Goal: Task Accomplishment & Management: Complete application form

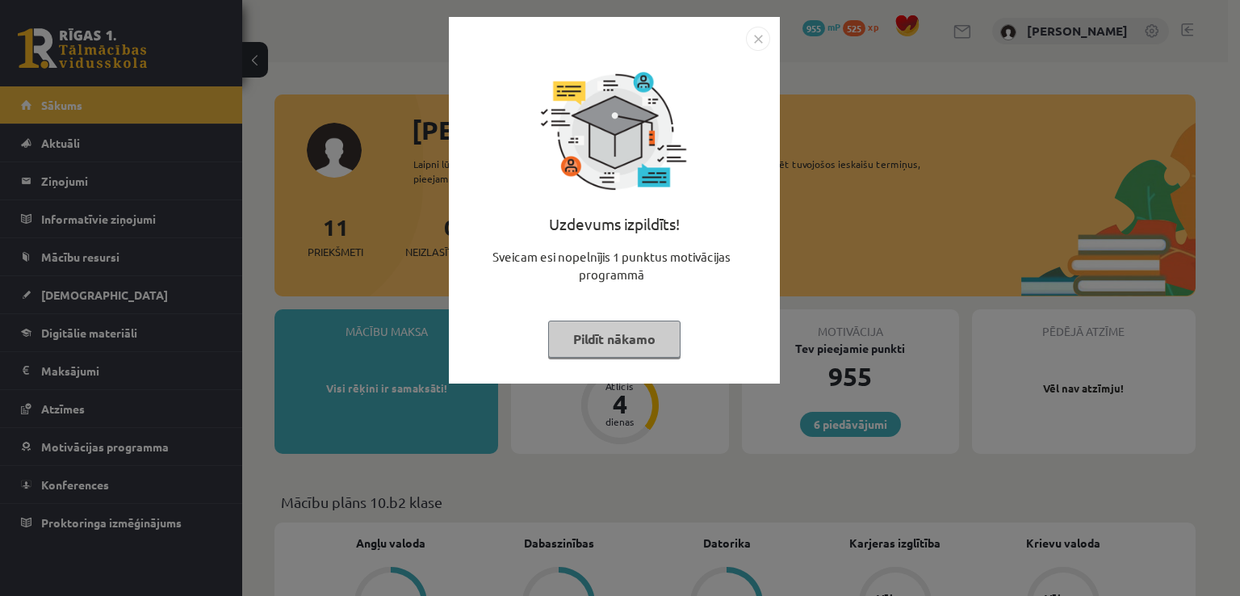
click at [598, 337] on button "Pildīt nākamo" at bounding box center [614, 339] width 132 height 37
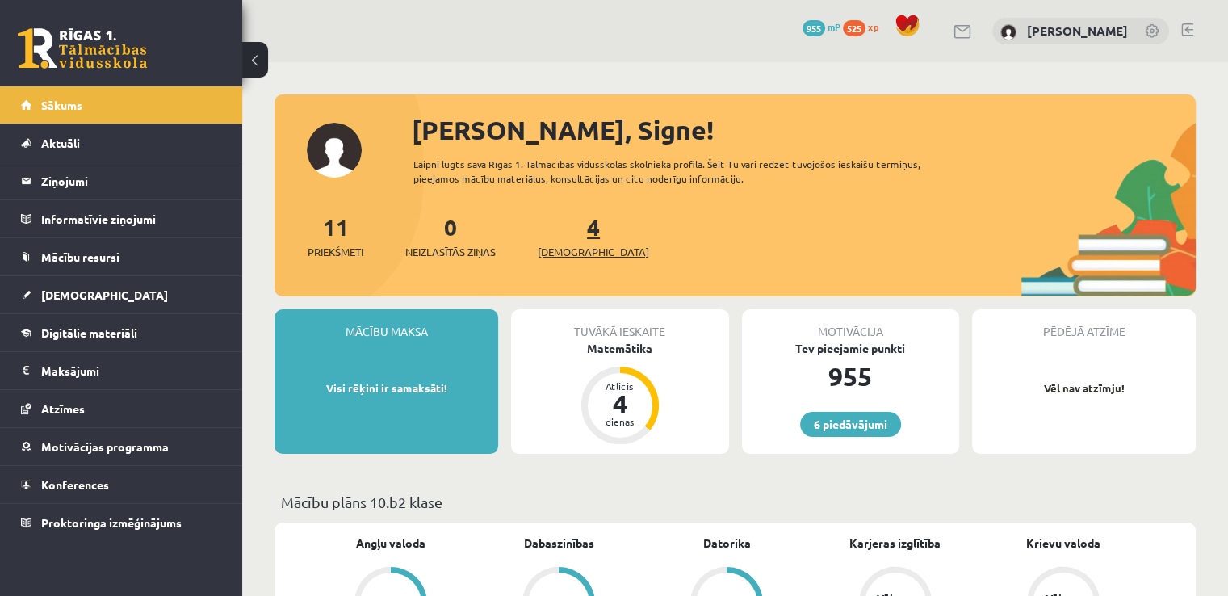
click at [569, 245] on span "[DEMOGRAPHIC_DATA]" at bounding box center [593, 252] width 111 height 16
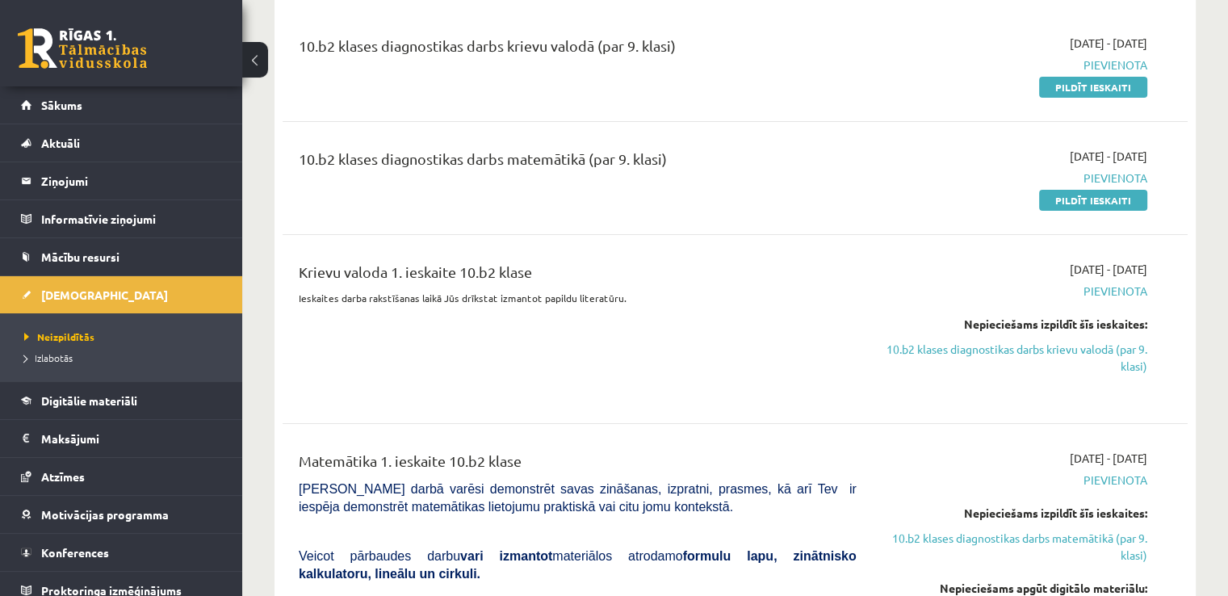
scroll to position [194, 0]
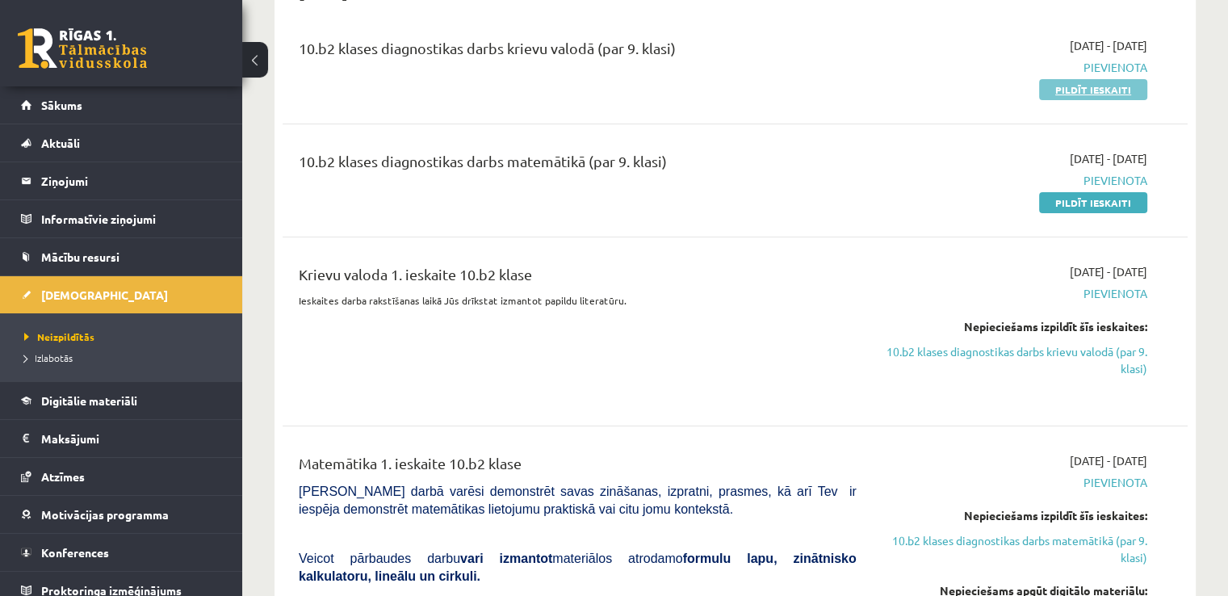
click at [1069, 92] on link "Pildīt ieskaiti" at bounding box center [1093, 89] width 108 height 21
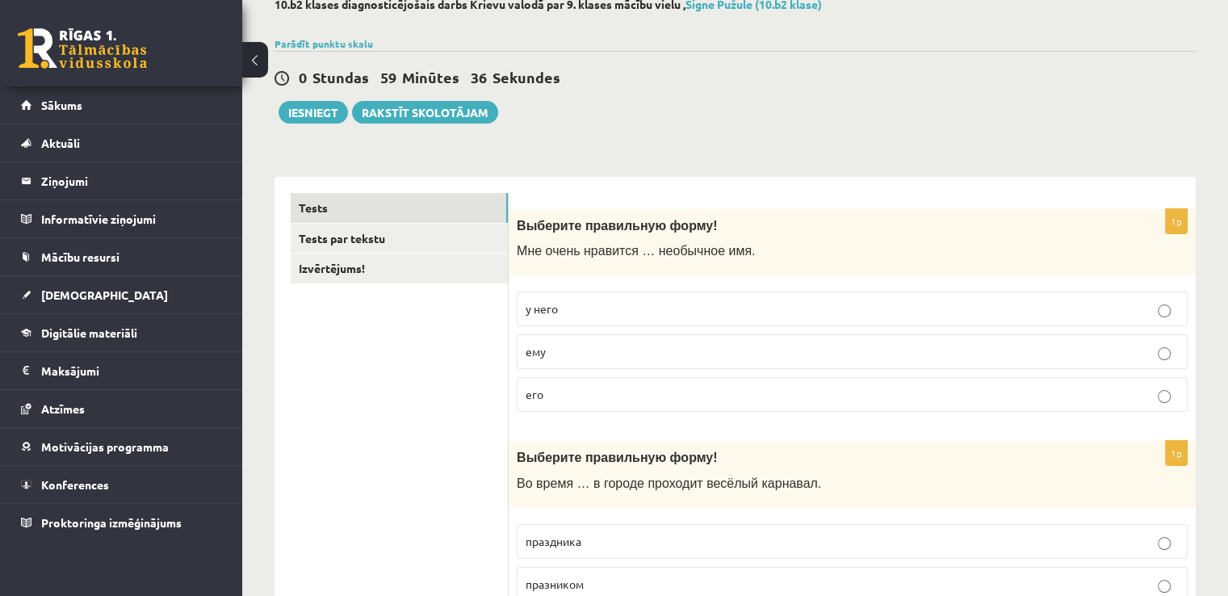
scroll to position [129, 0]
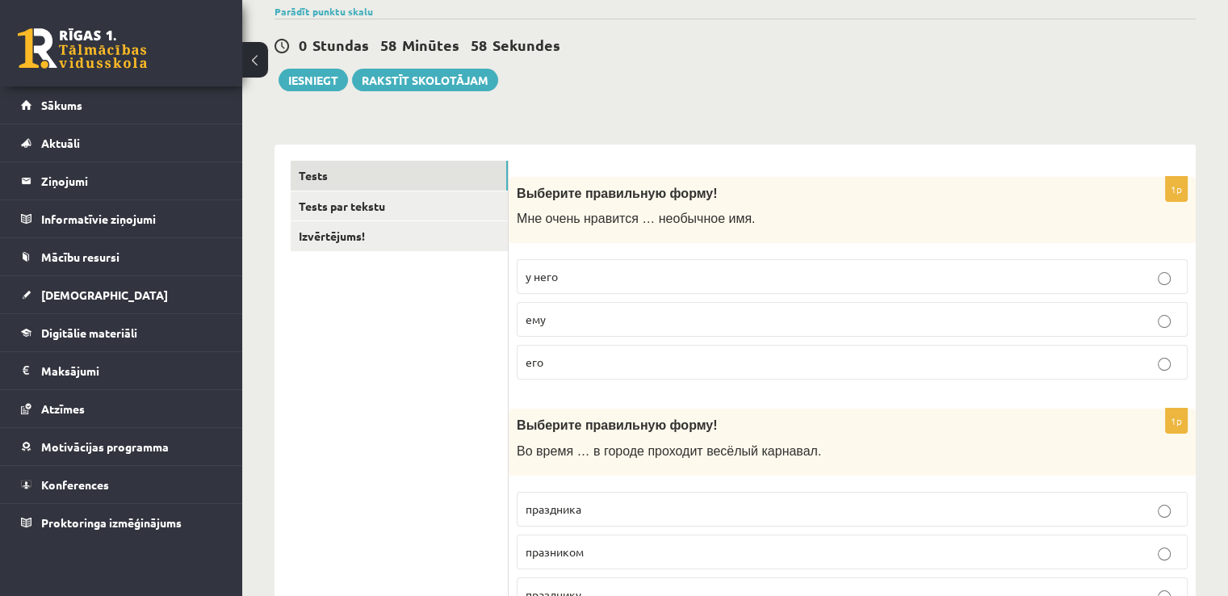
click at [545, 361] on p "его" at bounding box center [852, 362] width 653 height 17
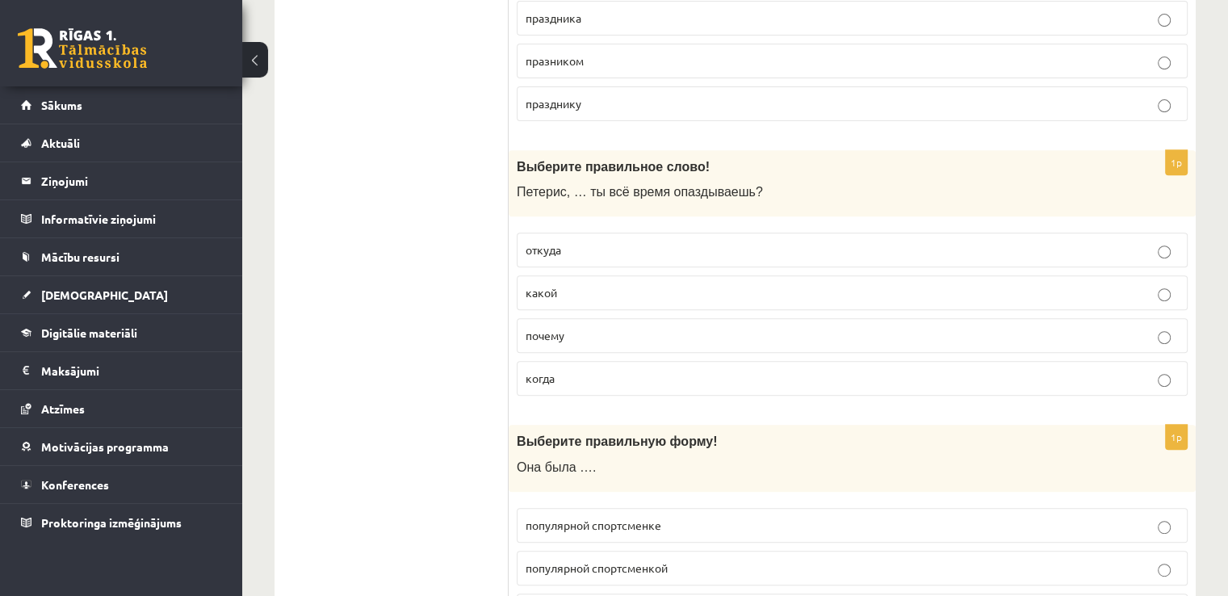
scroll to position [649, 0]
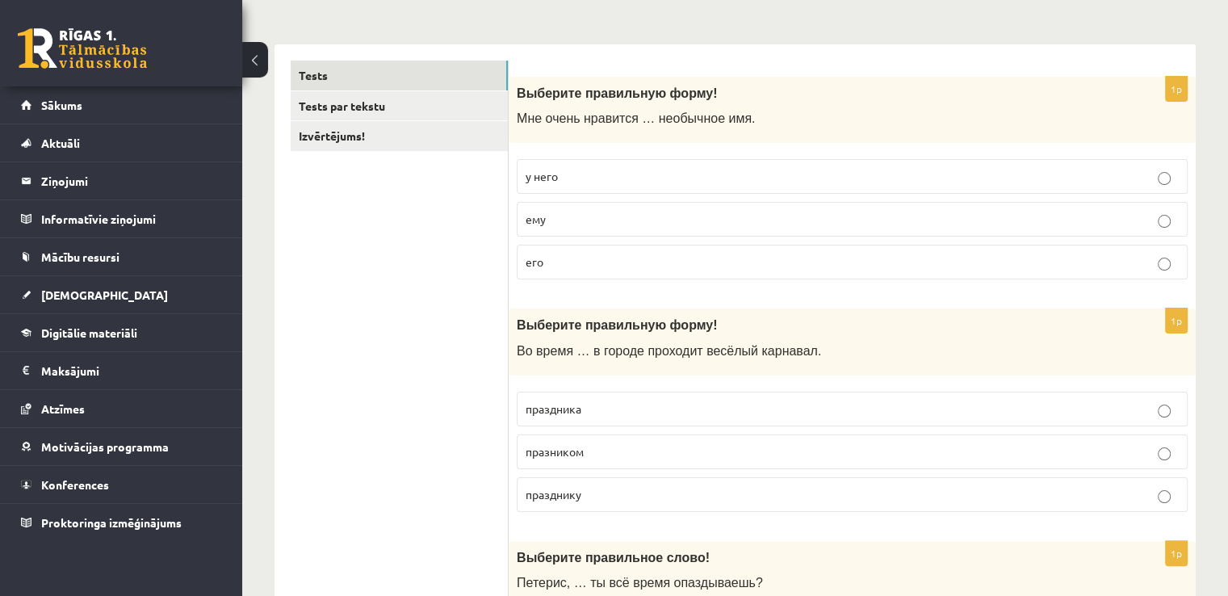
scroll to position [262, 0]
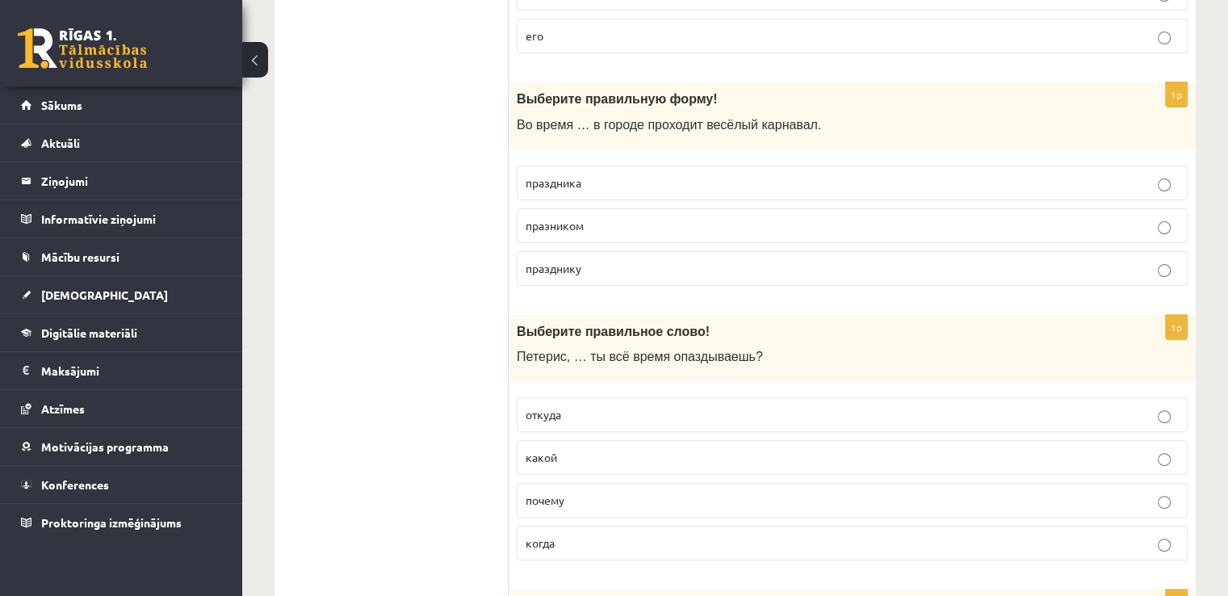
scroll to position [488, 0]
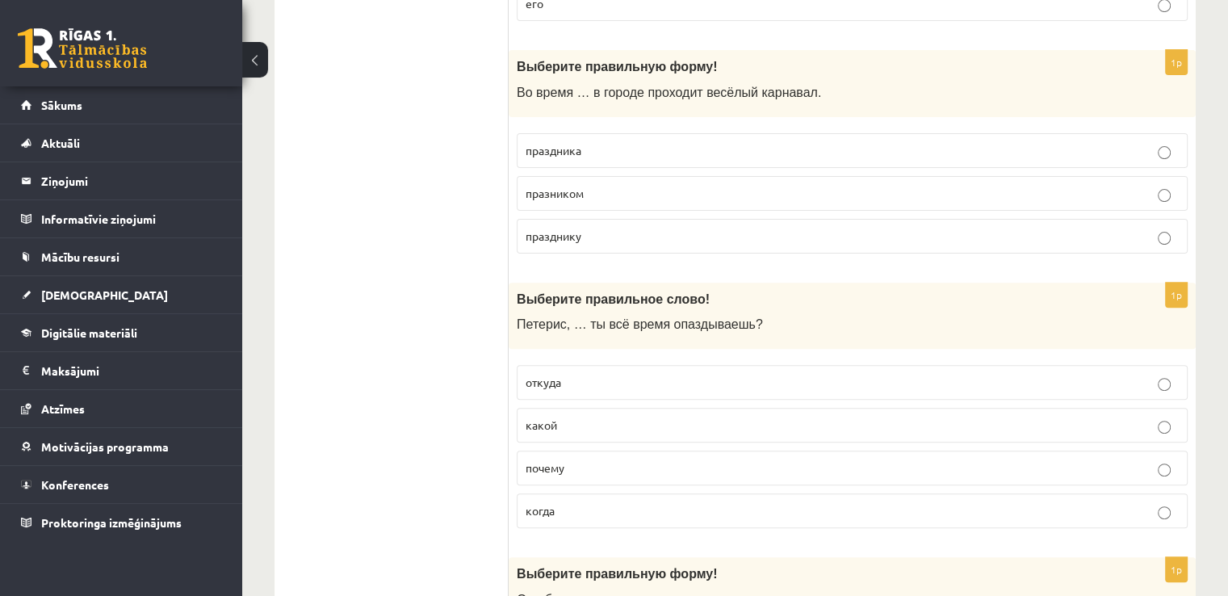
click at [626, 143] on p "праздника" at bounding box center [852, 150] width 653 height 17
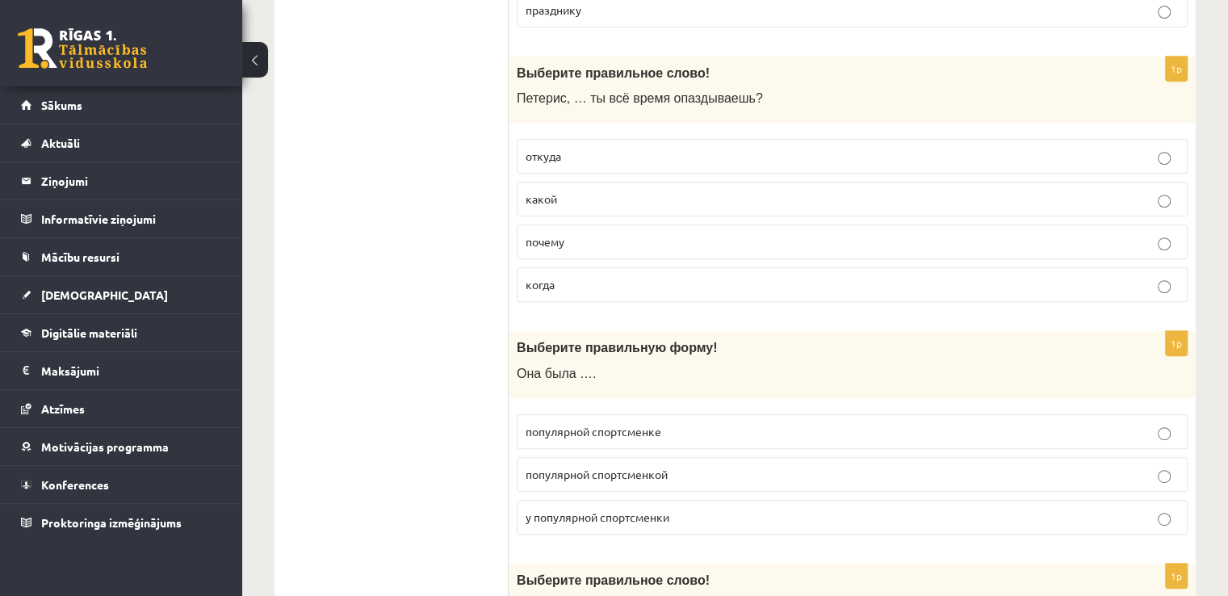
scroll to position [746, 0]
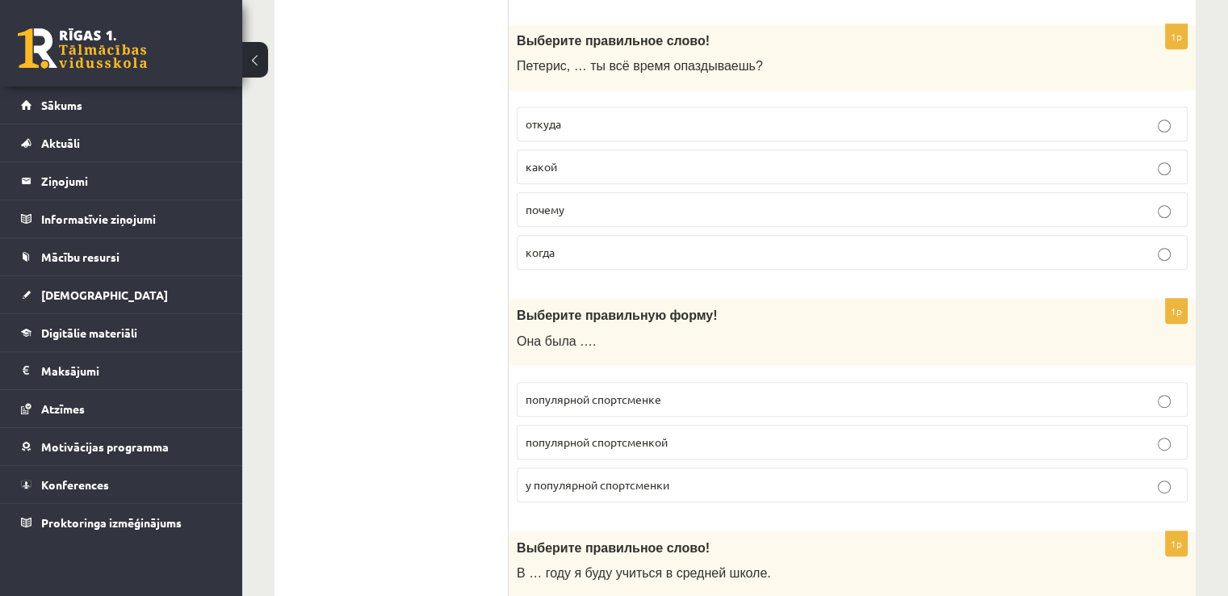
click at [581, 212] on p "почему" at bounding box center [852, 209] width 653 height 17
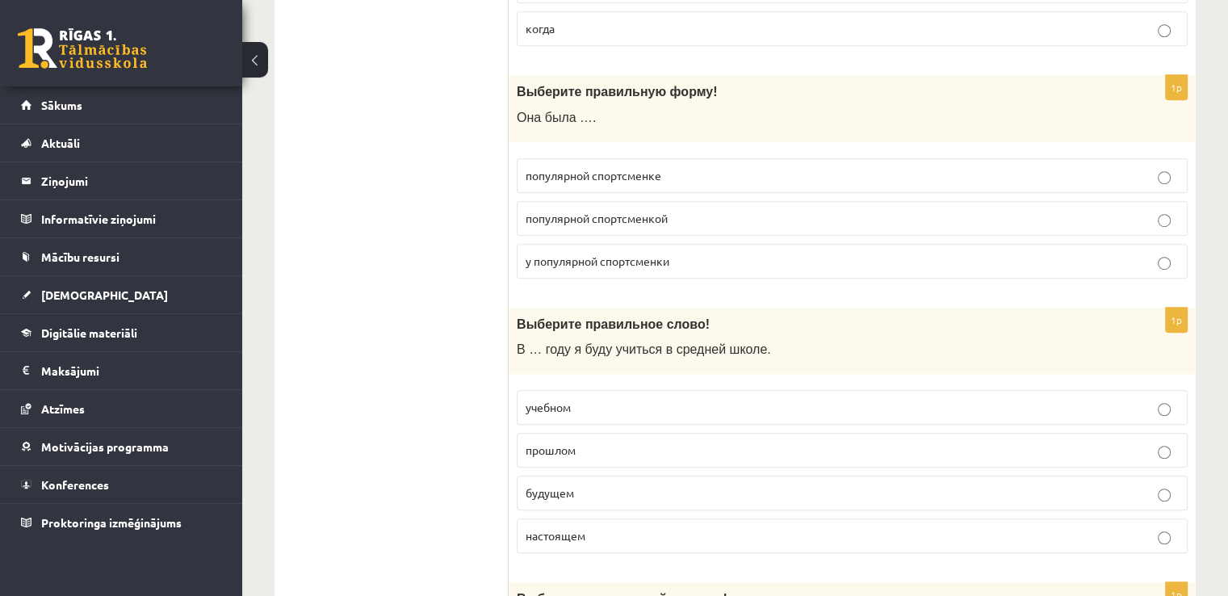
scroll to position [972, 0]
click at [588, 212] on span "популярной спортсменкой" at bounding box center [597, 215] width 142 height 15
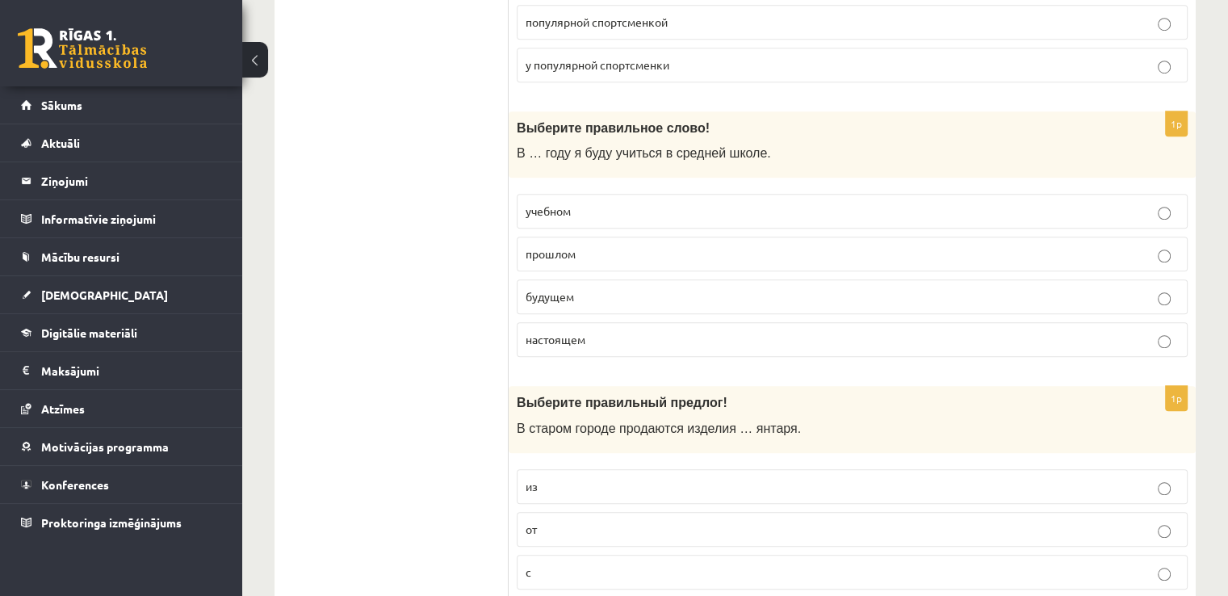
scroll to position [1198, 0]
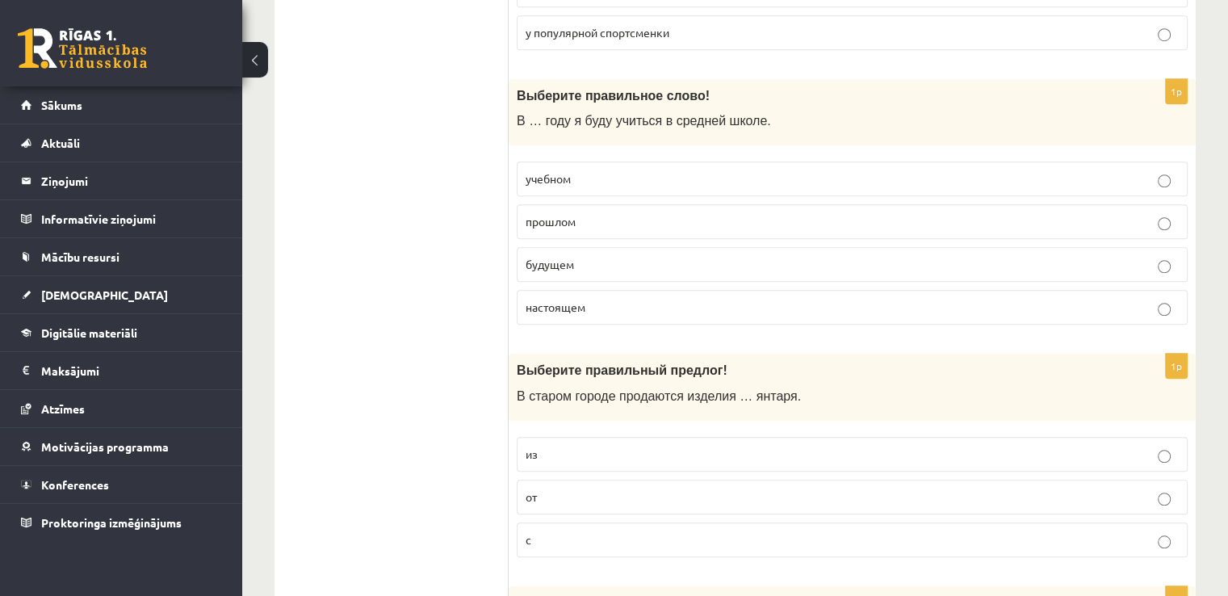
click at [598, 170] on p "учебном" at bounding box center [852, 178] width 653 height 17
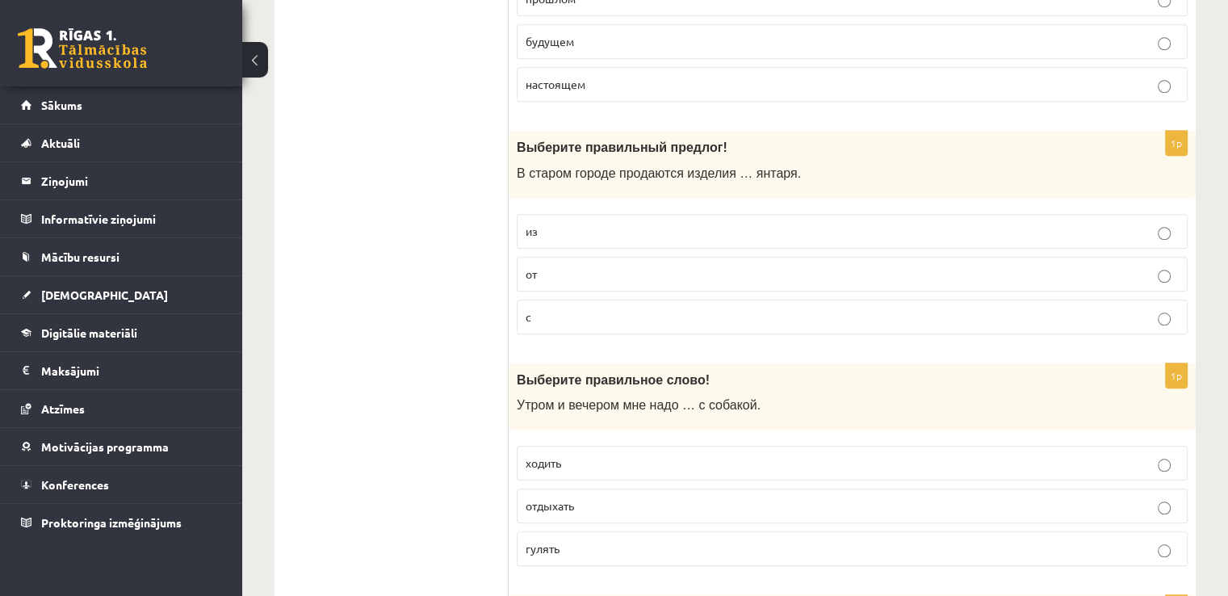
scroll to position [1424, 0]
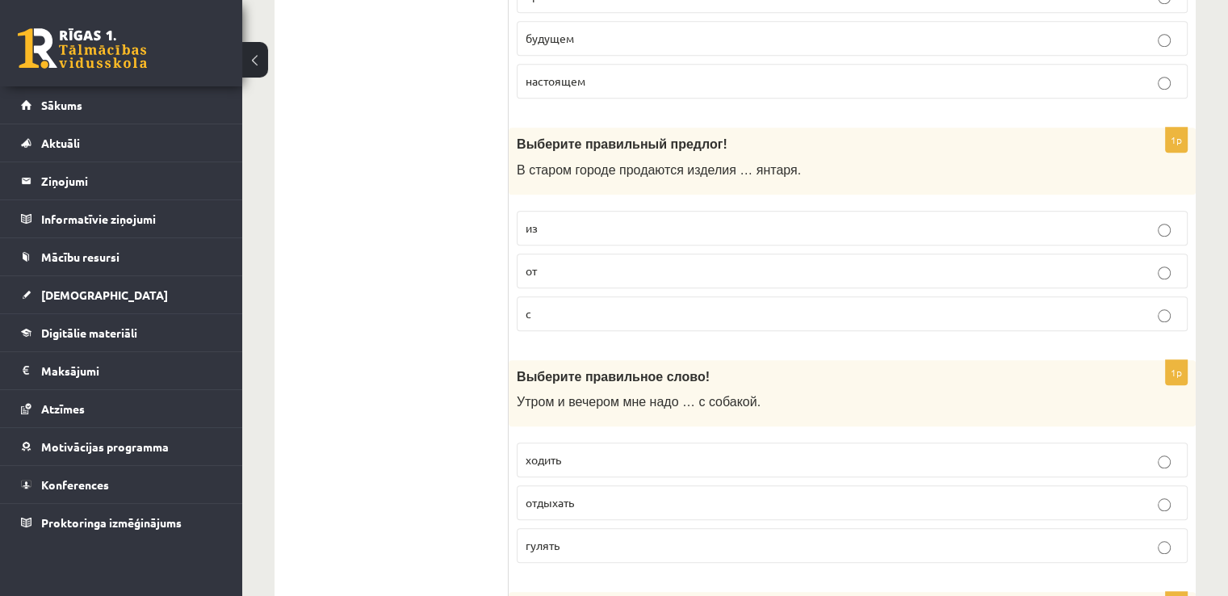
click at [656, 222] on p "из" at bounding box center [852, 228] width 653 height 17
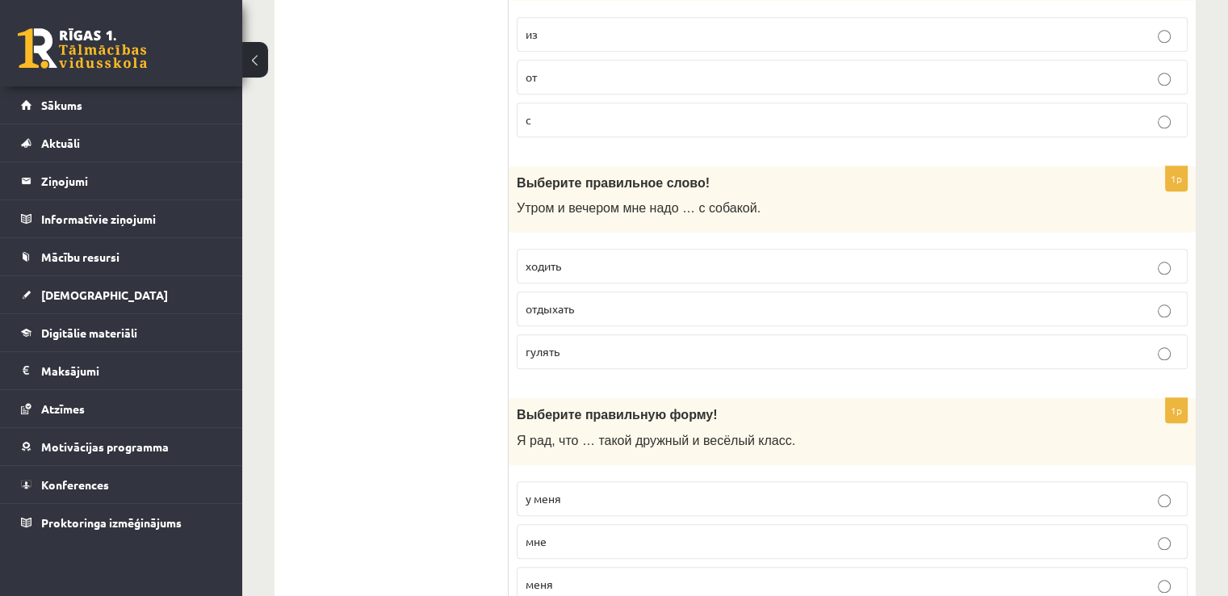
scroll to position [1650, 0]
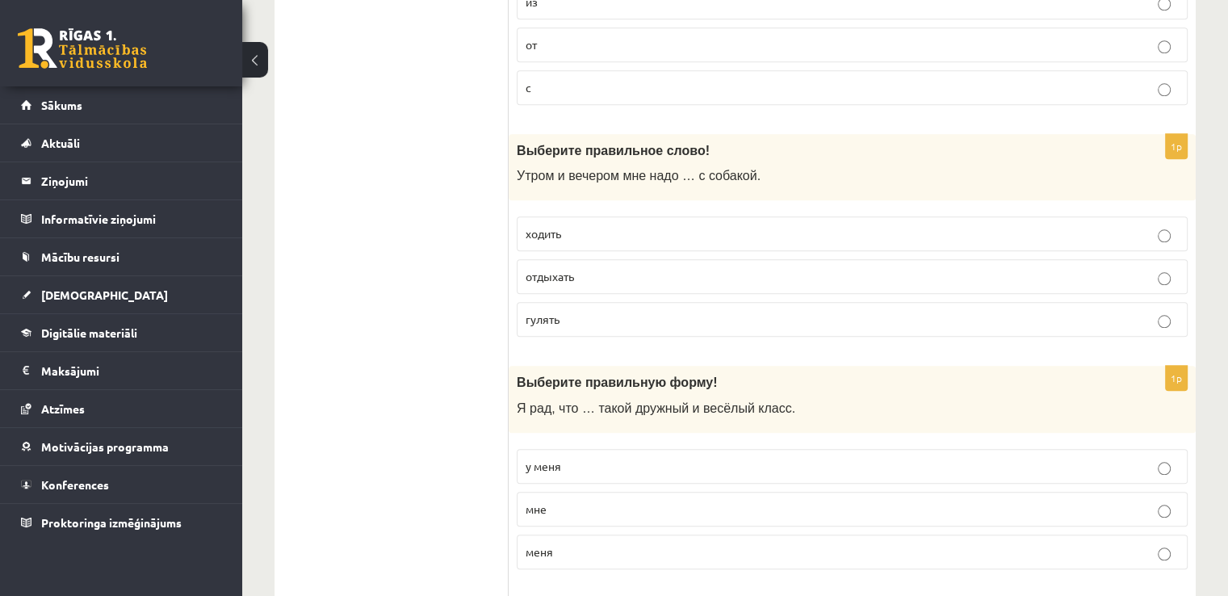
click at [636, 312] on p "гулять" at bounding box center [852, 319] width 653 height 17
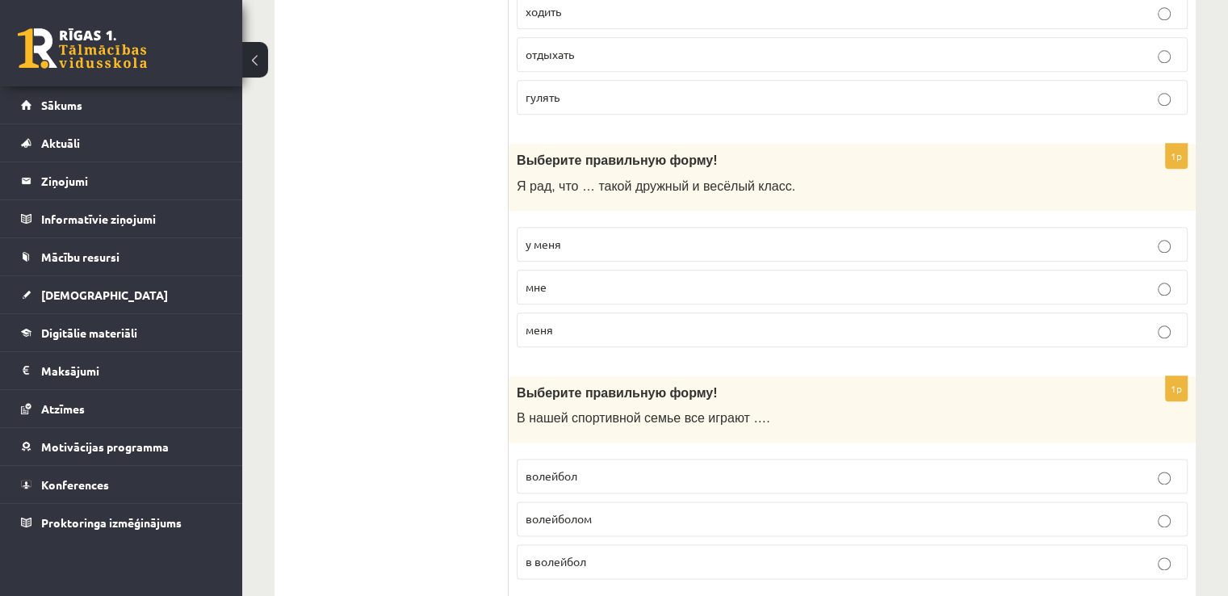
scroll to position [1876, 0]
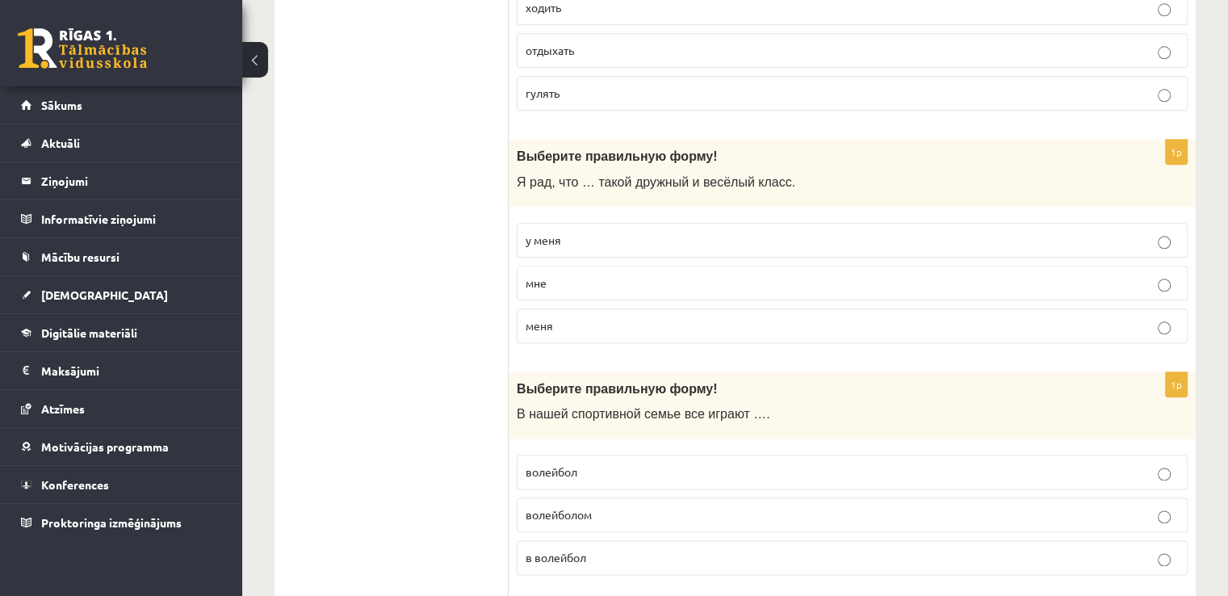
click at [593, 232] on p "у меня" at bounding box center [852, 240] width 653 height 17
click at [1101, 416] on div "Выберите правильную форму! В нашей спортивной семье все играют …." at bounding box center [852, 405] width 687 height 67
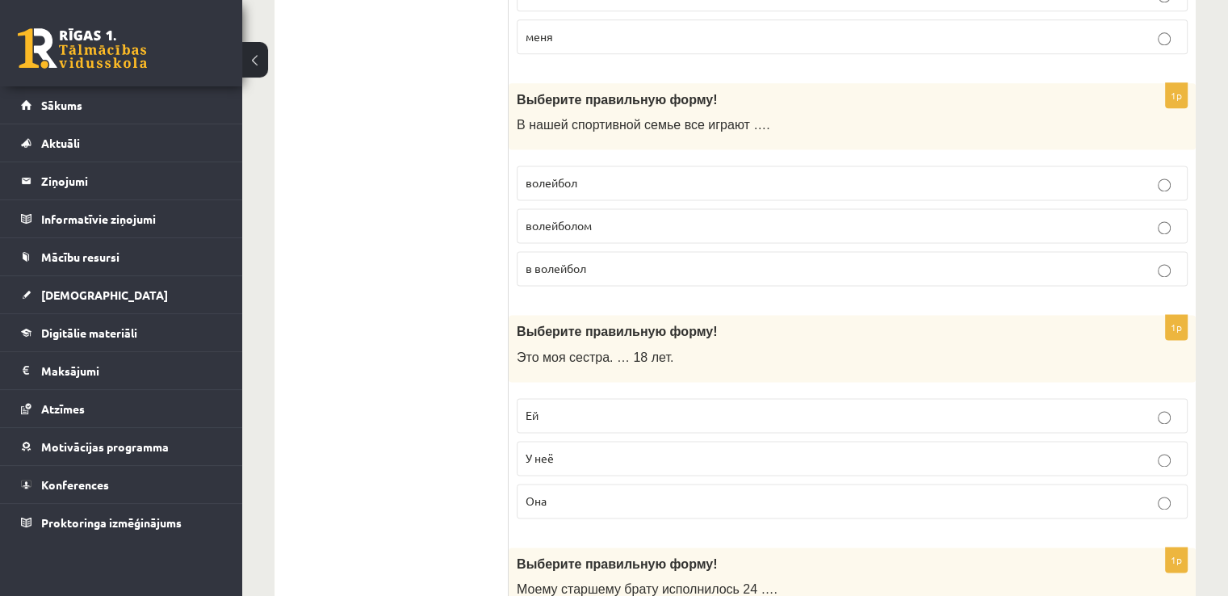
scroll to position [2167, 0]
click at [720, 174] on p "волейбол" at bounding box center [852, 181] width 653 height 17
click at [587, 258] on p "в волейбол" at bounding box center [852, 266] width 653 height 17
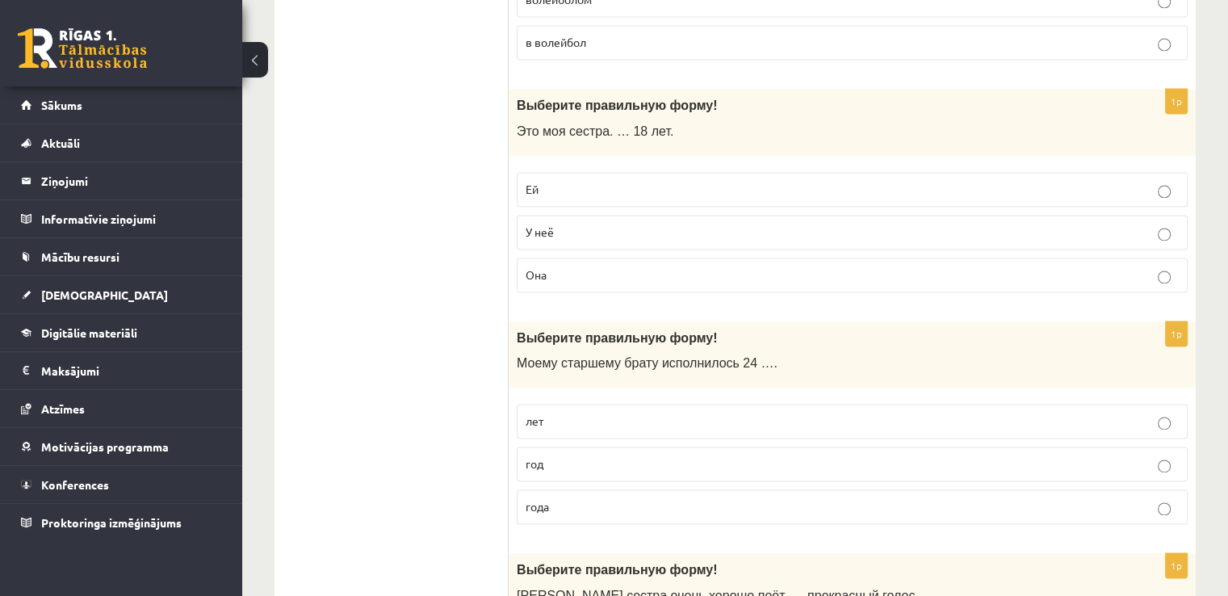
scroll to position [2393, 0]
click at [564, 222] on p "У неё" at bounding box center [852, 230] width 653 height 17
click at [475, 252] on ul "Tests Tests par tekstu Izvērtējums!" at bounding box center [400, 441] width 218 height 5089
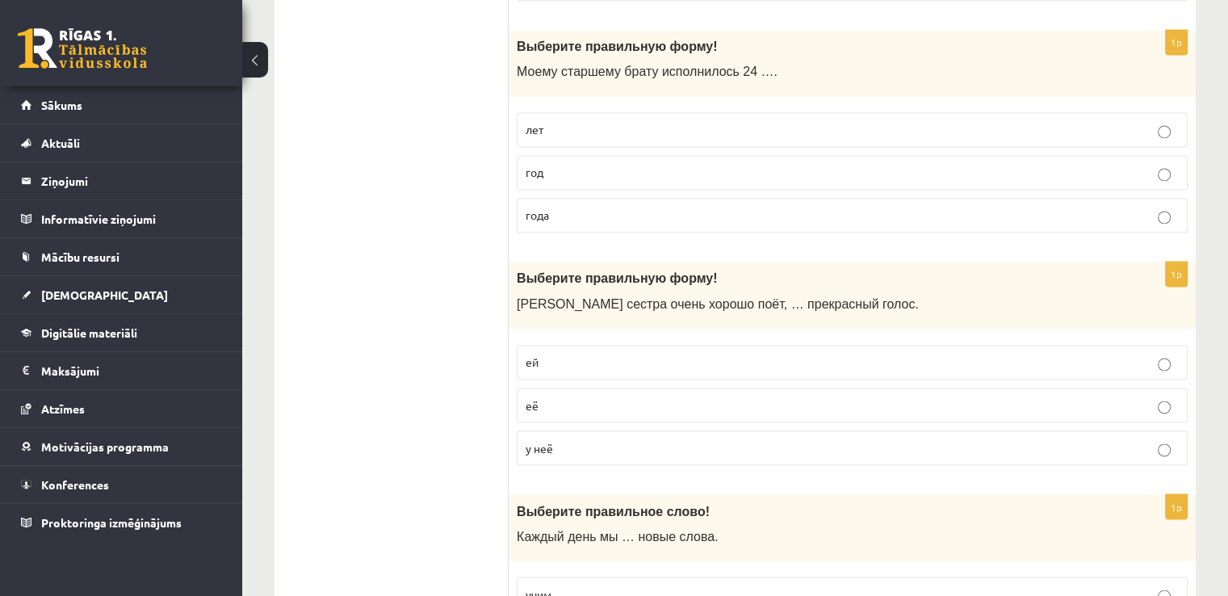
scroll to position [2684, 0]
click at [545, 207] on span "года" at bounding box center [537, 214] width 23 height 15
click at [482, 221] on ul "Tests Tests par tekstu Izvērtējums!" at bounding box center [400, 150] width 218 height 5089
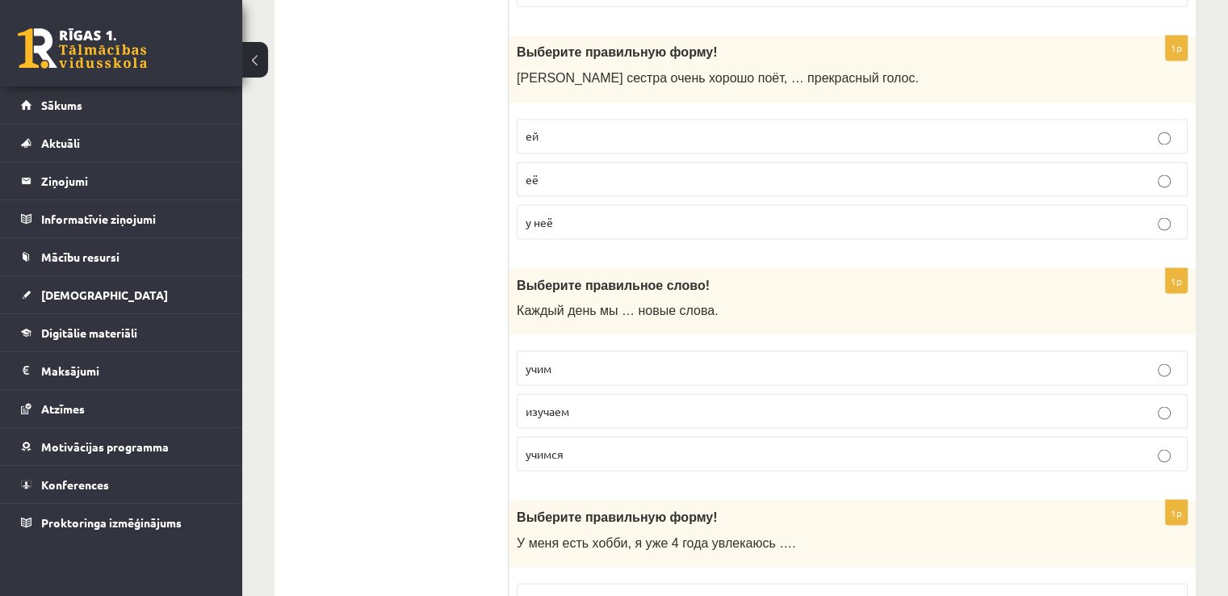
scroll to position [2910, 0]
click at [585, 212] on p "у неё" at bounding box center [852, 220] width 653 height 17
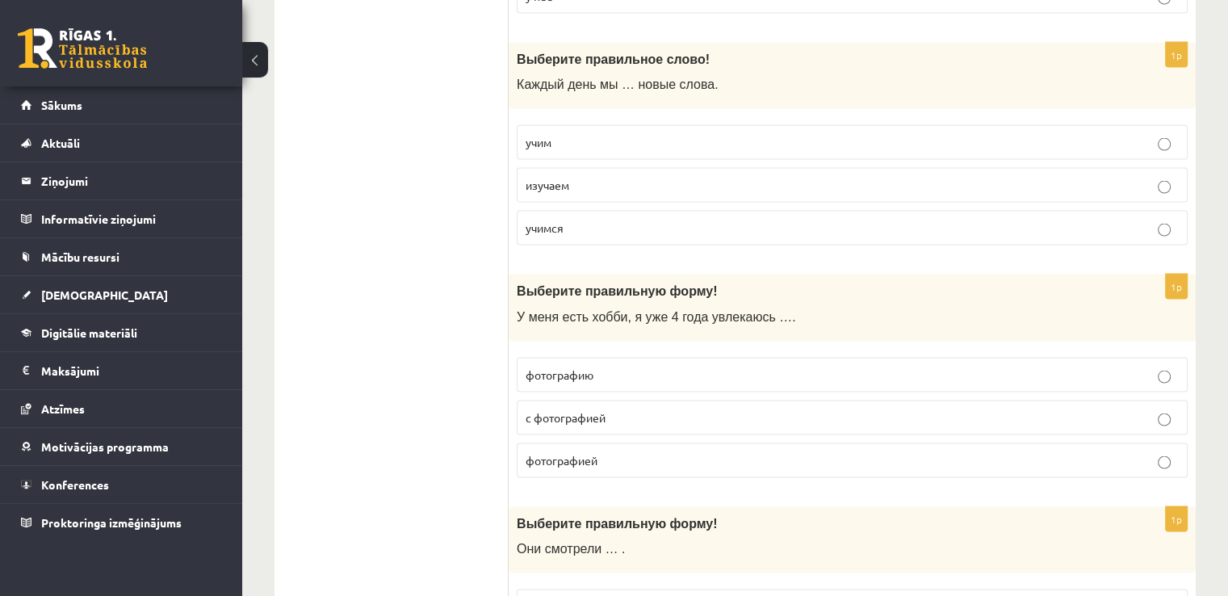
scroll to position [3136, 0]
click at [625, 175] on p "изучаем" at bounding box center [852, 183] width 653 height 17
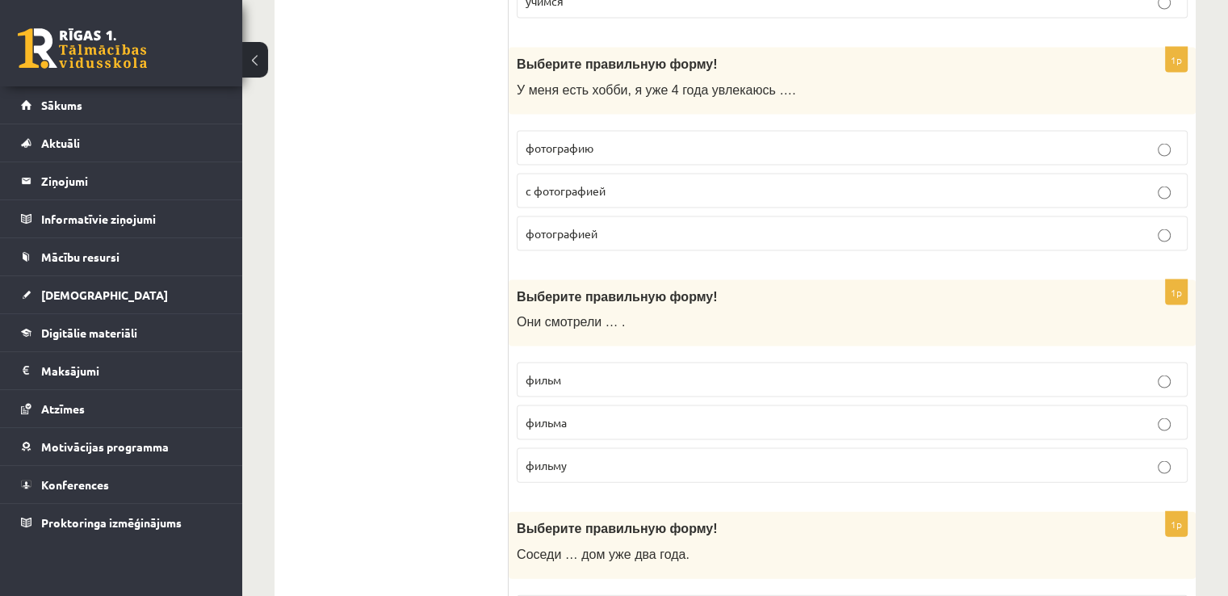
scroll to position [3362, 0]
click at [583, 182] on span "с фотографией" at bounding box center [566, 189] width 80 height 15
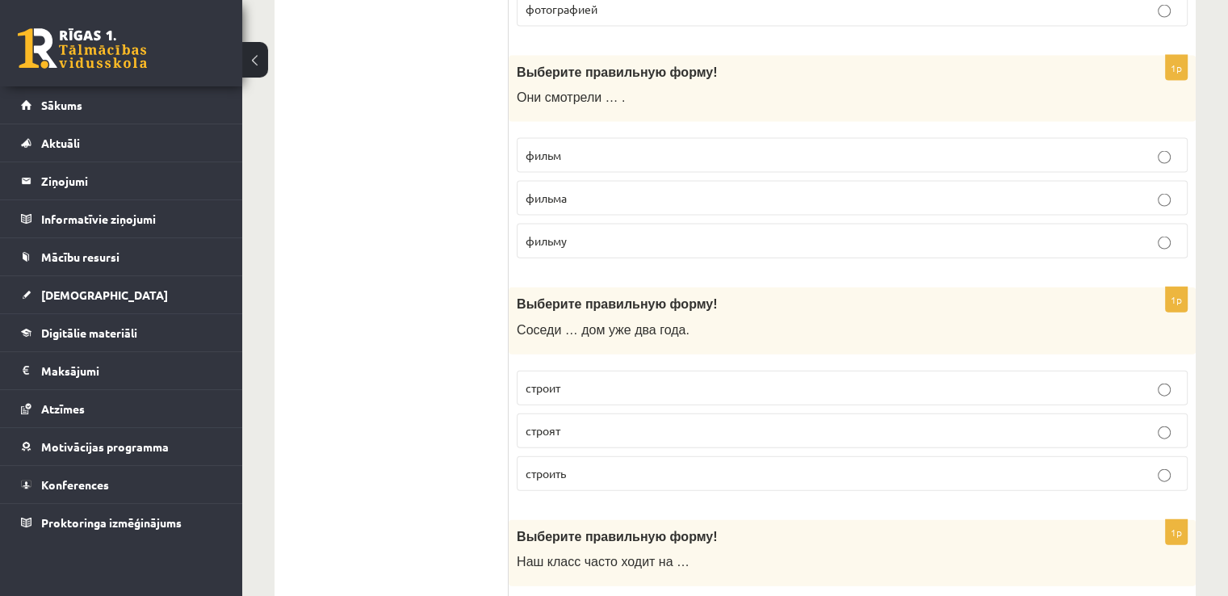
scroll to position [3588, 0]
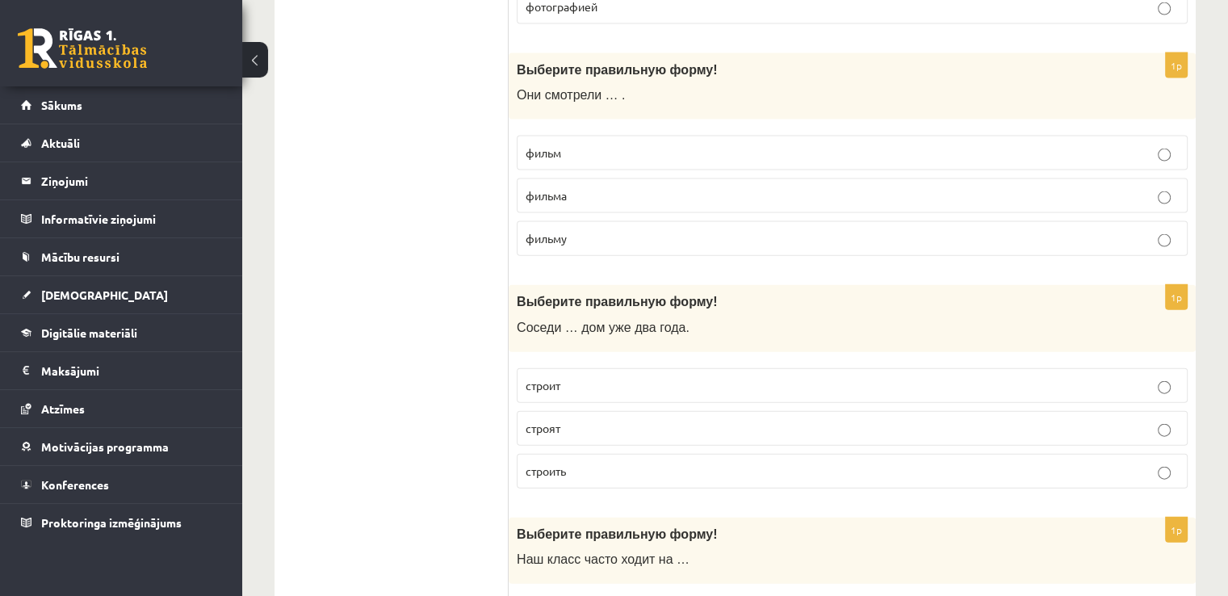
click at [597, 145] on p "фильм" at bounding box center [852, 153] width 653 height 17
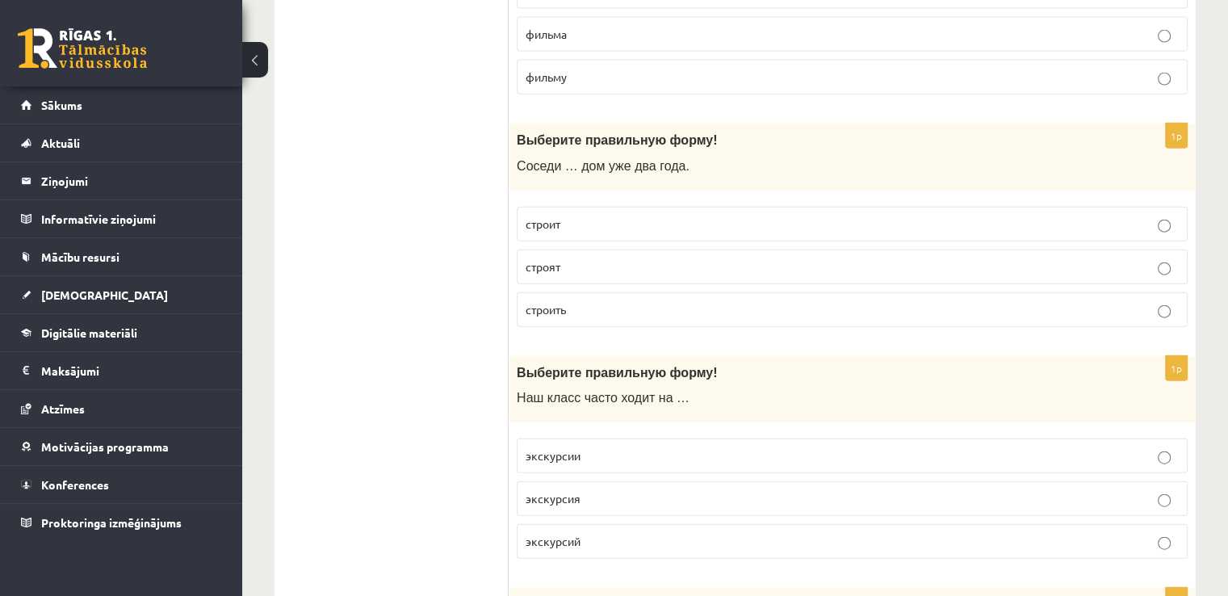
scroll to position [3782, 0]
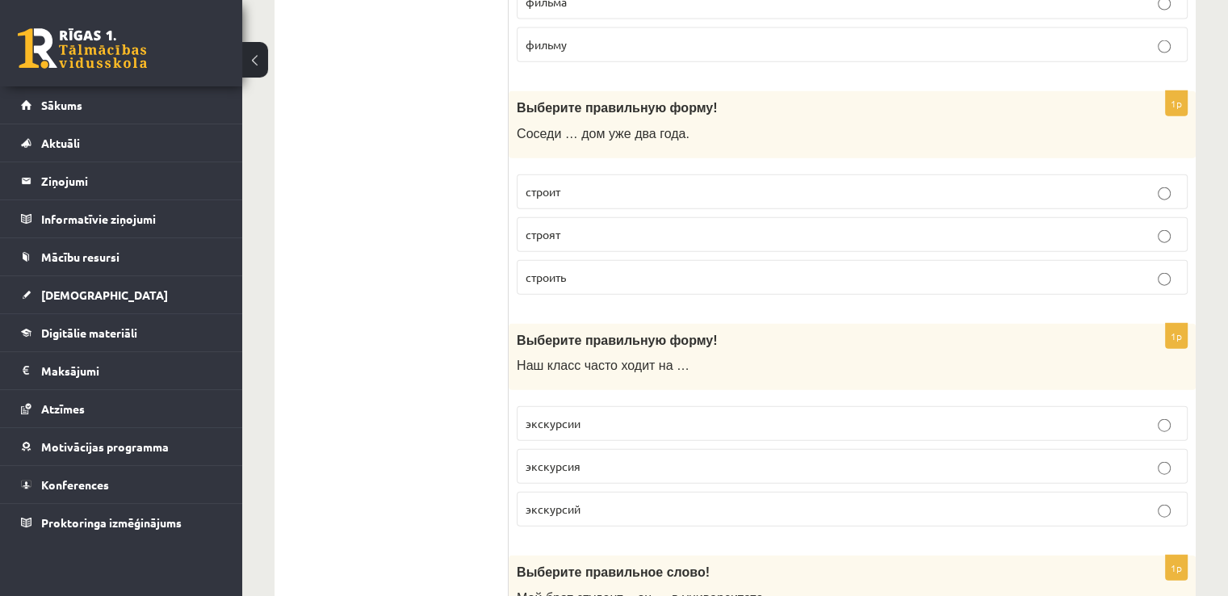
click at [553, 184] on span "строит" at bounding box center [543, 191] width 35 height 15
click at [611, 226] on p "строят" at bounding box center [852, 234] width 653 height 17
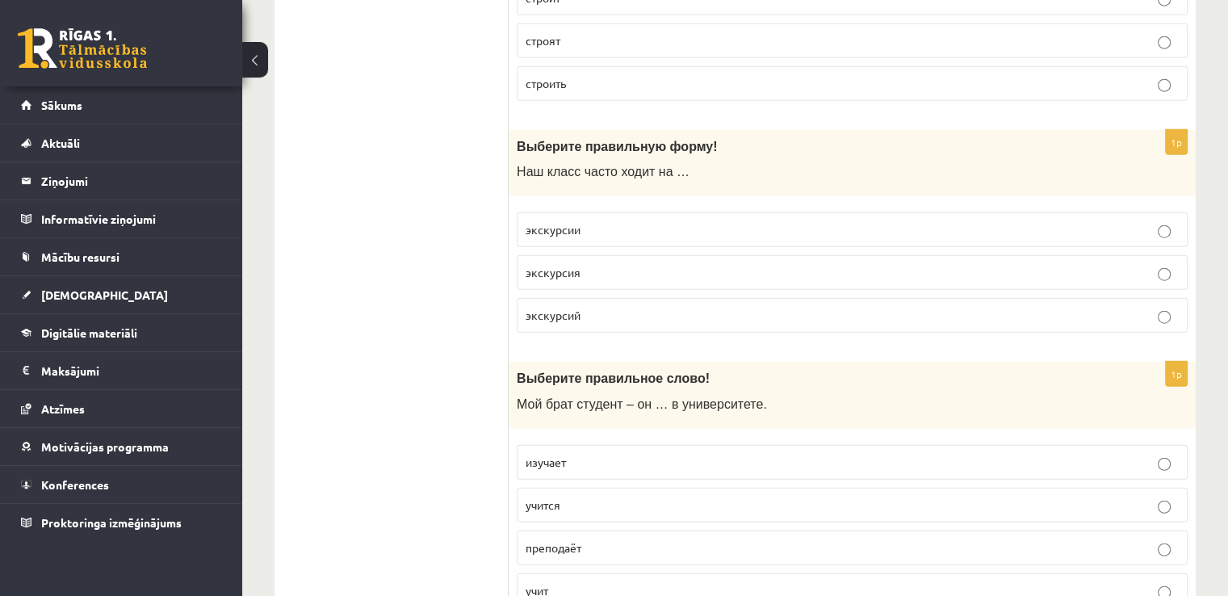
scroll to position [4008, 0]
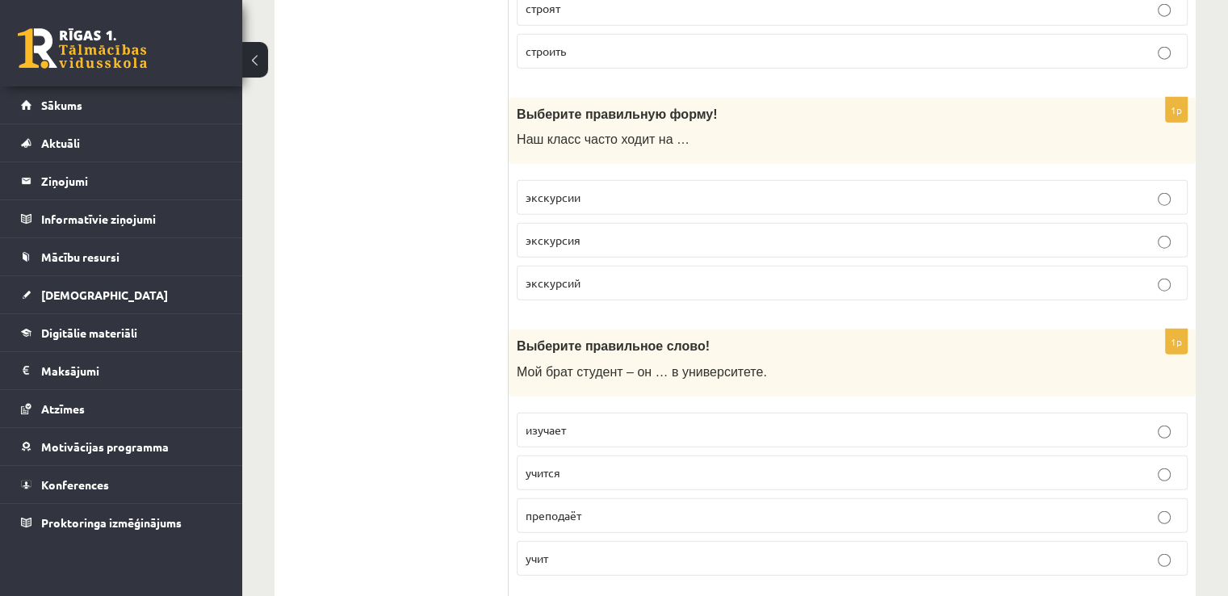
click at [618, 189] on p "экскурсии" at bounding box center [852, 197] width 653 height 17
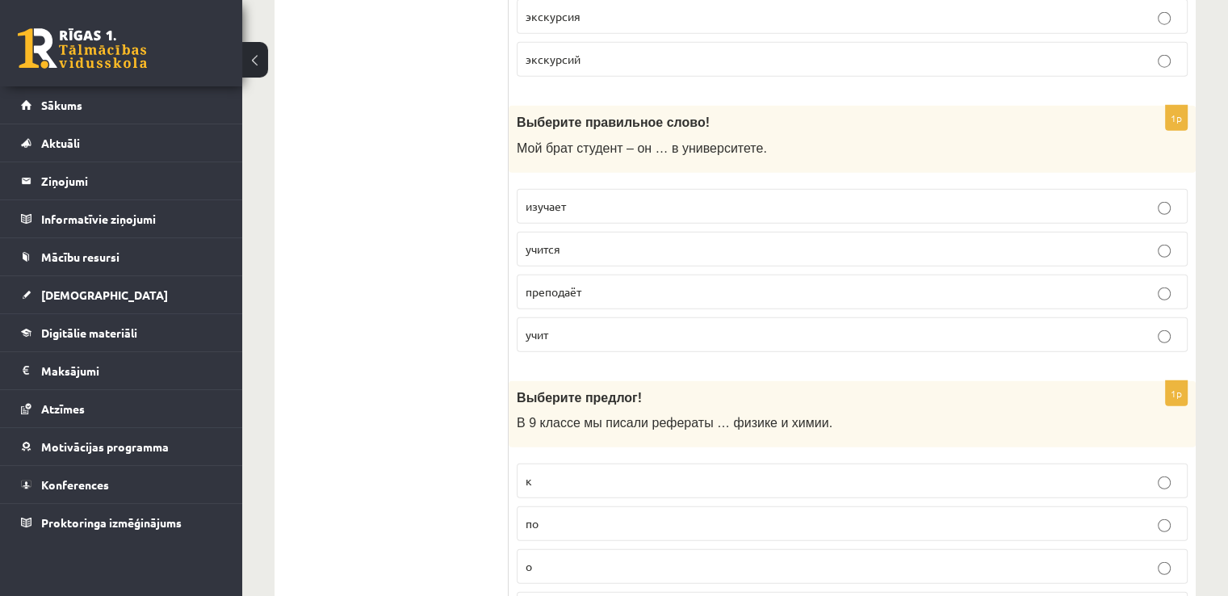
scroll to position [4234, 0]
click at [623, 237] on label "учится" at bounding box center [852, 246] width 671 height 35
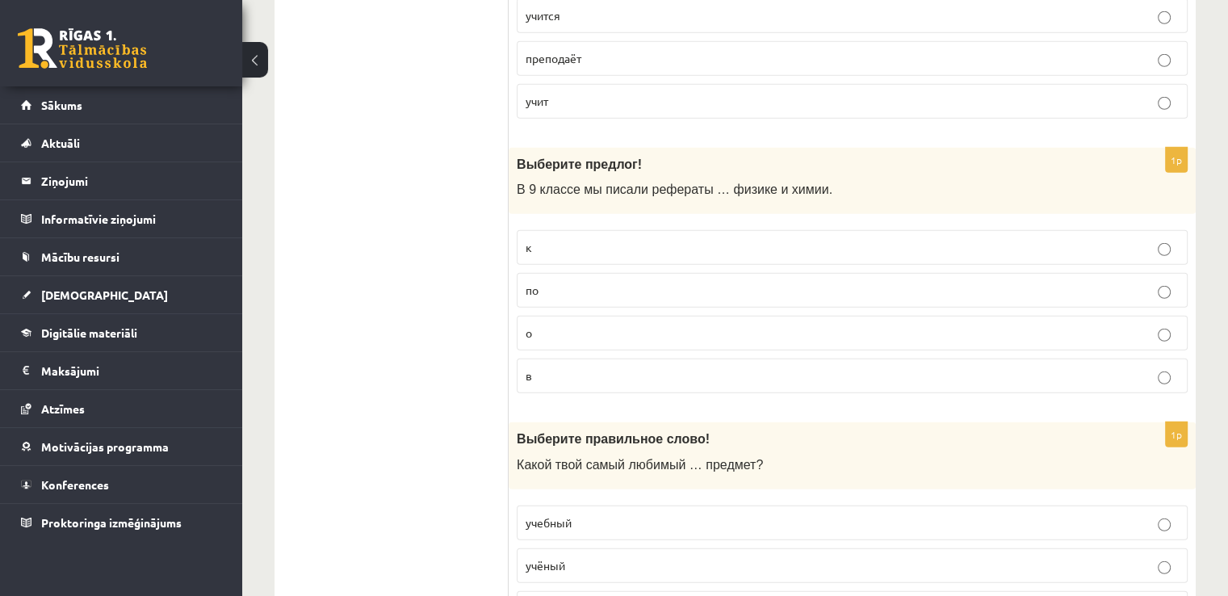
scroll to position [4492, 0]
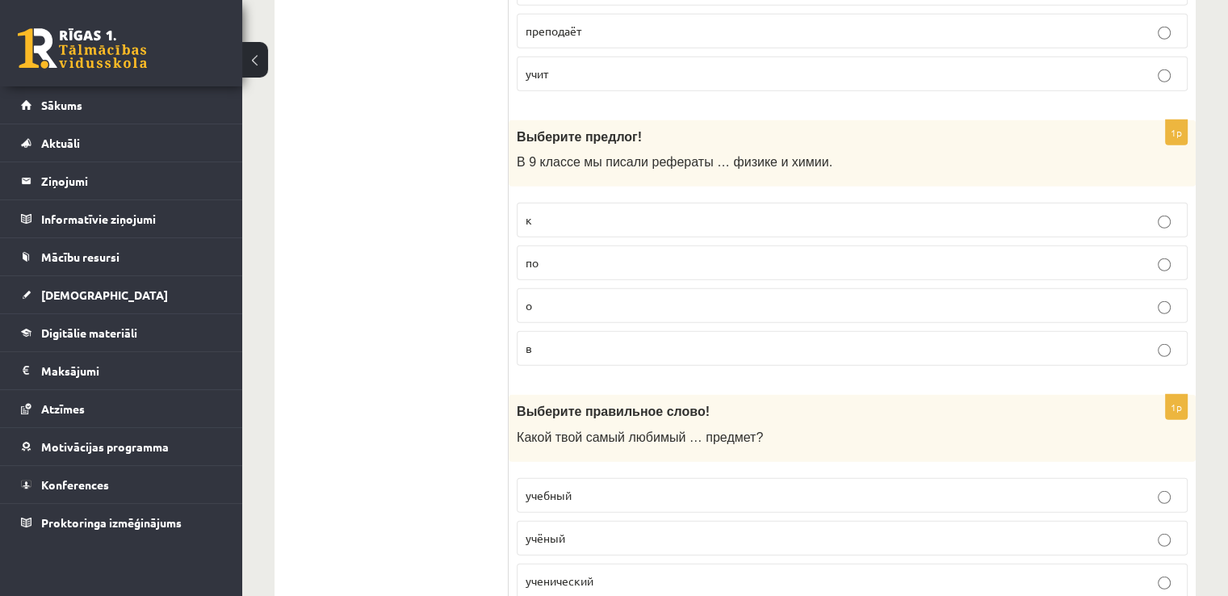
click at [547, 251] on label "по" at bounding box center [852, 262] width 671 height 35
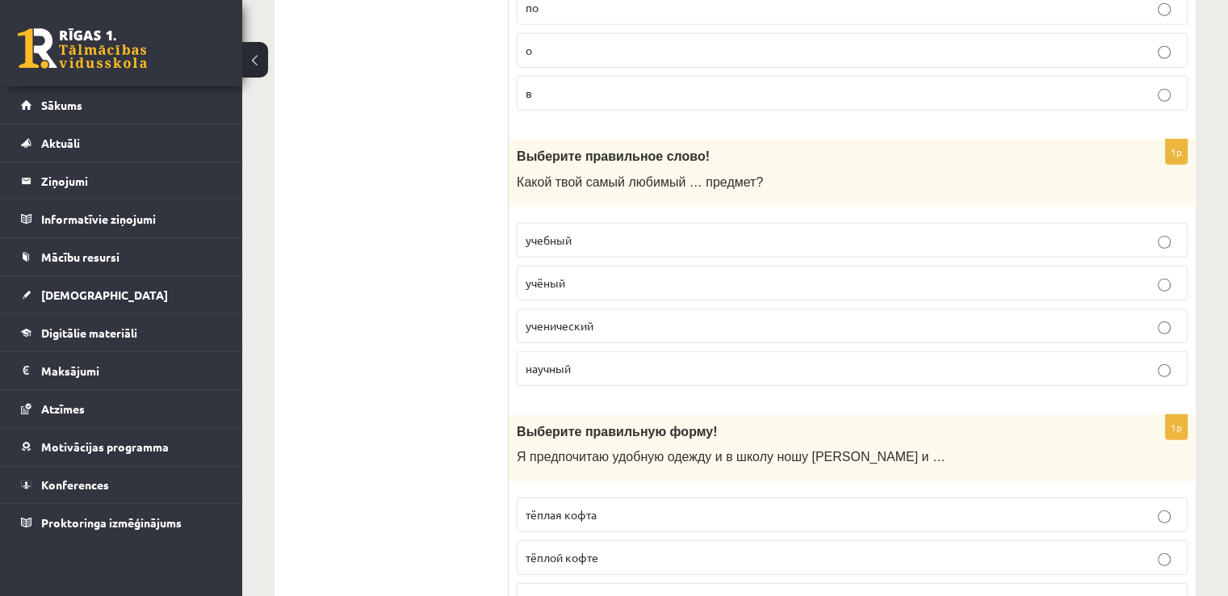
scroll to position [4751, 0]
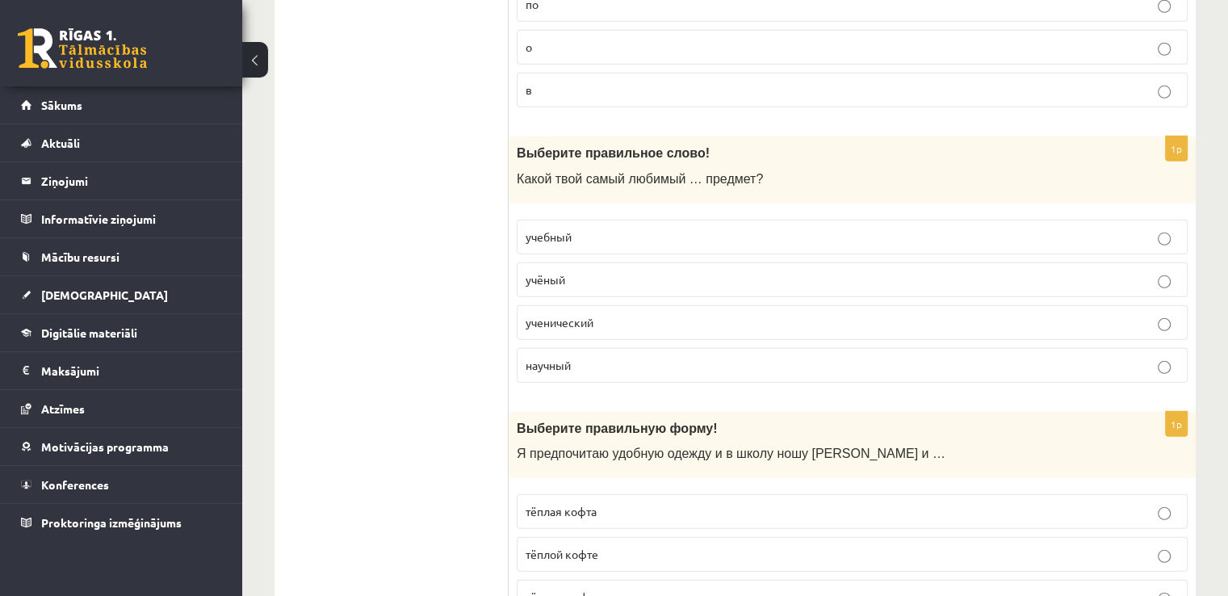
click at [667, 220] on label "учебный" at bounding box center [852, 237] width 671 height 35
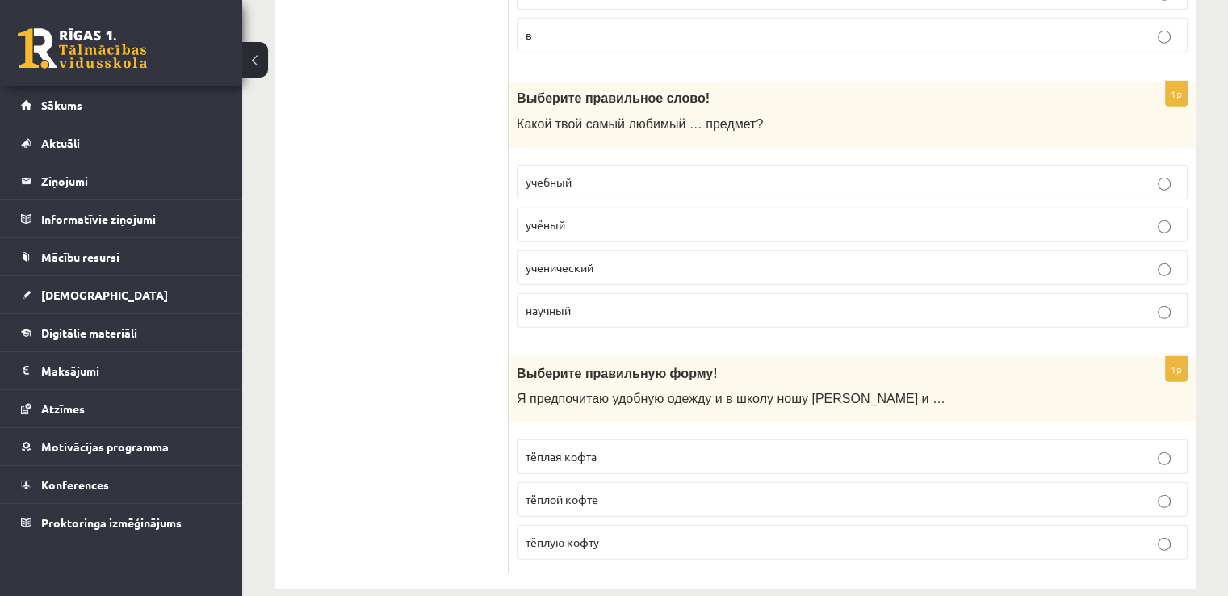
scroll to position [4807, 0]
click at [581, 526] on label "тёплую кофту" at bounding box center [852, 540] width 671 height 35
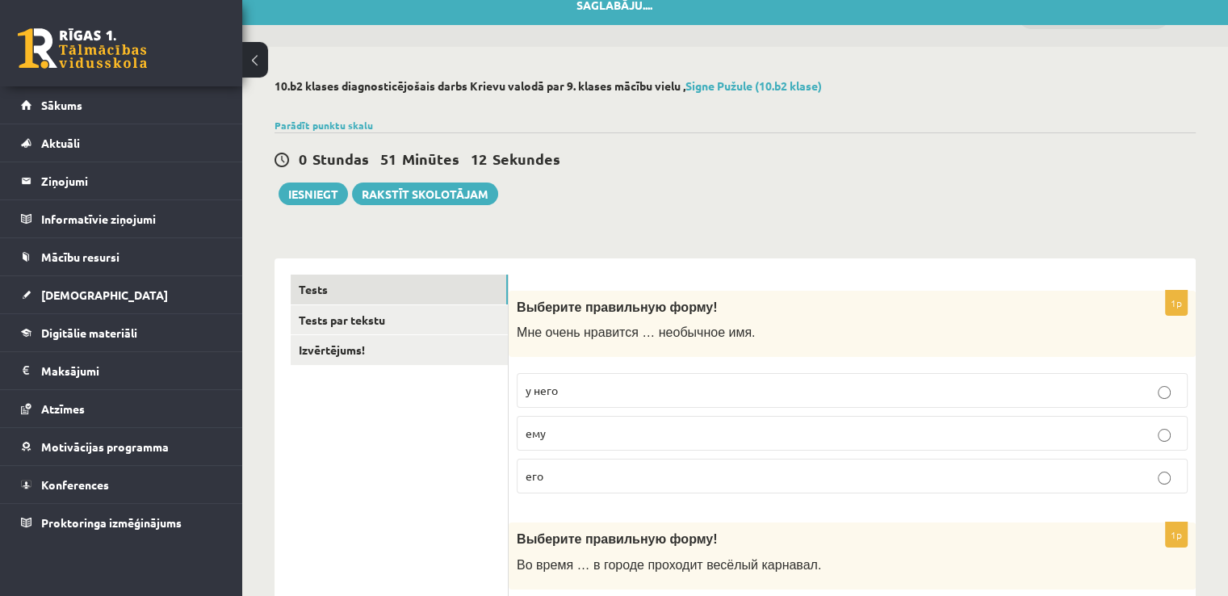
scroll to position [0, 0]
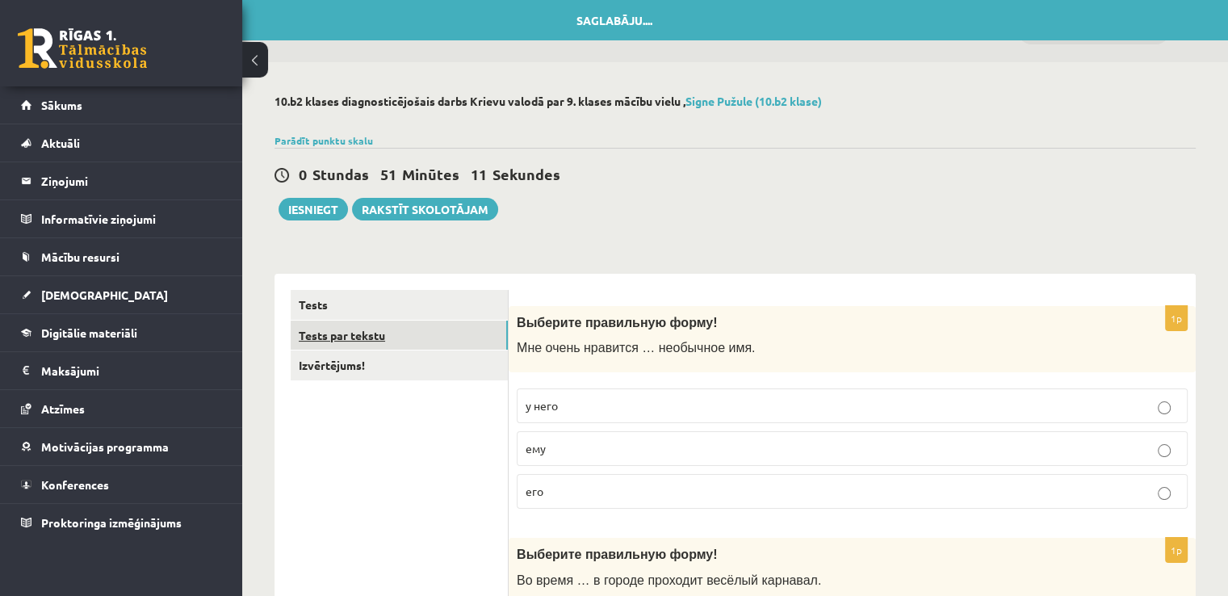
click at [394, 333] on link "Tests par tekstu" at bounding box center [399, 336] width 217 height 30
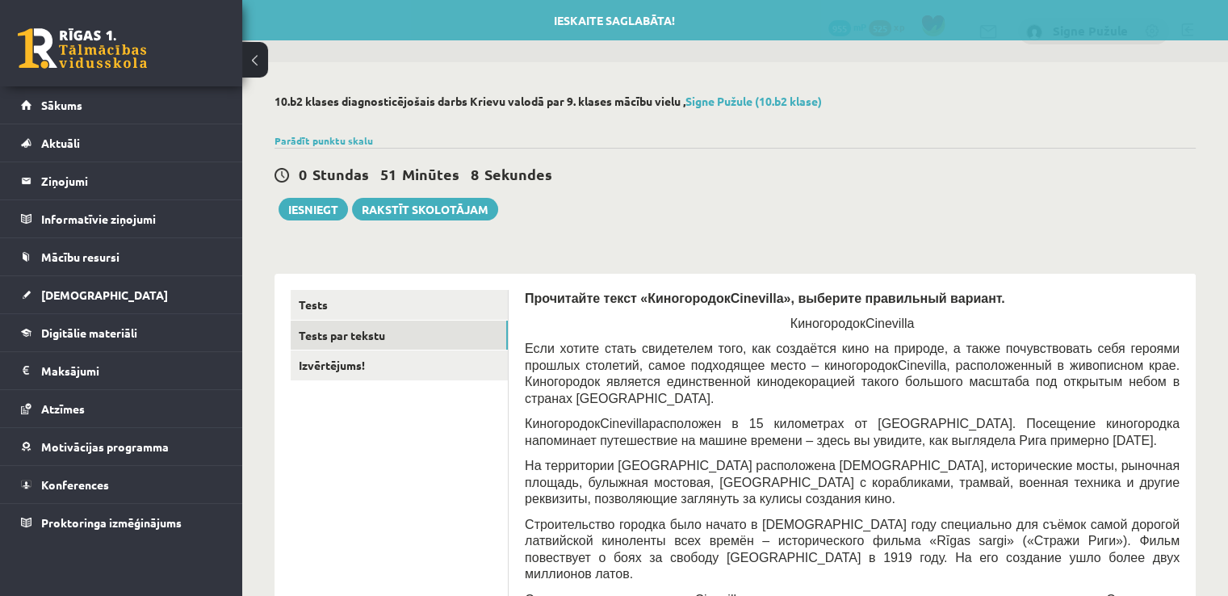
click at [714, 324] on p "Киногородок Cinevilla" at bounding box center [852, 323] width 655 height 17
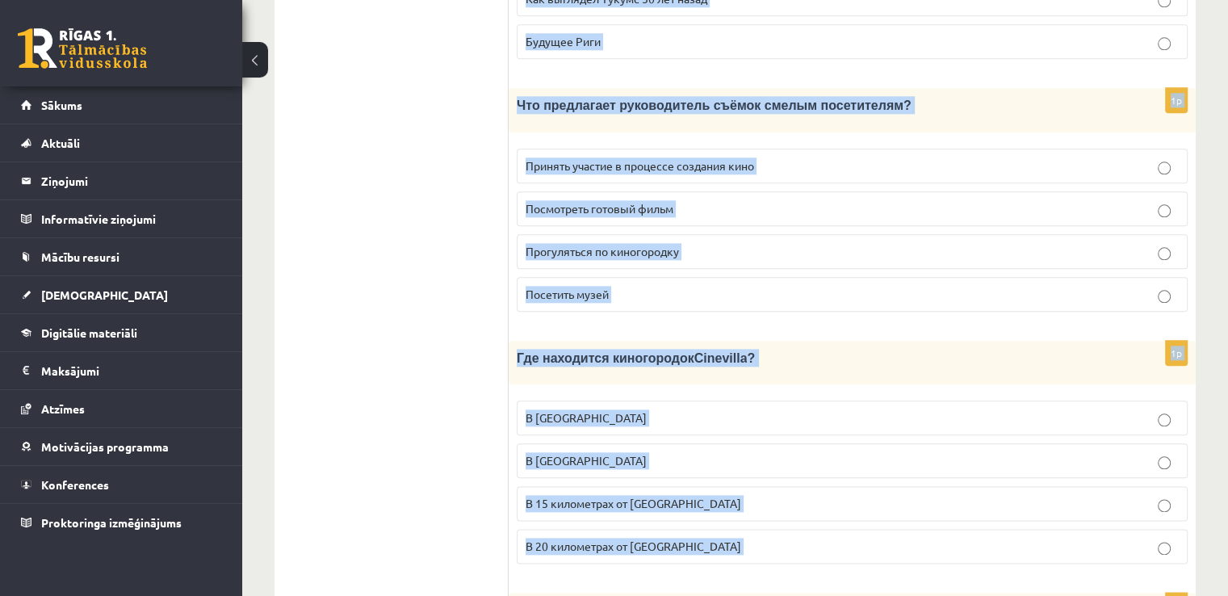
scroll to position [2292, 0]
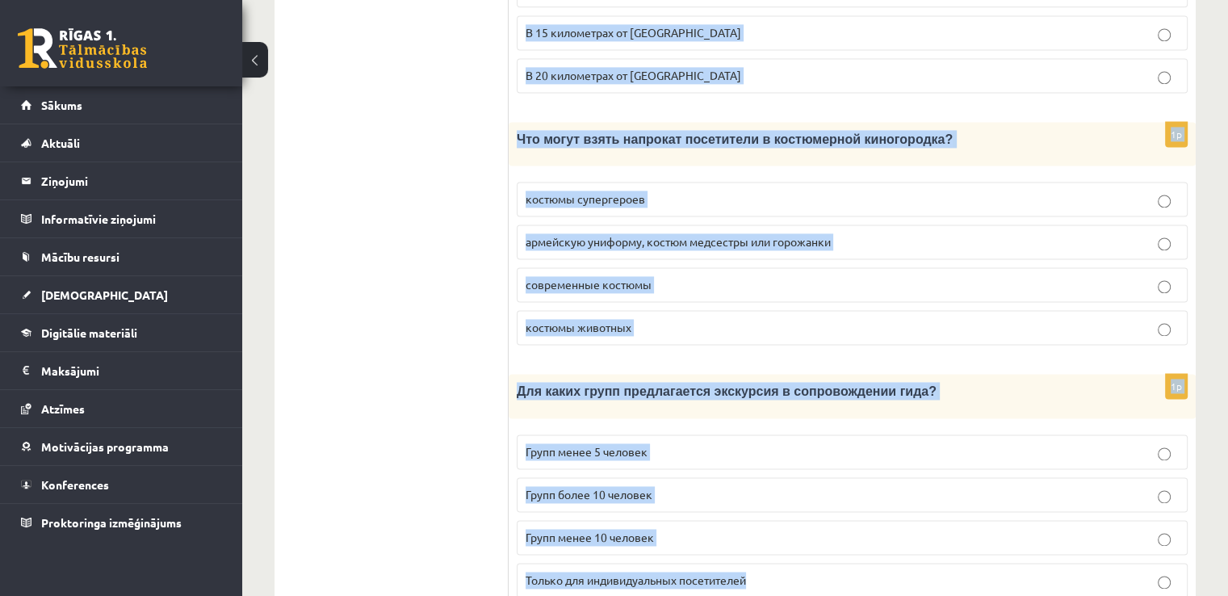
drag, startPoint x: 526, startPoint y: 263, endPoint x: 991, endPoint y: 555, distance: 550.0
copy form "Прочитайте текст «Киногородок Cinevilla », выберите правильный вариант. Киногор…"
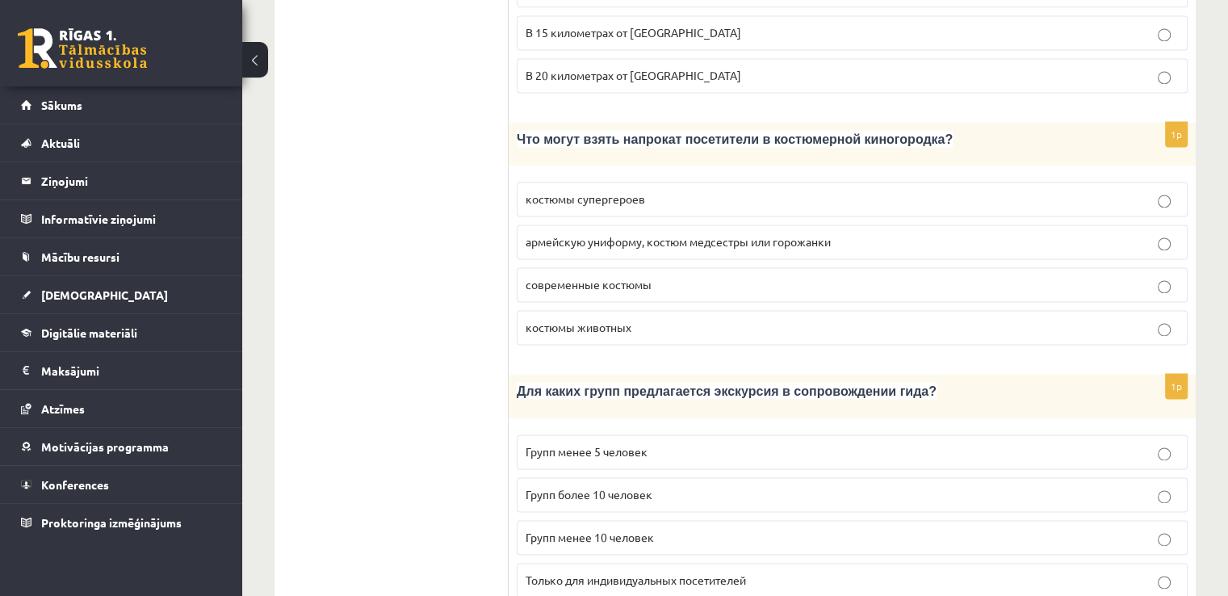
click at [614, 320] on span "костюмы животных" at bounding box center [579, 327] width 106 height 15
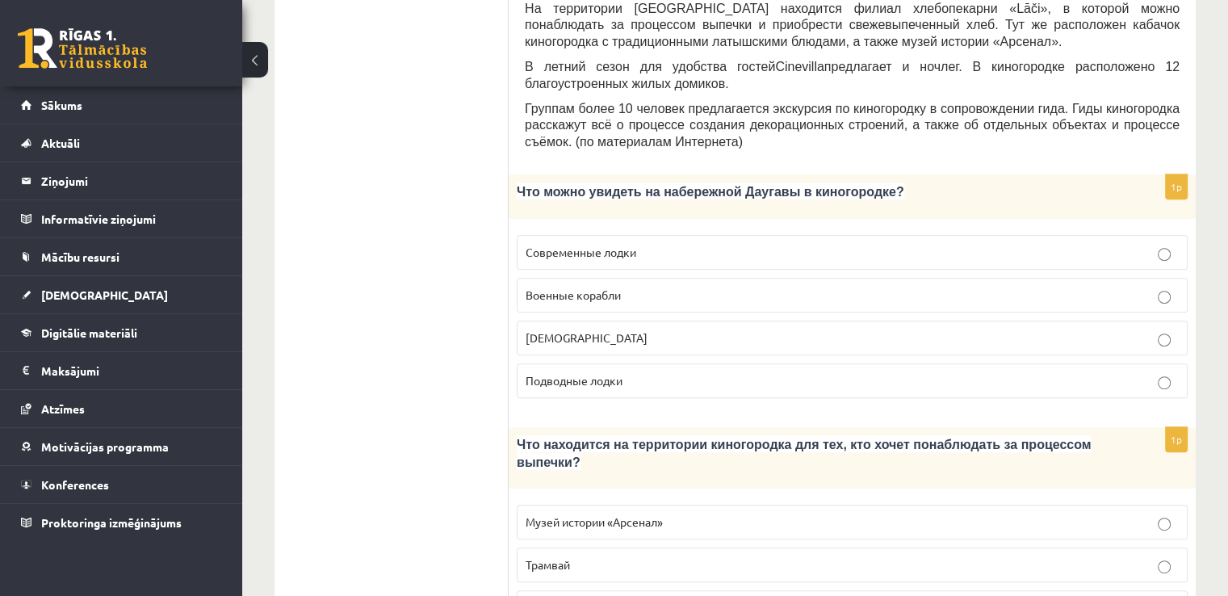
scroll to position [742, 0]
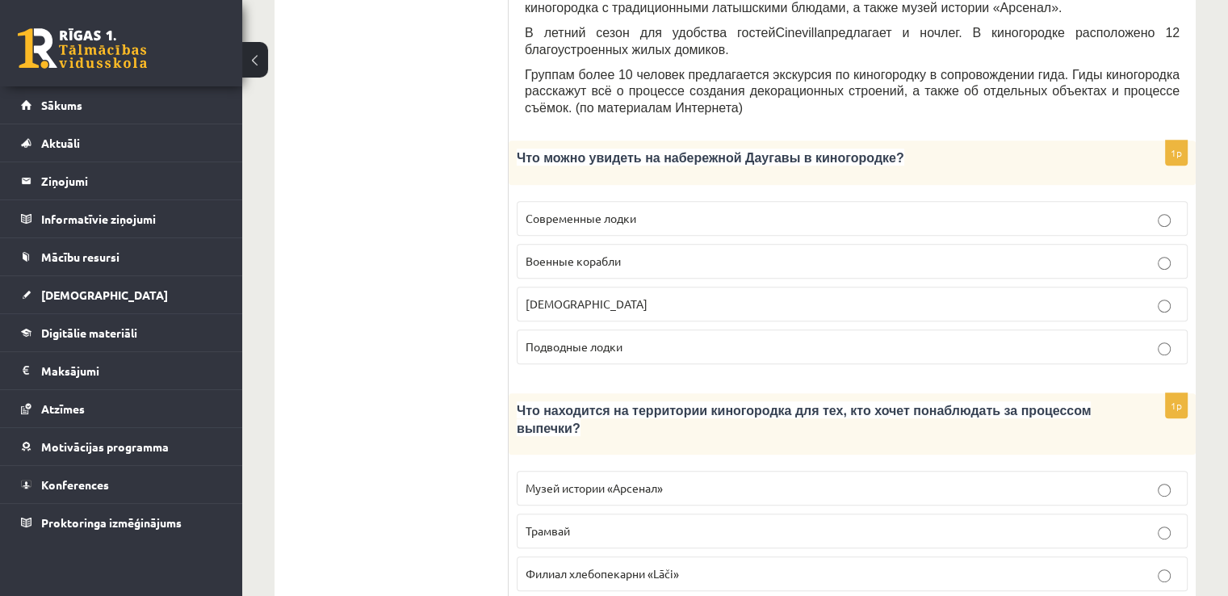
click at [706, 287] on label "Кораблики" at bounding box center [852, 304] width 671 height 35
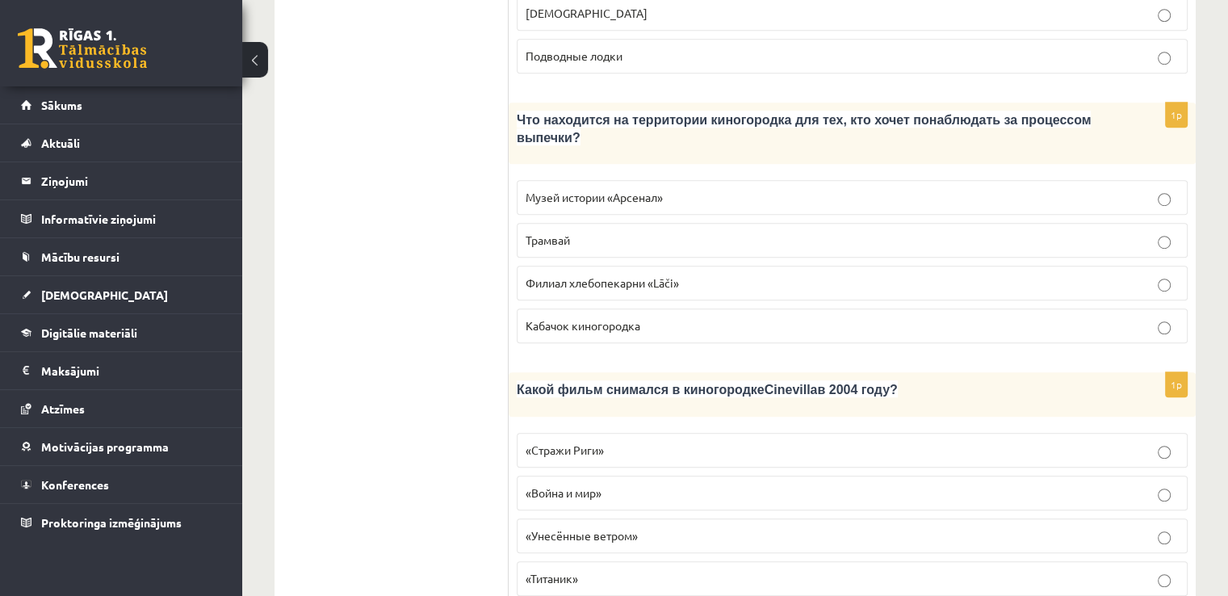
scroll to position [1065, 0]
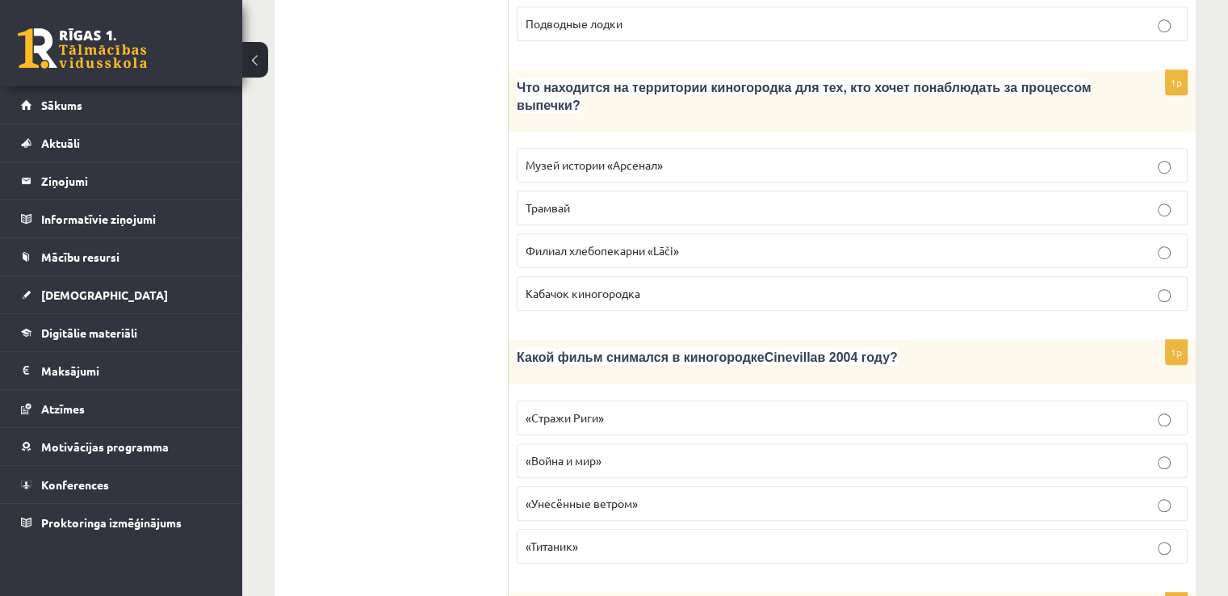
click at [583, 243] on span "Филиал хлебопекарни «Lāči»" at bounding box center [602, 250] width 153 height 15
click at [461, 198] on ul "Tests Tests par tekstu Izvērtējums!" at bounding box center [400, 531] width 218 height 2613
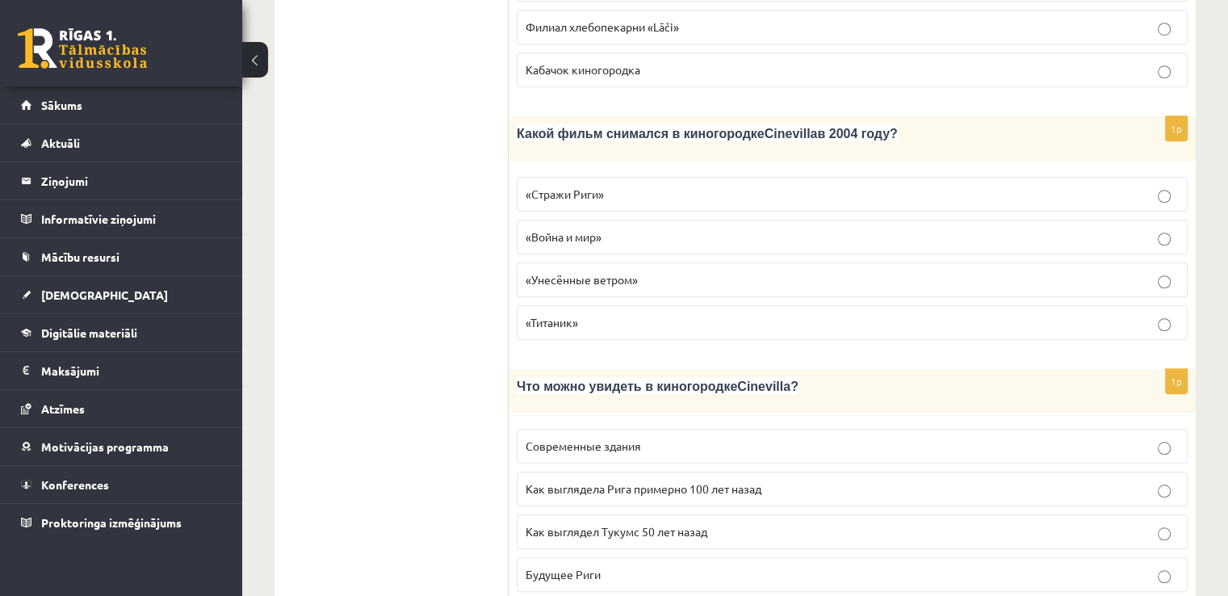
scroll to position [1291, 0]
click at [596, 184] on span "«Стражи Риги»" at bounding box center [565, 191] width 78 height 15
click at [688, 469] on label "Как выглядела Рига примерно 100 лет назад" at bounding box center [852, 486] width 671 height 35
click at [509, 439] on div "1p Что можно увидеть в киногородке Cinevilla ? Современные здания Как выглядела…" at bounding box center [852, 485] width 687 height 236
click at [451, 429] on ul "Tests Tests par tekstu Izvērtējums!" at bounding box center [400, 305] width 218 height 2613
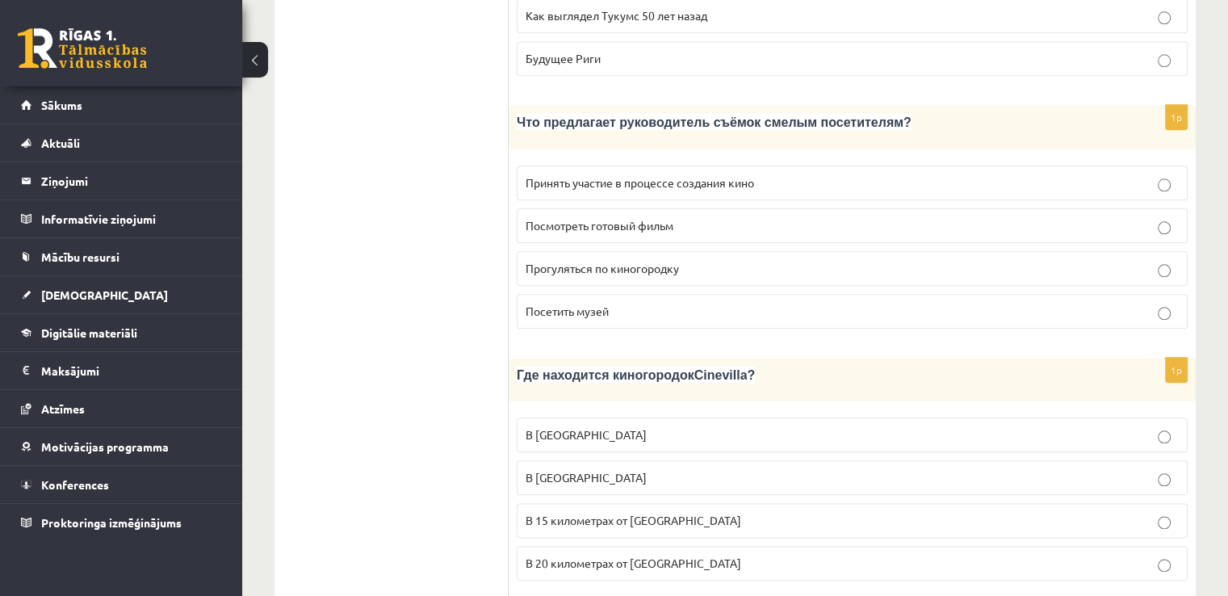
scroll to position [1808, 0]
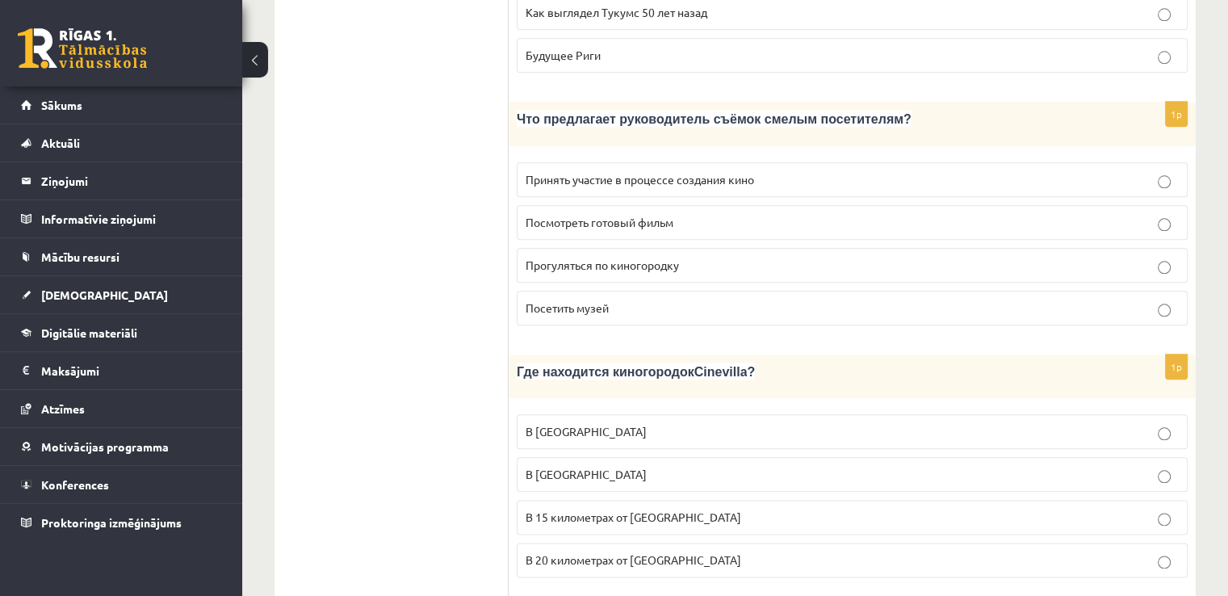
click at [697, 171] on p "Принять участие в процессе создания кино" at bounding box center [852, 179] width 653 height 17
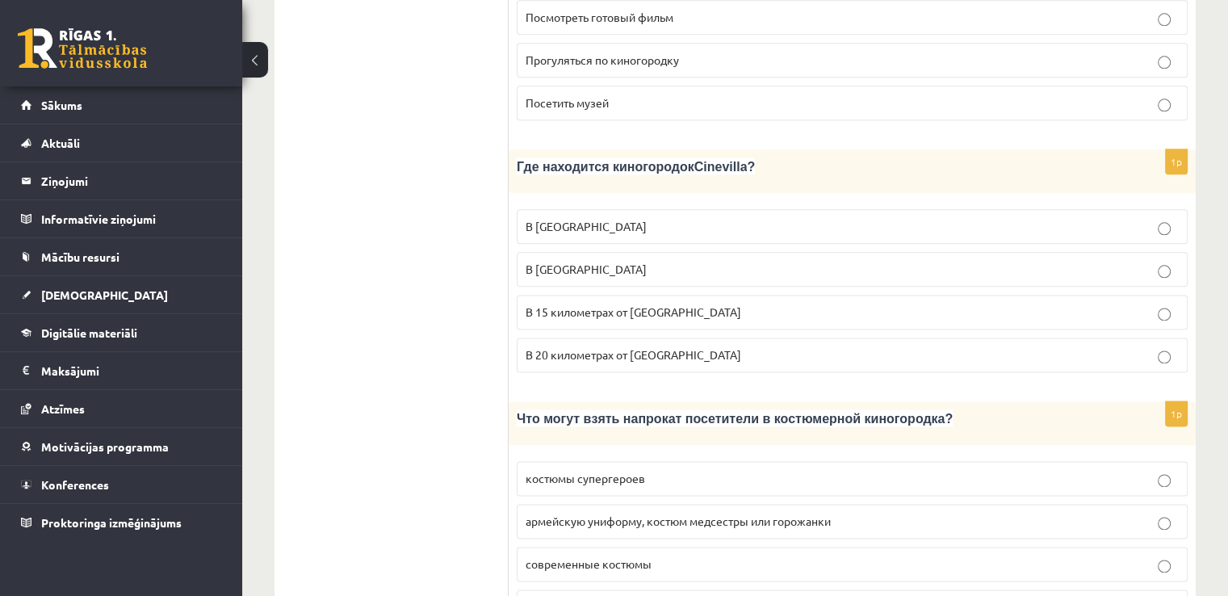
scroll to position [2034, 0]
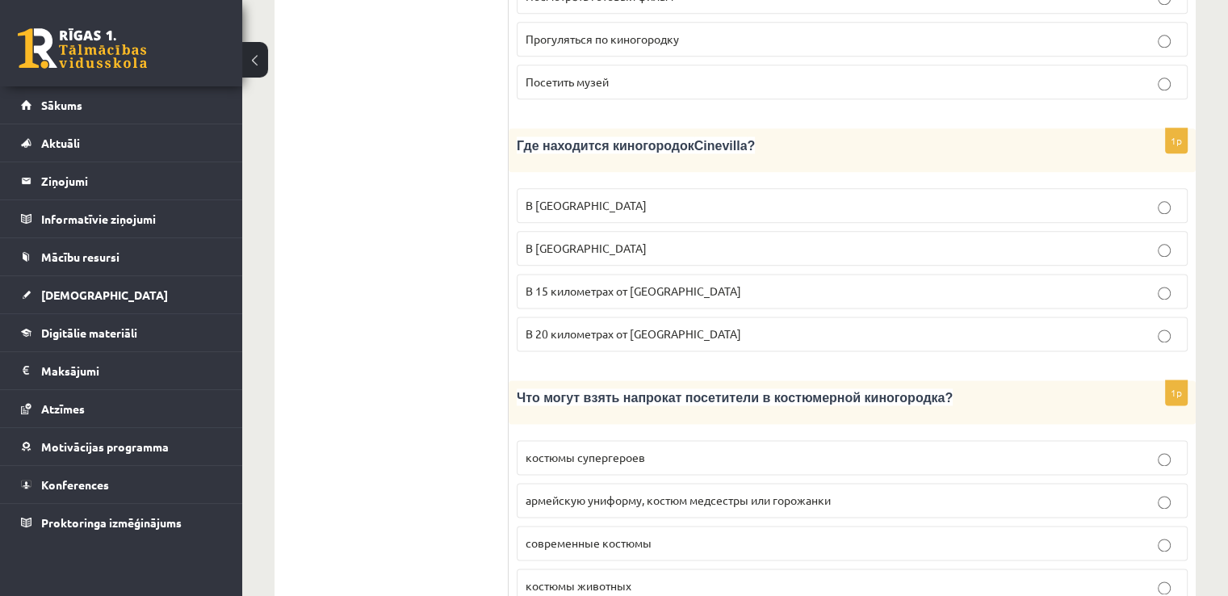
click at [552, 283] on span "В 15 километрах от Тукумса" at bounding box center [634, 290] width 216 height 15
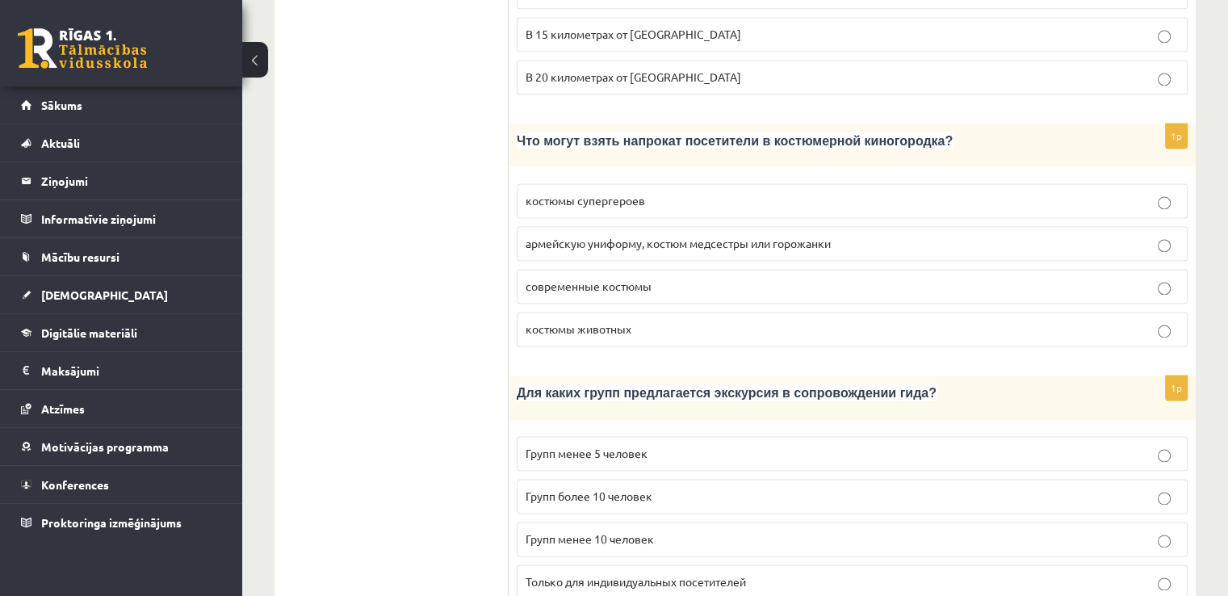
scroll to position [2292, 0]
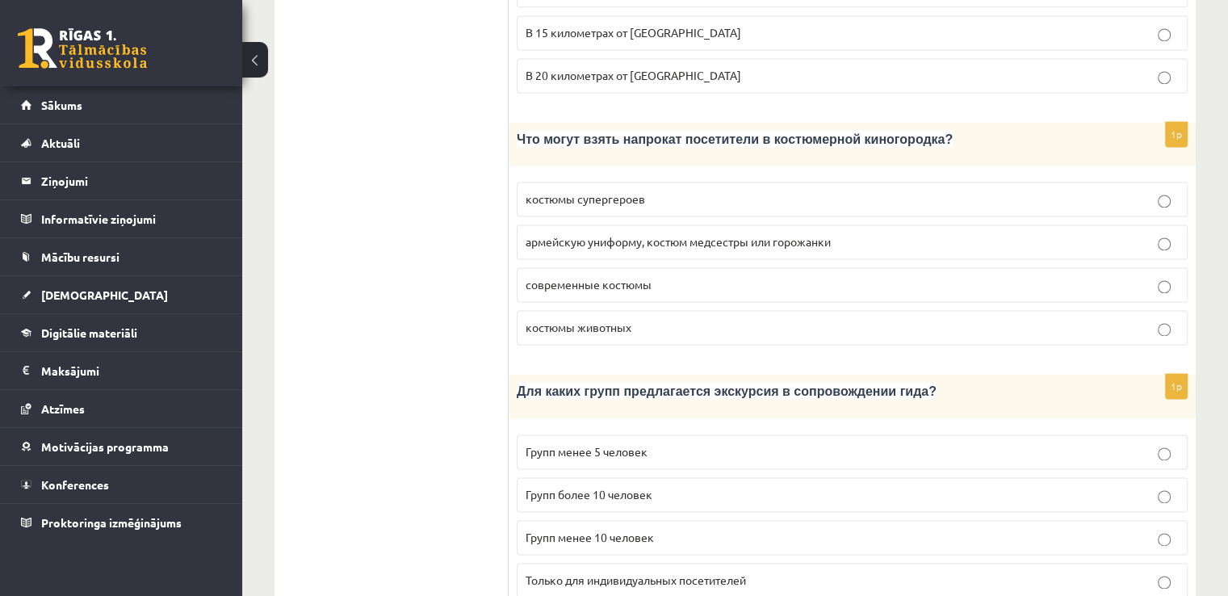
click at [660, 224] on label "армейскую униформу, костюм медсестры или горожанки" at bounding box center [852, 241] width 671 height 35
click at [589, 486] on p "Групп более 10 человек" at bounding box center [852, 494] width 653 height 17
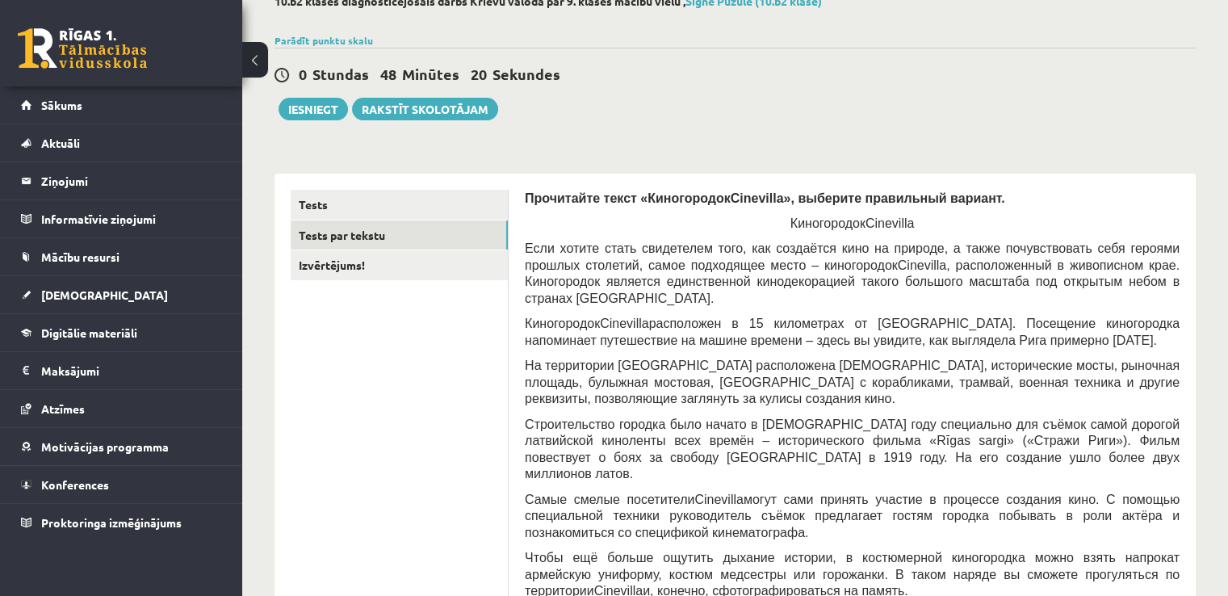
scroll to position [0, 0]
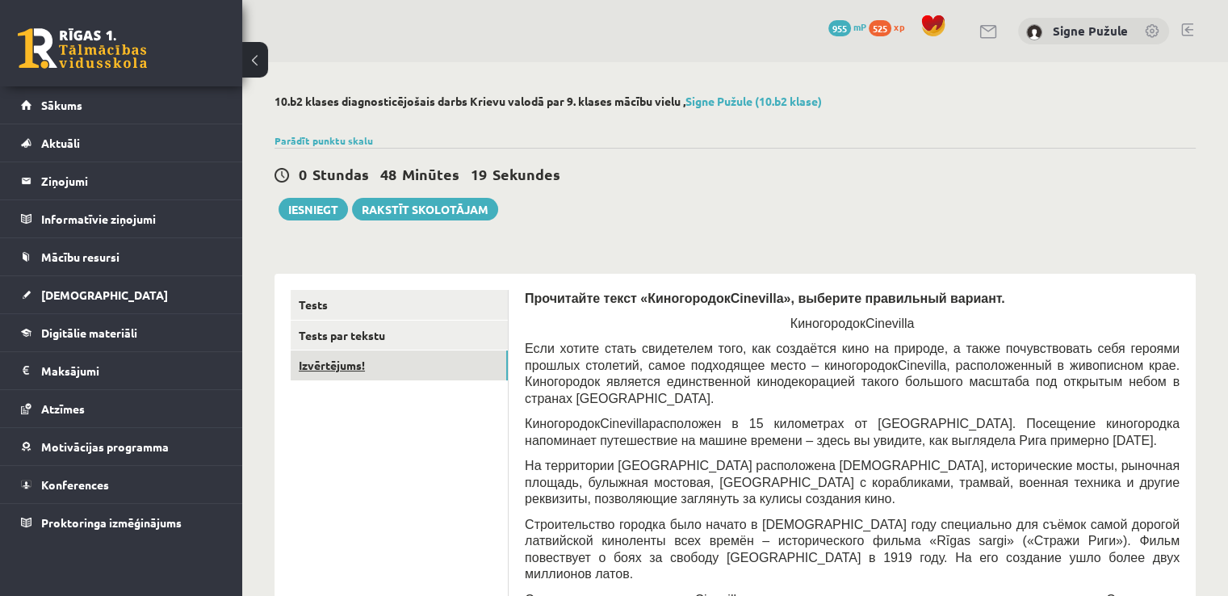
click at [371, 358] on link "Izvērtējums!" at bounding box center [399, 365] width 217 height 30
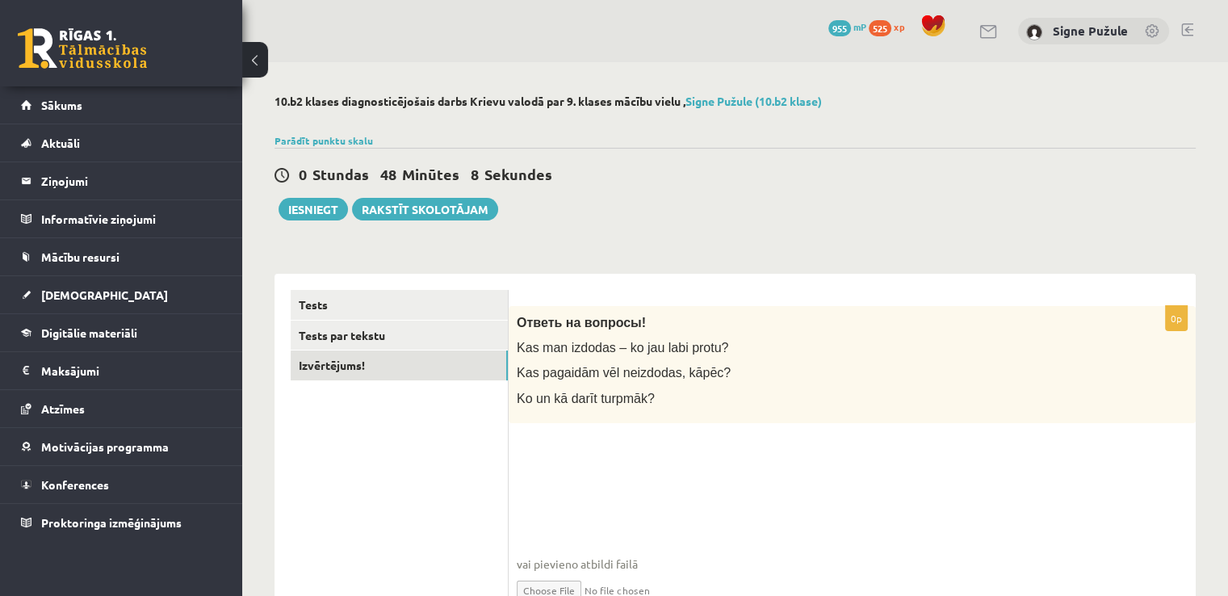
click at [782, 348] on p "Kas man izdodas – ko jau labi protu?" at bounding box center [812, 347] width 590 height 17
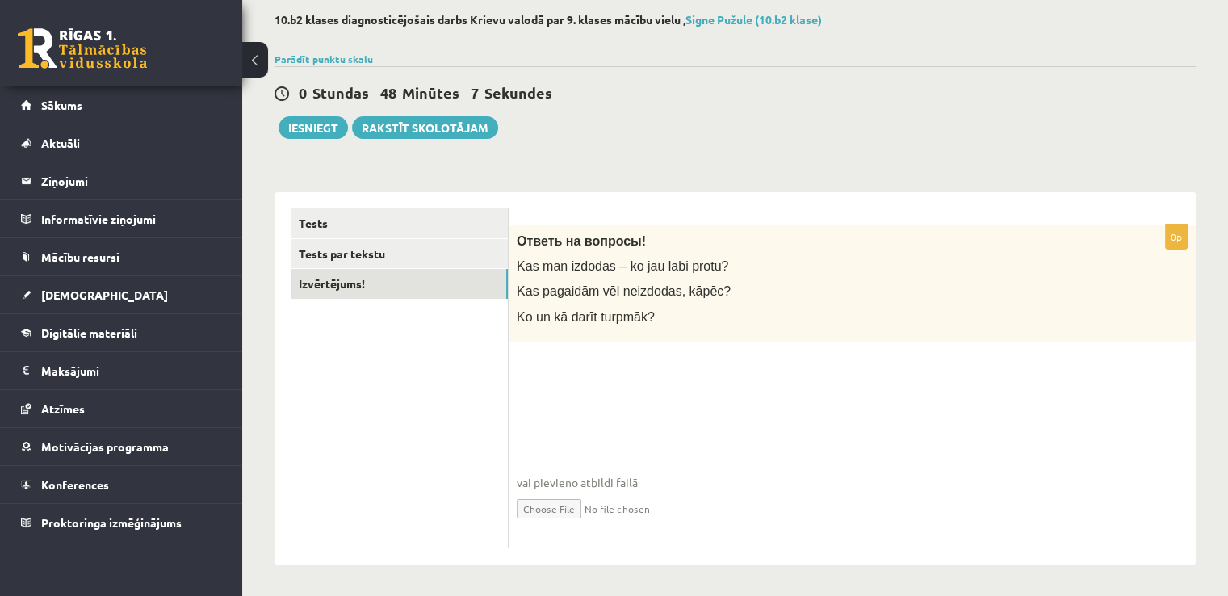
scroll to position [82, 0]
click at [656, 359] on div "0p Ответь на вопросы! Kas man izdodas – ko jau labi protu? Kas pagaidām vēl nei…" at bounding box center [852, 386] width 687 height 324
click at [572, 434] on fieldset "vai pievieno atbildi failā Iesniegtā atbilde" at bounding box center [852, 456] width 671 height 166
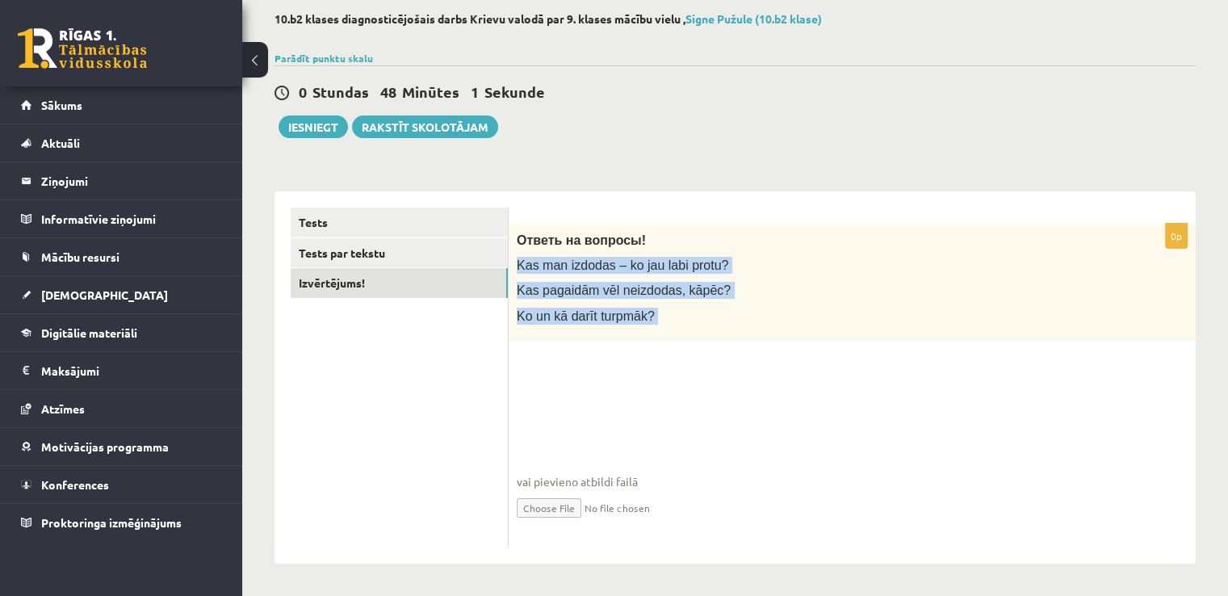
drag, startPoint x: 572, startPoint y: 434, endPoint x: 828, endPoint y: 266, distance: 307.2
click at [828, 266] on div "0p Ответь на вопросы! Kas man izdodas – ko jau labi protu? Kas pagaidām vēl nei…" at bounding box center [852, 386] width 687 height 324
click at [668, 360] on div "0p Ответь на вопросы! Kas man izdodas – ko jau labi protu? Kas pagaidām vēl nei…" at bounding box center [852, 386] width 687 height 324
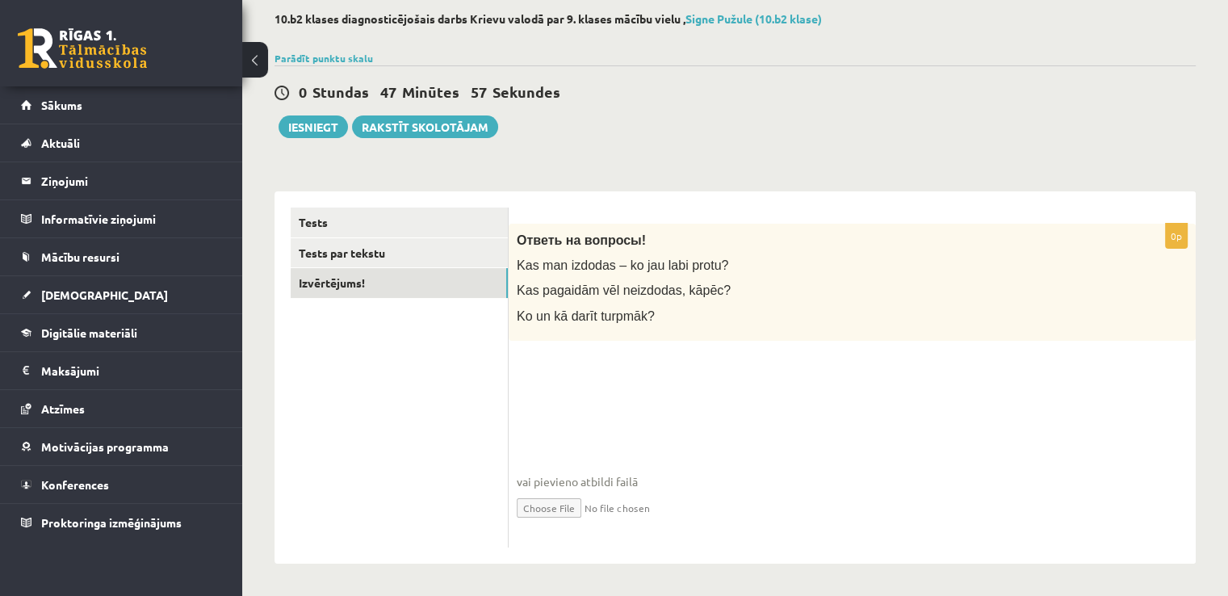
click at [597, 421] on fieldset "vai pievieno atbildi failā Iesniegtā atbilde" at bounding box center [852, 456] width 671 height 166
click at [331, 119] on button "Iesniegt" at bounding box center [313, 126] width 69 height 23
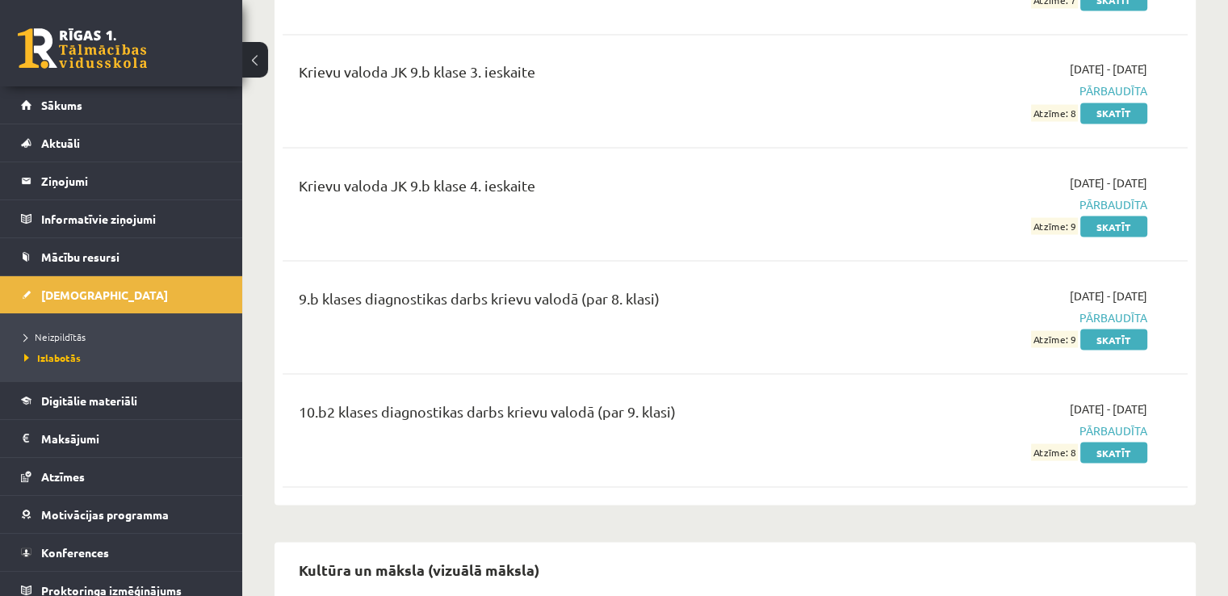
scroll to position [2971, 0]
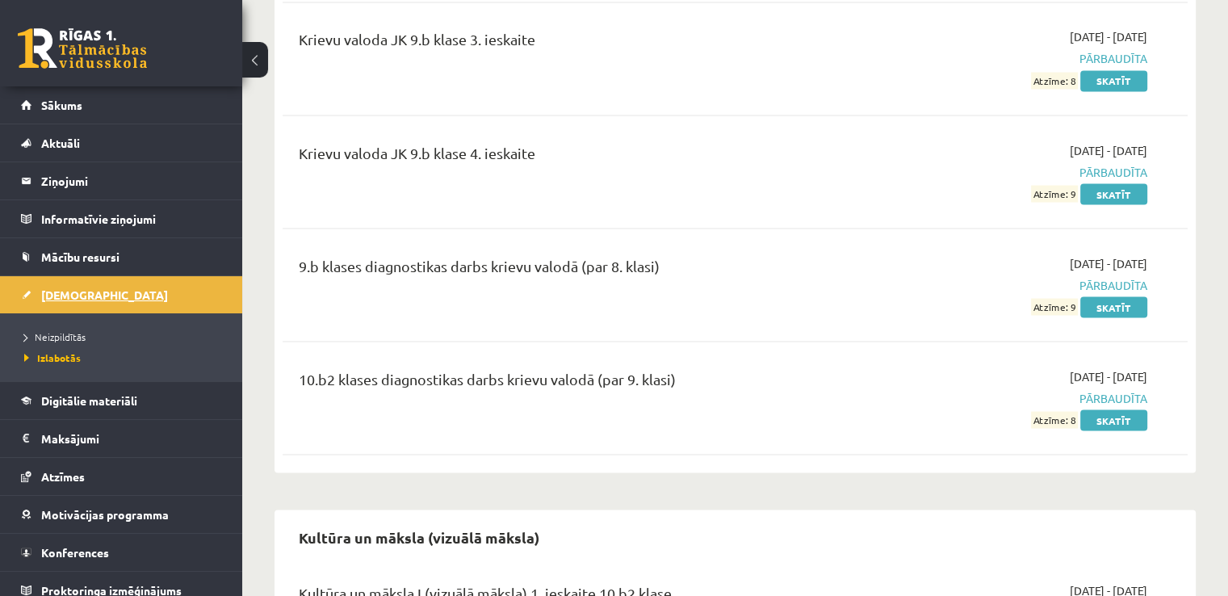
click at [75, 304] on link "[DEMOGRAPHIC_DATA]" at bounding box center [121, 294] width 201 height 37
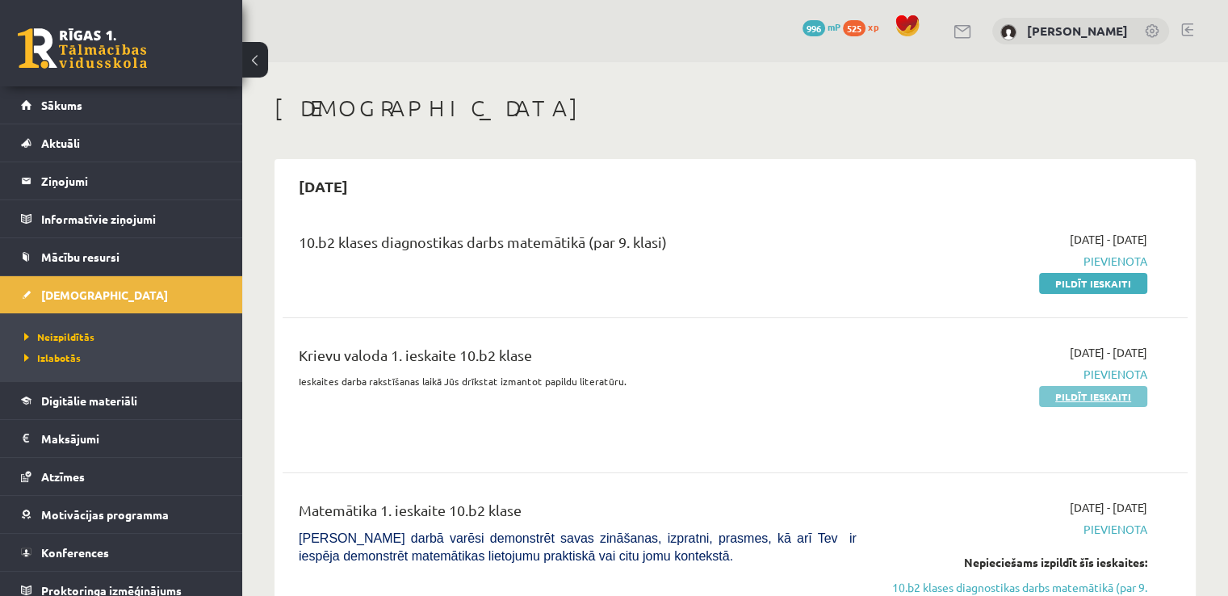
click at [1092, 391] on link "Pildīt ieskaiti" at bounding box center [1093, 396] width 108 height 21
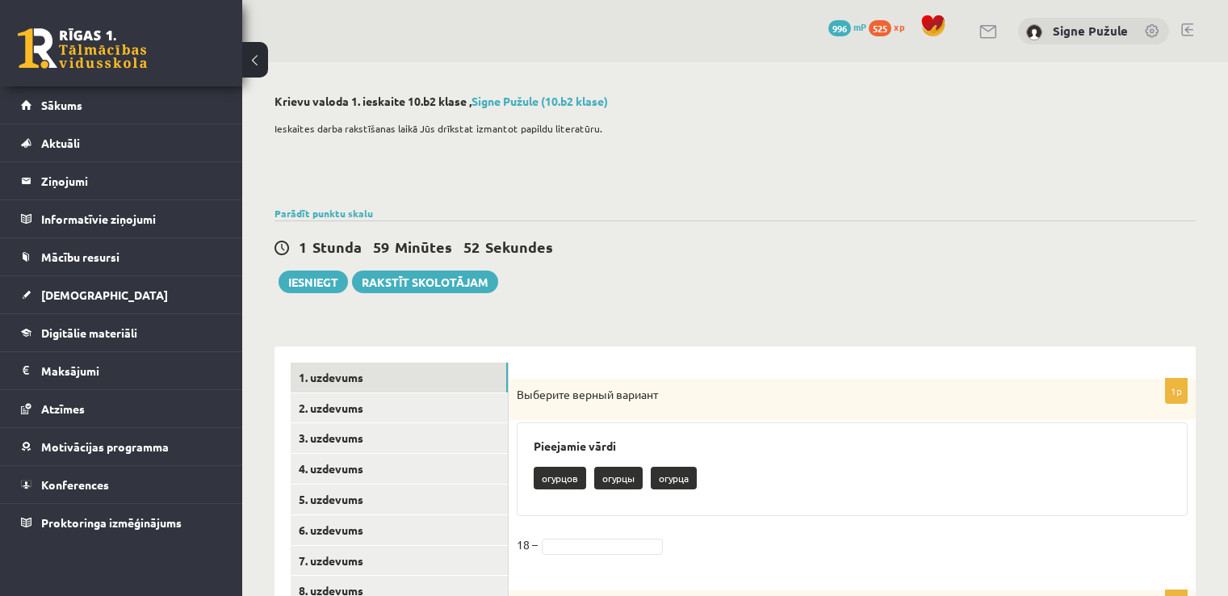
scroll to position [194, 0]
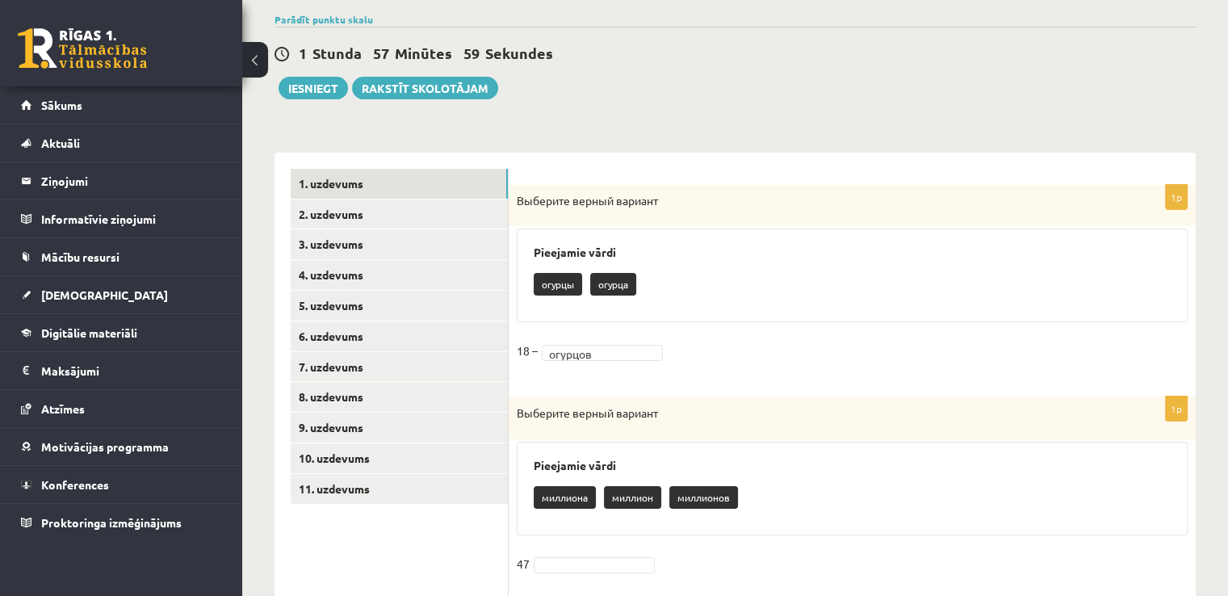
click at [663, 400] on div "Выберите верный вариант" at bounding box center [852, 417] width 687 height 43
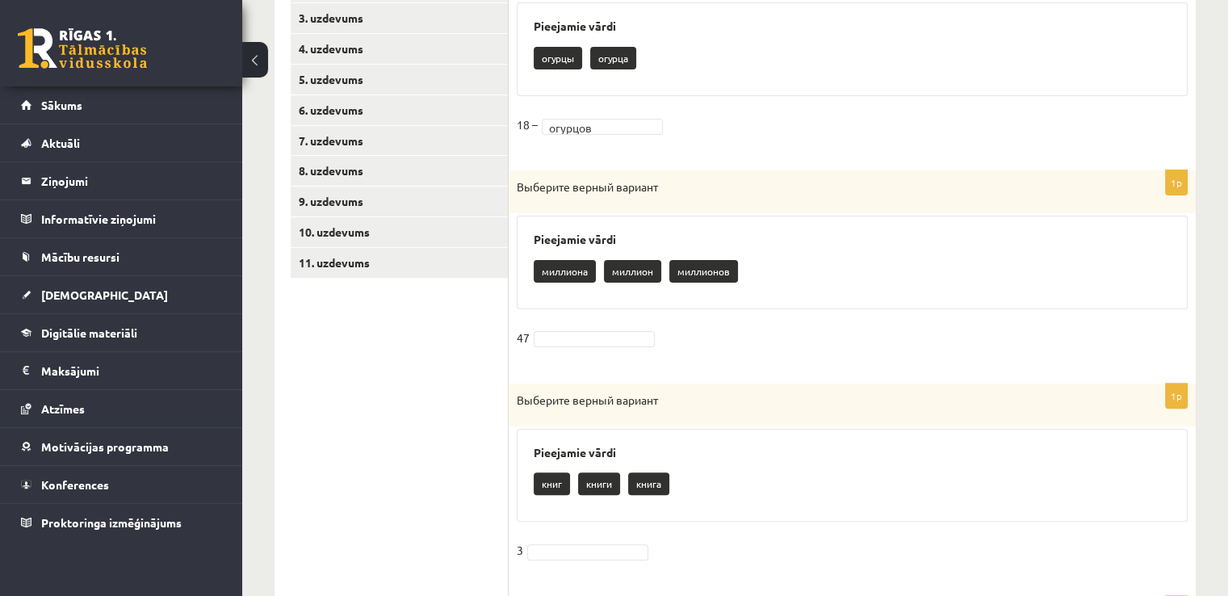
scroll to position [452, 0]
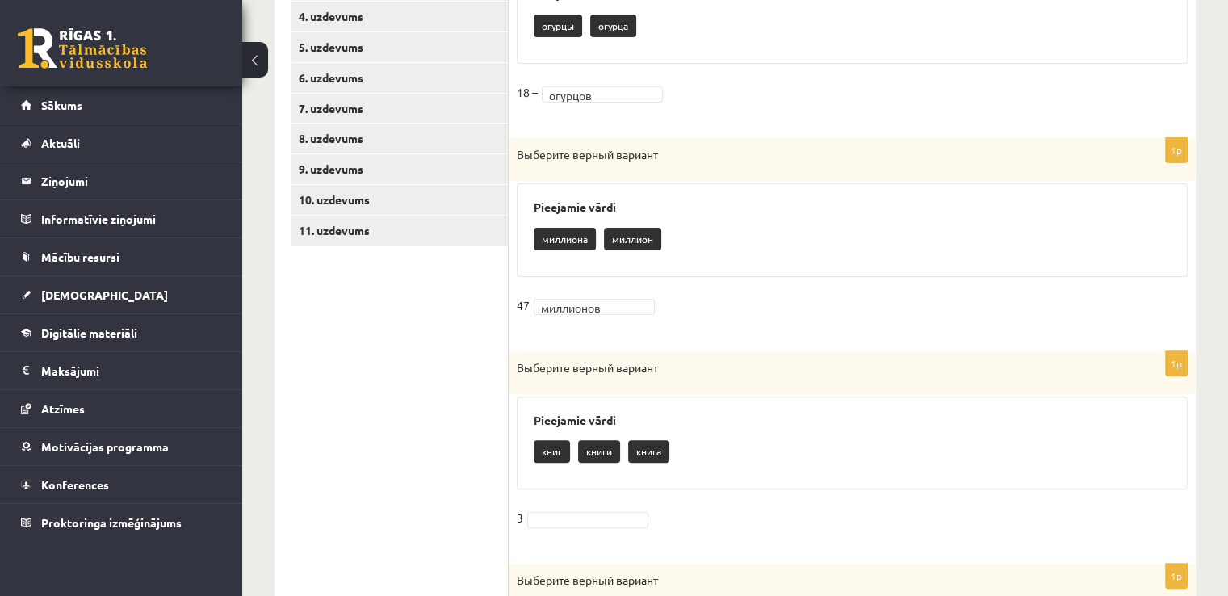
click at [734, 414] on h3 "Pieejamie vārdi" at bounding box center [852, 420] width 637 height 14
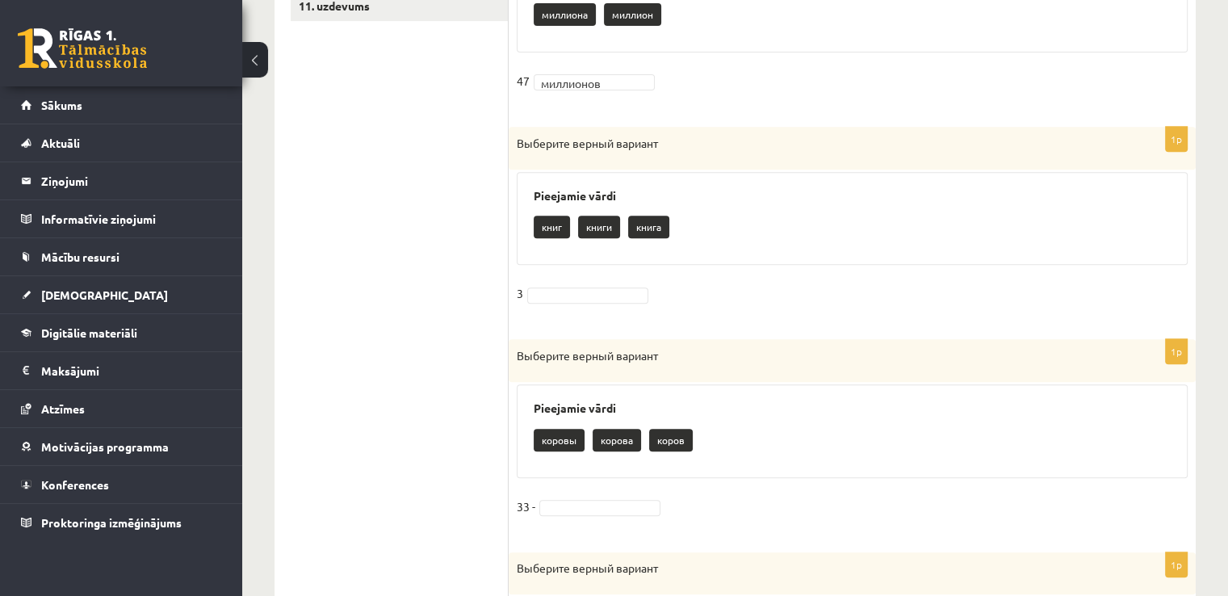
scroll to position [678, 0]
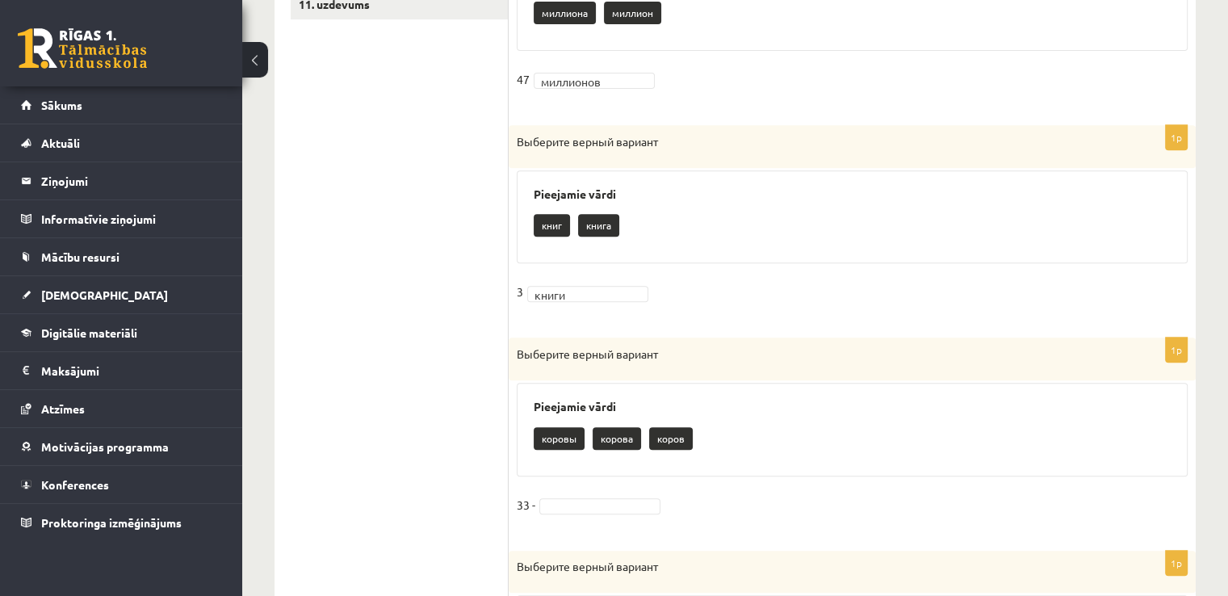
click at [732, 430] on div "коровы корова коров" at bounding box center [852, 440] width 637 height 38
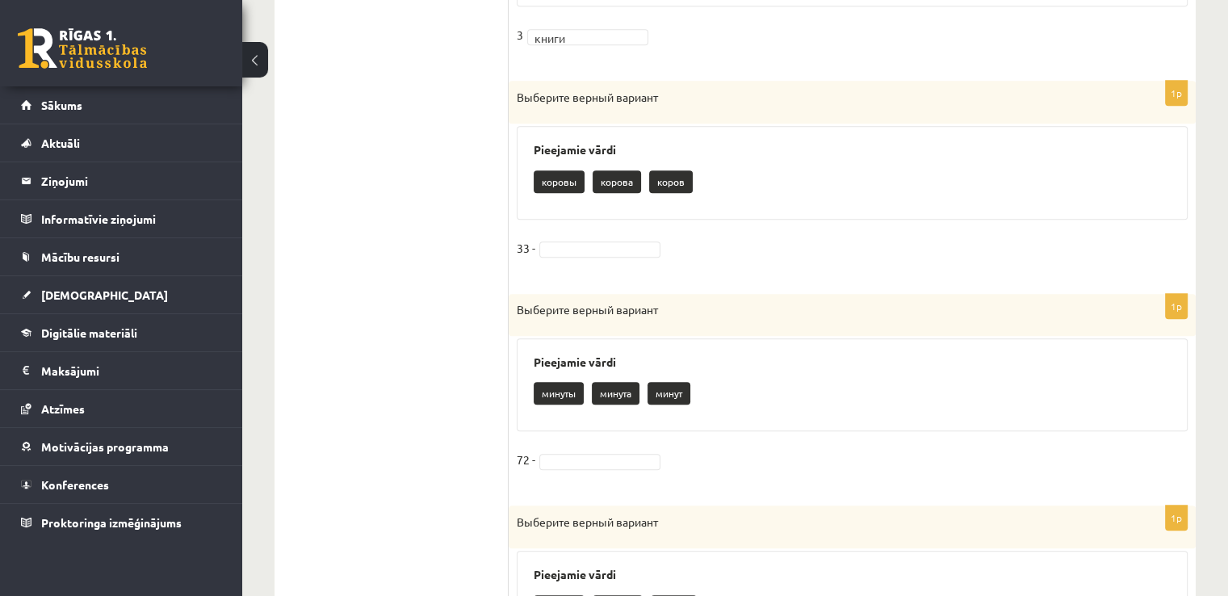
scroll to position [937, 0]
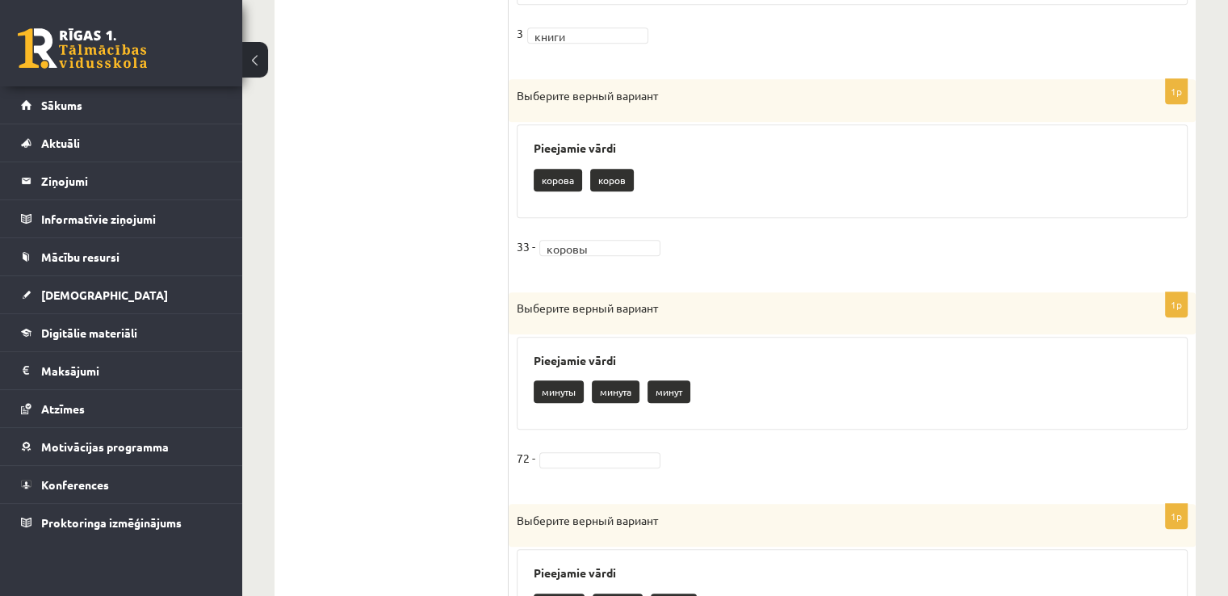
click at [457, 350] on ul "1. uzdevums 2. uzdevums 3. uzdevums 4. uzdevums 5. uzdevums 6. uzdevums 7. uzde…" at bounding box center [400, 383] width 218 height 1914
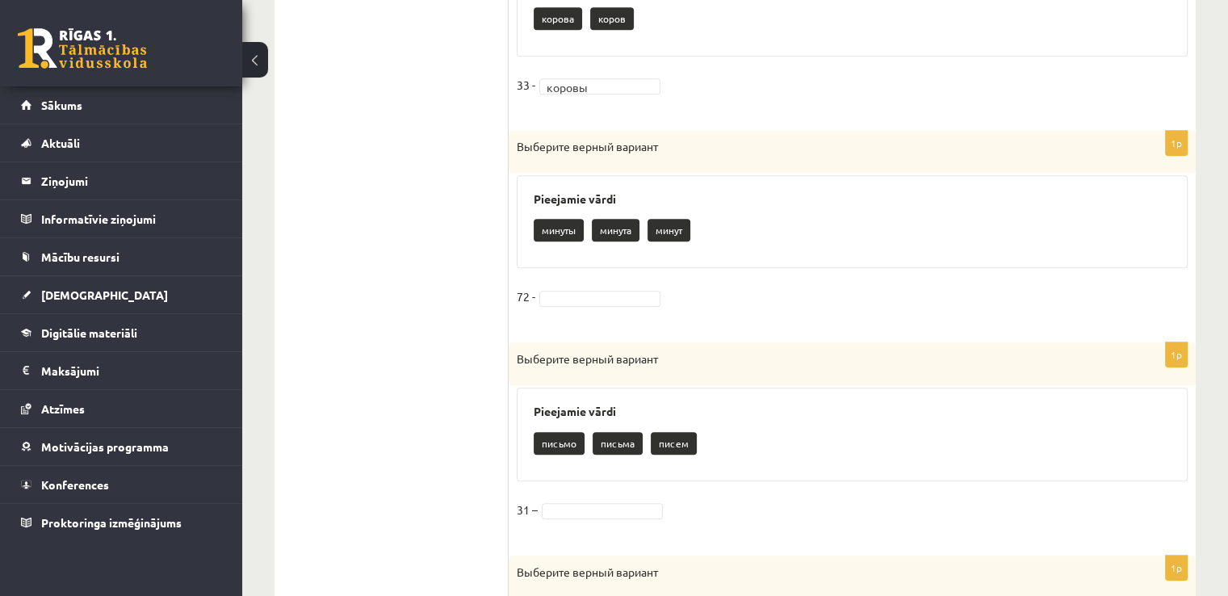
scroll to position [1130, 0]
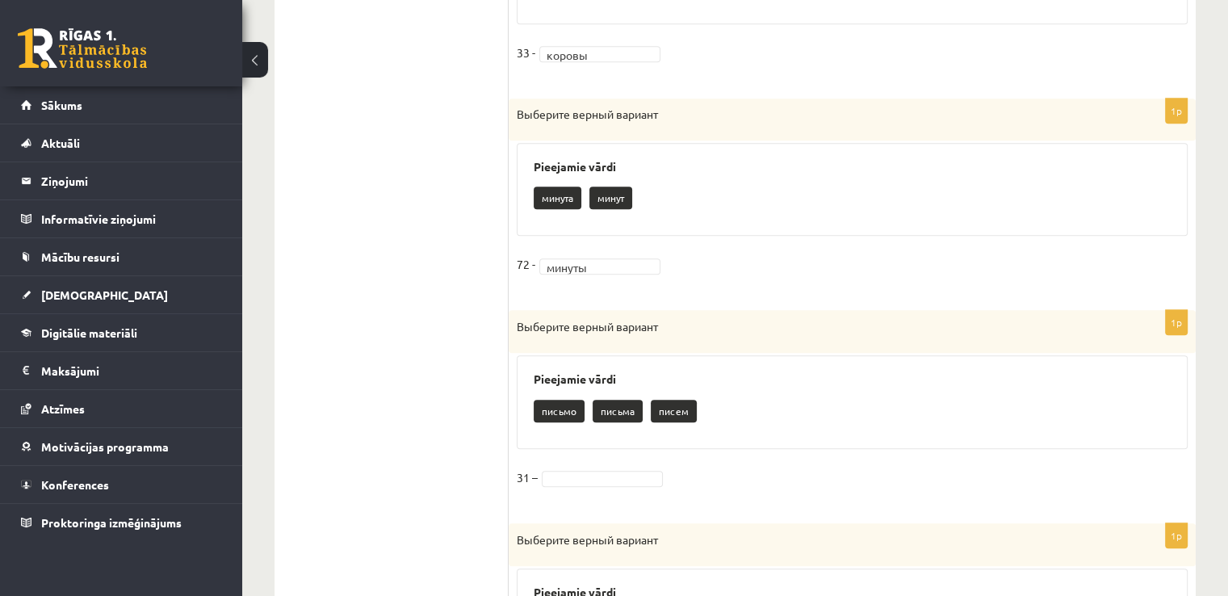
click at [735, 434] on div "Pieejamie vārdi письмо письма писем" at bounding box center [852, 402] width 671 height 94
click at [617, 485] on fieldset "31 –" at bounding box center [852, 482] width 671 height 34
click at [743, 425] on div "письма писем" at bounding box center [852, 413] width 637 height 38
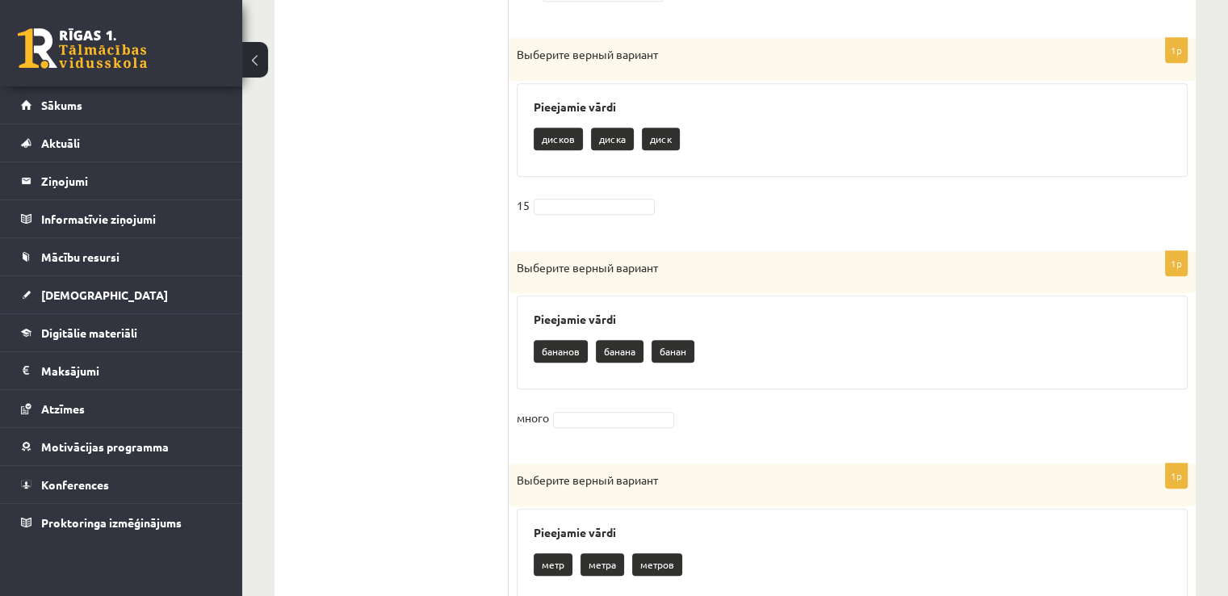
scroll to position [1647, 0]
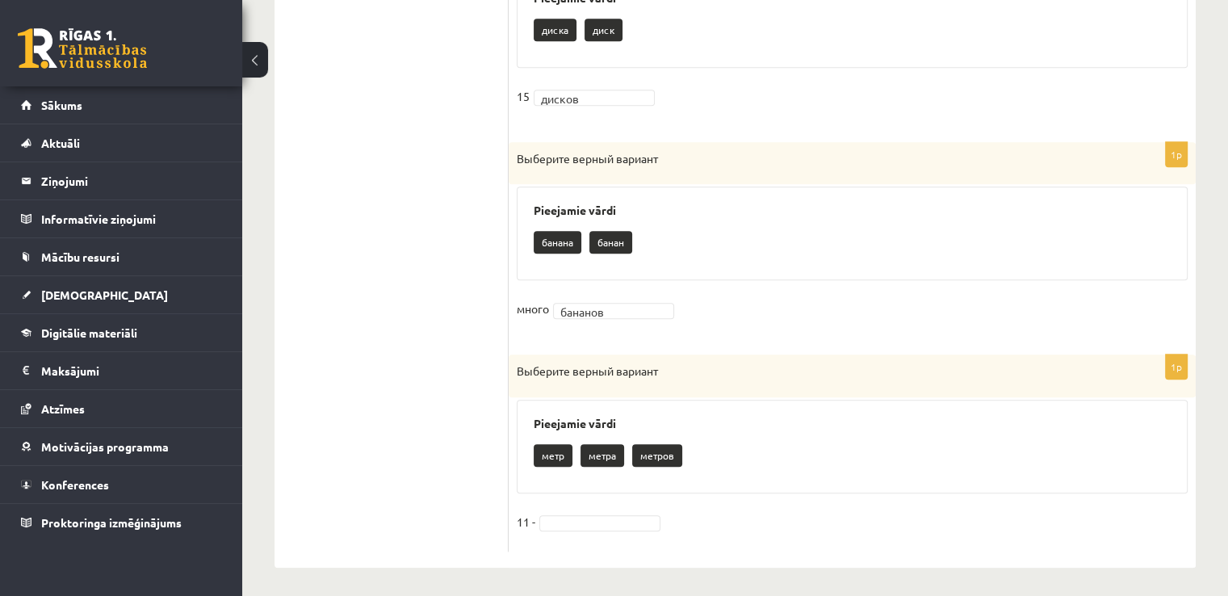
scroll to position [1725, 0]
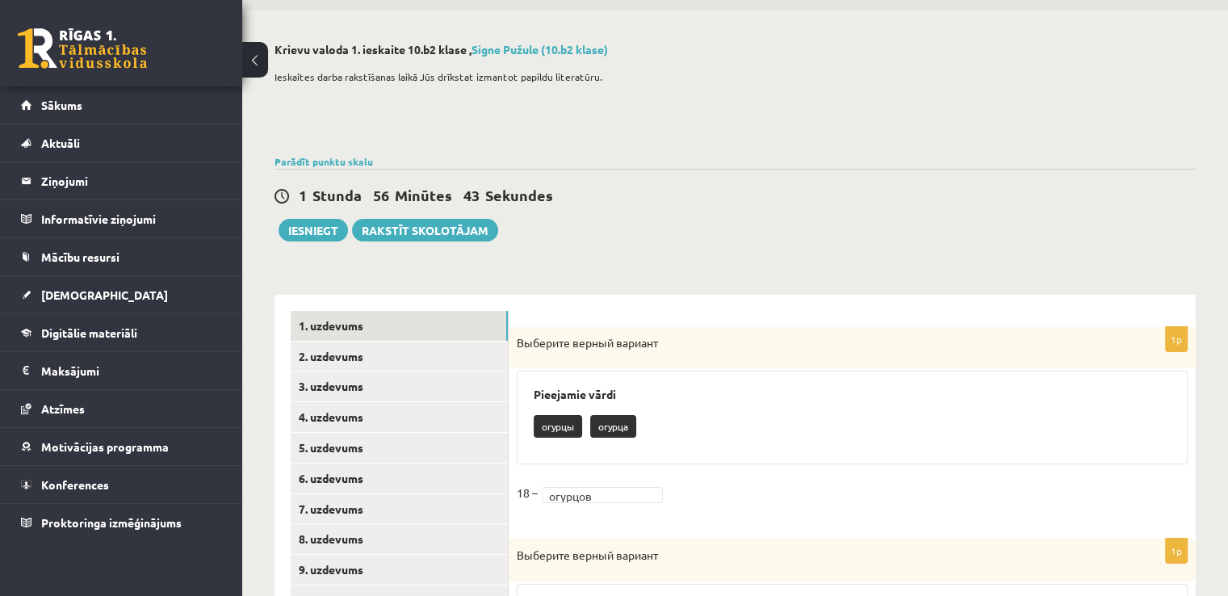
scroll to position [14, 0]
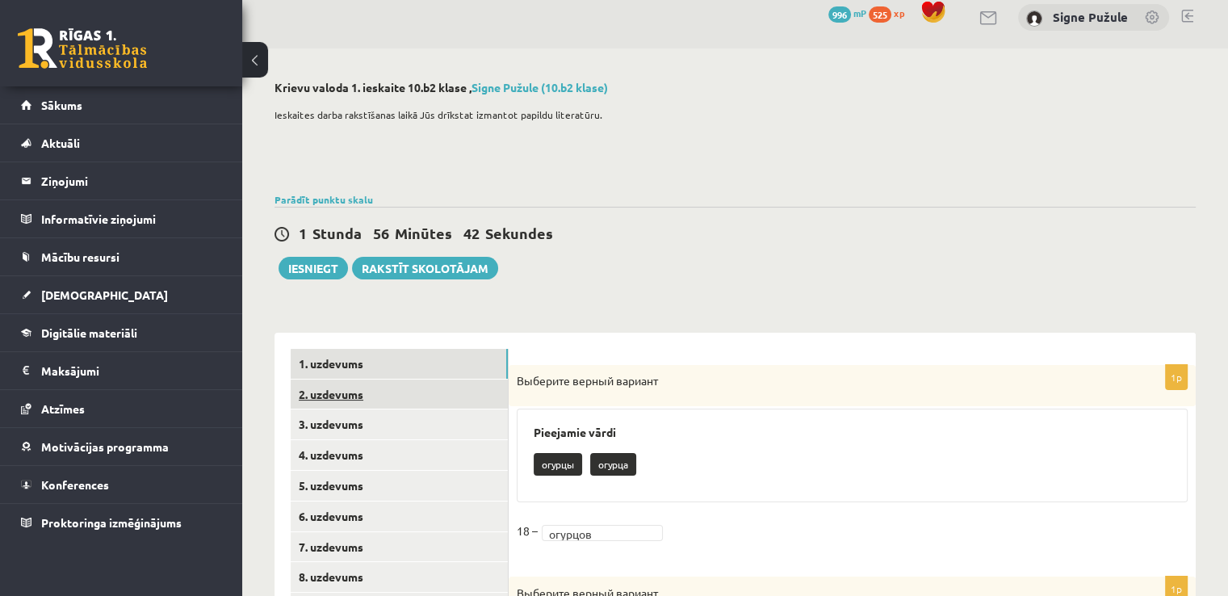
click at [466, 397] on link "2. uzdevums" at bounding box center [399, 394] width 217 height 30
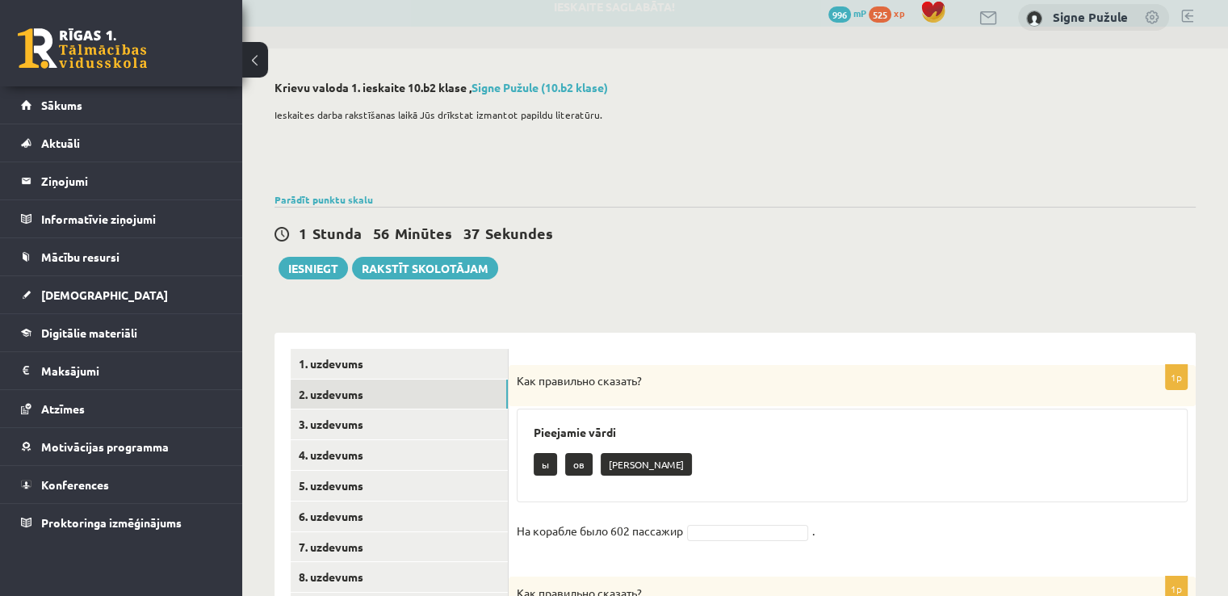
click at [714, 379] on p "Как правильно сказать?" at bounding box center [812, 381] width 590 height 16
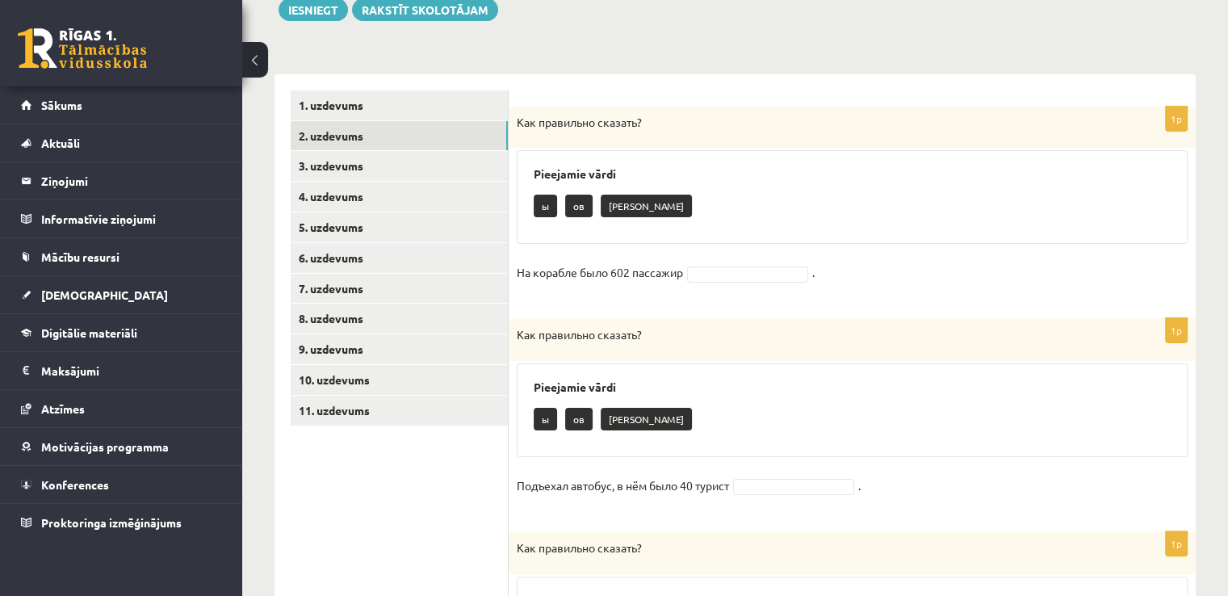
scroll to position [304, 0]
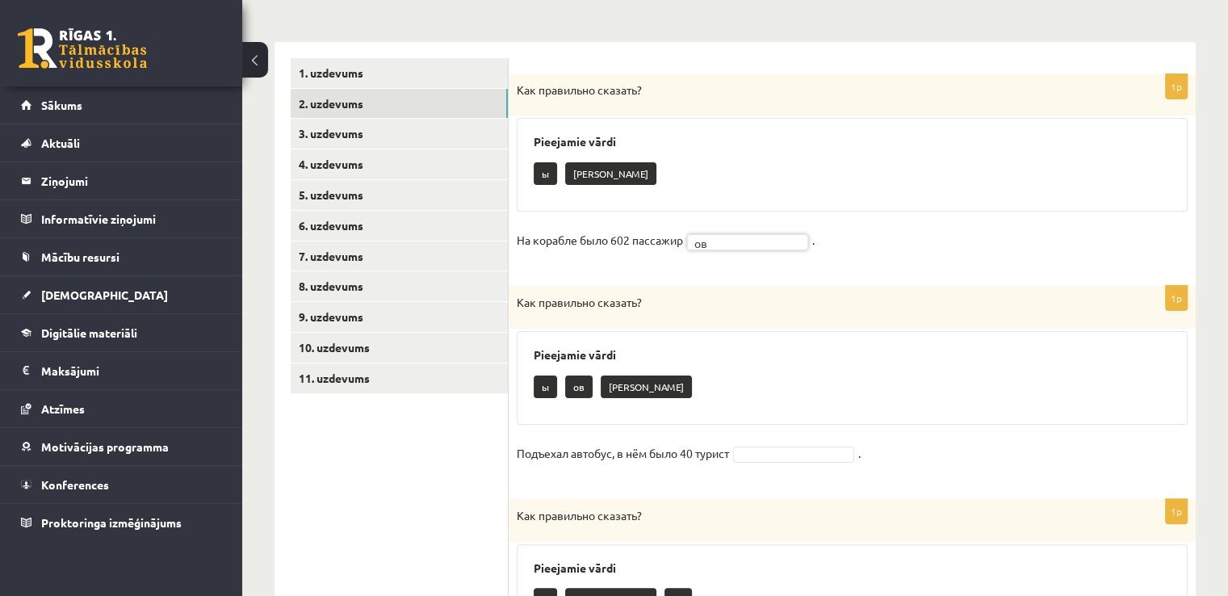
click at [727, 339] on div "Pieejamie vārdi ы ов а" at bounding box center [852, 378] width 671 height 94
click at [817, 518] on p "Как правильно сказать?" at bounding box center [812, 515] width 590 height 17
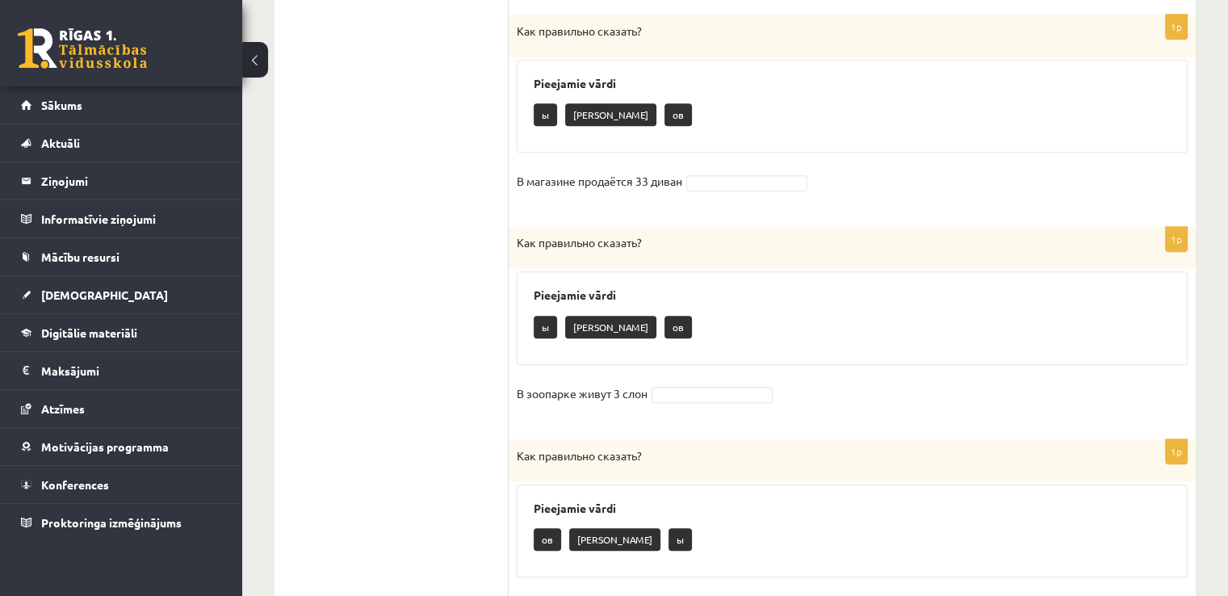
scroll to position [821, 0]
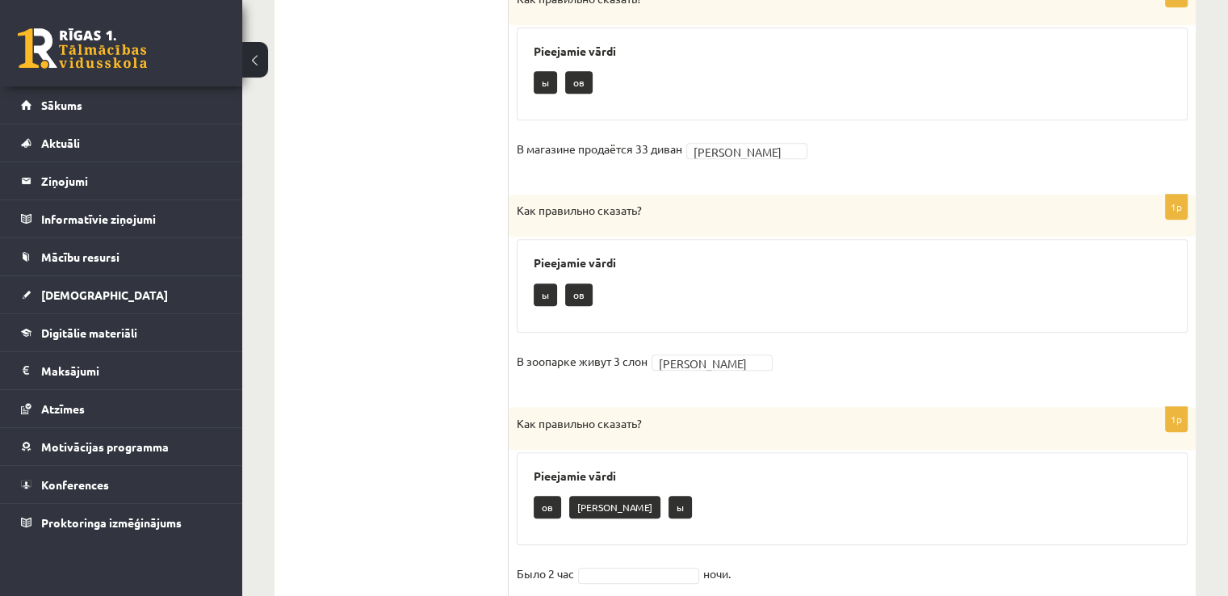
click at [681, 452] on div "Pieejamie vārdi ов а [PERSON_NAME]" at bounding box center [852, 499] width 671 height 94
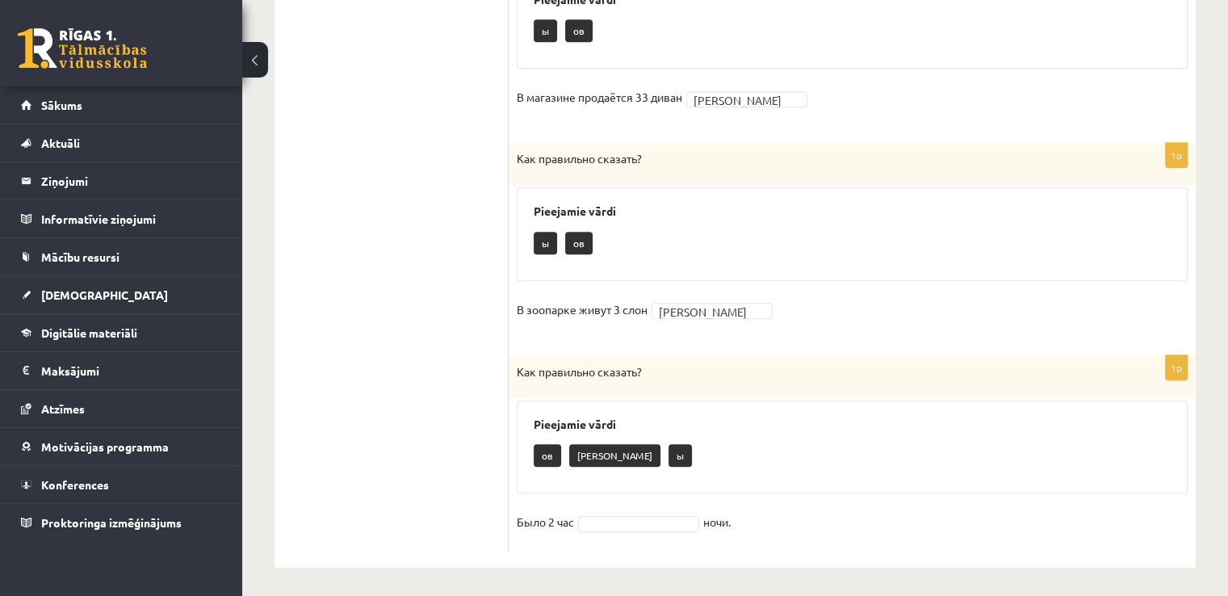
scroll to position [875, 0]
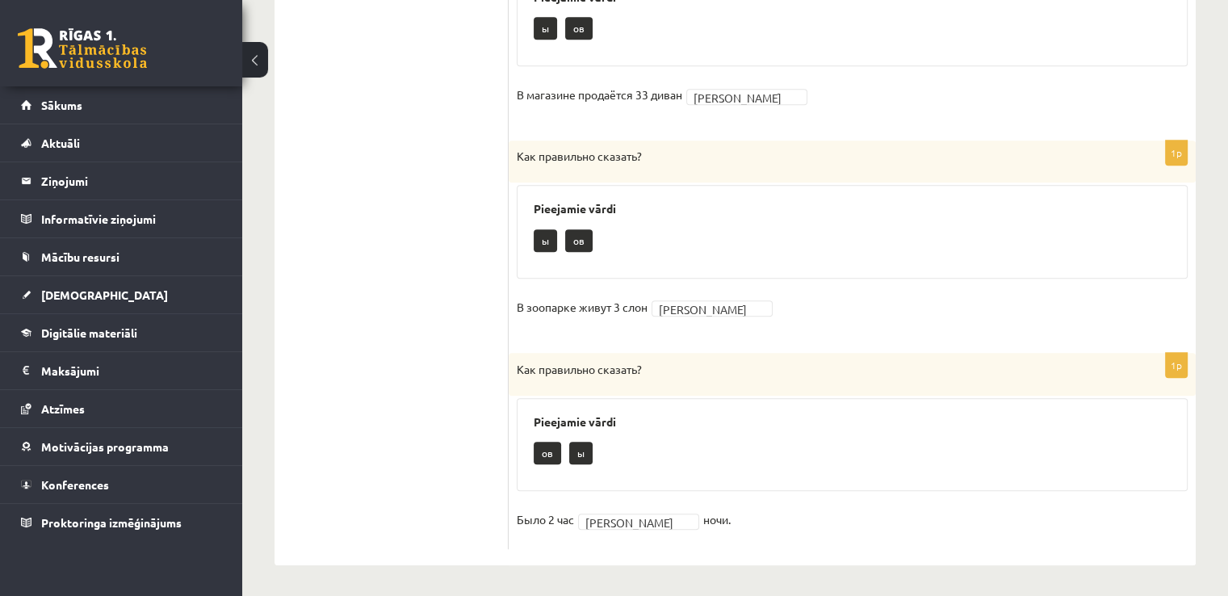
click at [475, 438] on ul "1. uzdevums 2. uzdevums 3. uzdevums 4. uzdevums 5. uzdevums 6. uzdevums 7. uzde…" at bounding box center [400, 18] width 218 height 1063
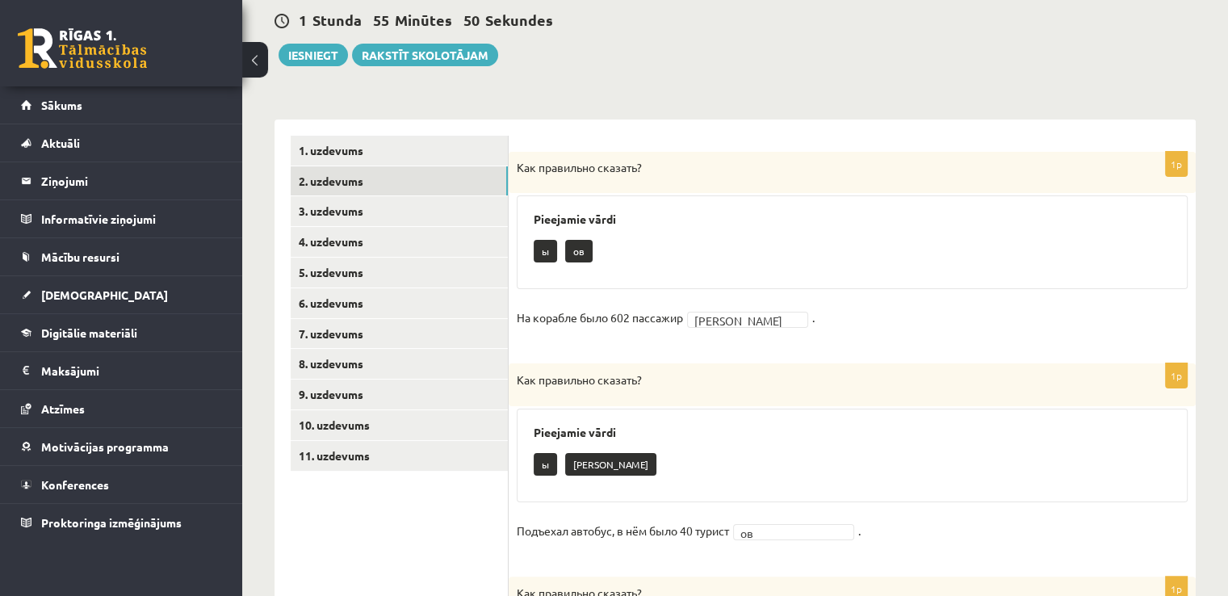
scroll to position [165, 0]
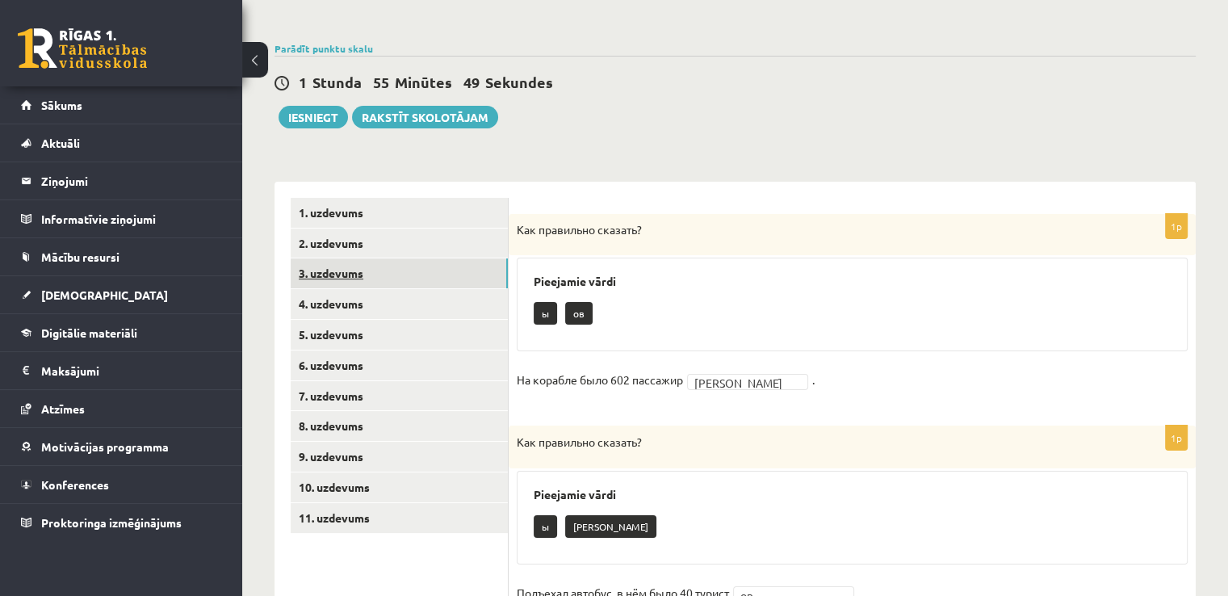
click at [434, 270] on link "3. uzdevums" at bounding box center [399, 273] width 217 height 30
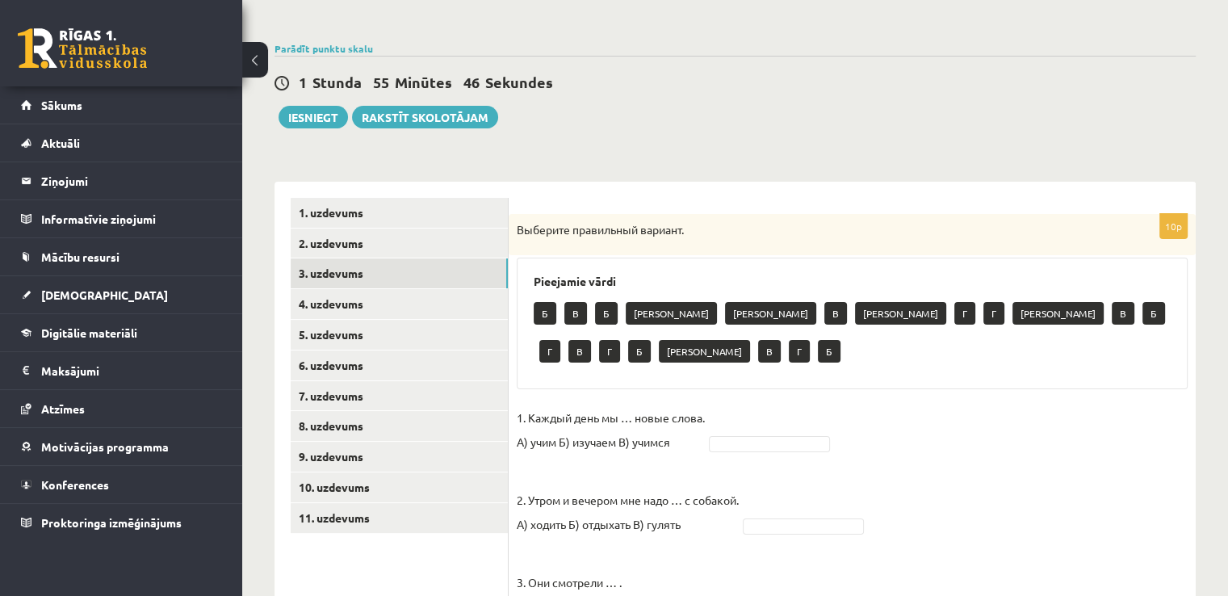
click at [757, 253] on div "Выберите правильный вариант." at bounding box center [852, 235] width 687 height 42
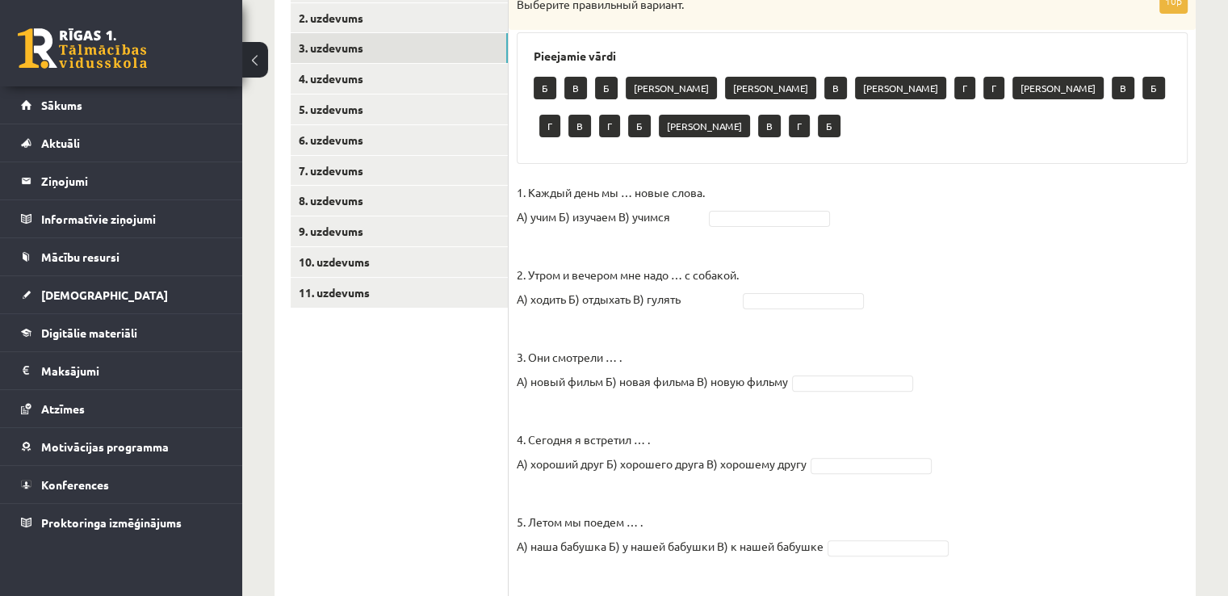
scroll to position [391, 0]
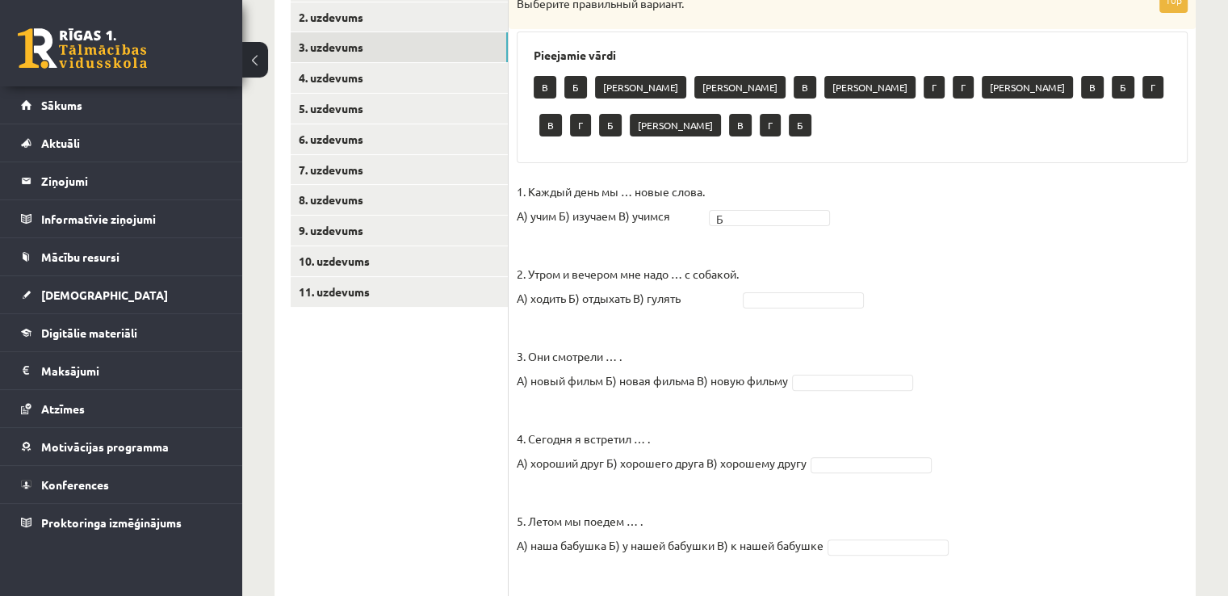
click at [736, 272] on fieldset "1. Каждый день мы … новые слова. А) учим Б) изучаем В) учимся Б * 2. Утром и ве…" at bounding box center [852, 578] width 671 height 799
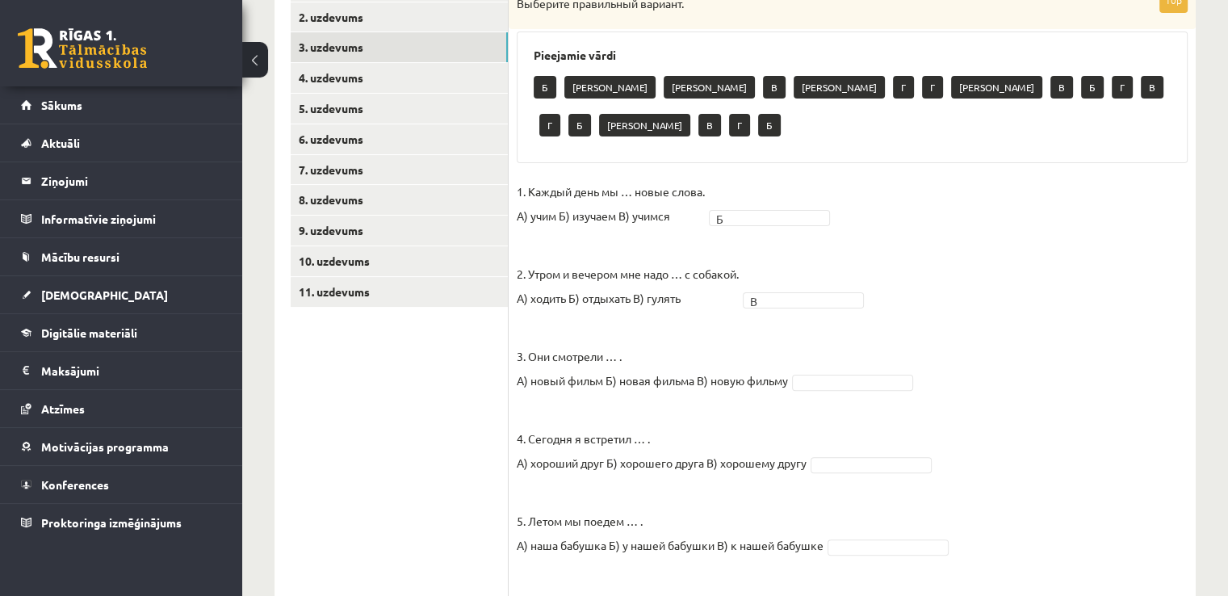
click at [782, 402] on p "4. [DATE] я встретил … . А) хороший друг Б) хорошего друга В) хорошему другу" at bounding box center [662, 438] width 290 height 73
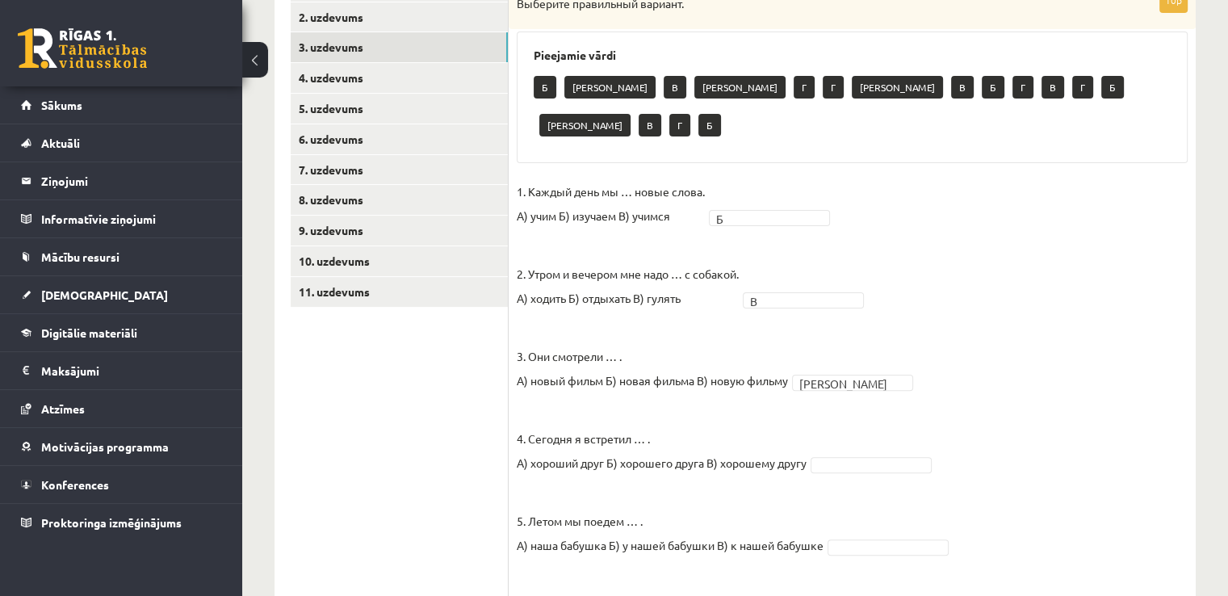
click at [950, 296] on fieldset "1. Каждый день мы … новые слова. А) учим Б) изучаем В) учимся Б * 2. Утром и ве…" at bounding box center [852, 578] width 671 height 799
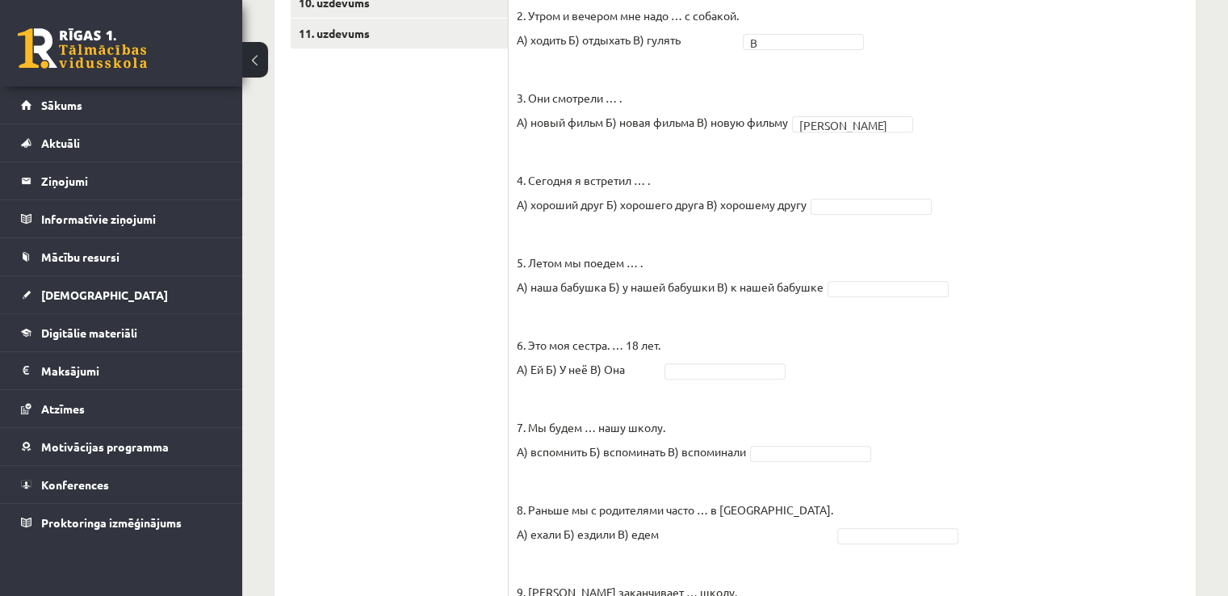
scroll to position [681, 0]
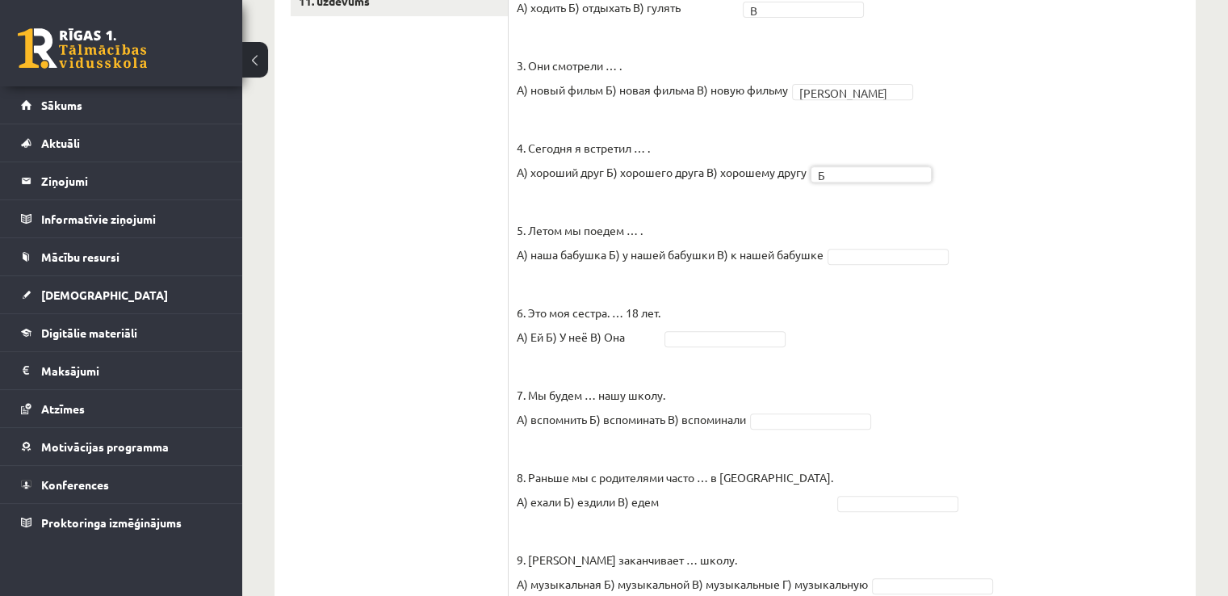
click at [853, 172] on fieldset "1. Каждый день мы … новые слова. А) учим Б) изучаем В) учимся Б * 2. Утром и ве…" at bounding box center [852, 288] width 671 height 799
click at [898, 301] on fieldset "1. Каждый день мы … новые слова. А) учим Б) изучаем В) учимся Б * 2. Утром и ве…" at bounding box center [852, 288] width 671 height 799
click at [830, 305] on fieldset "1. Каждый день мы … новые слова. А) учим Б) изучаем В) учимся Б * 2. Утром и ве…" at bounding box center [852, 288] width 671 height 799
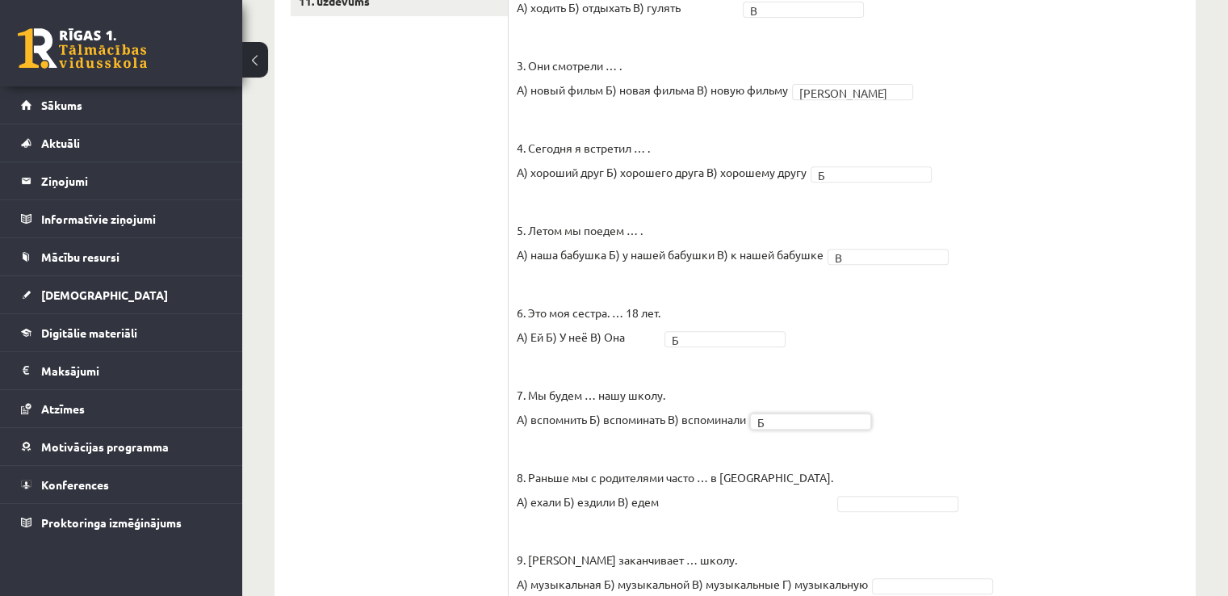
click at [740, 480] on fieldset "1. Каждый день мы … новые слова. А) учим Б) изучаем В) учимся Б * 2. Утром и ве…" at bounding box center [852, 288] width 671 height 799
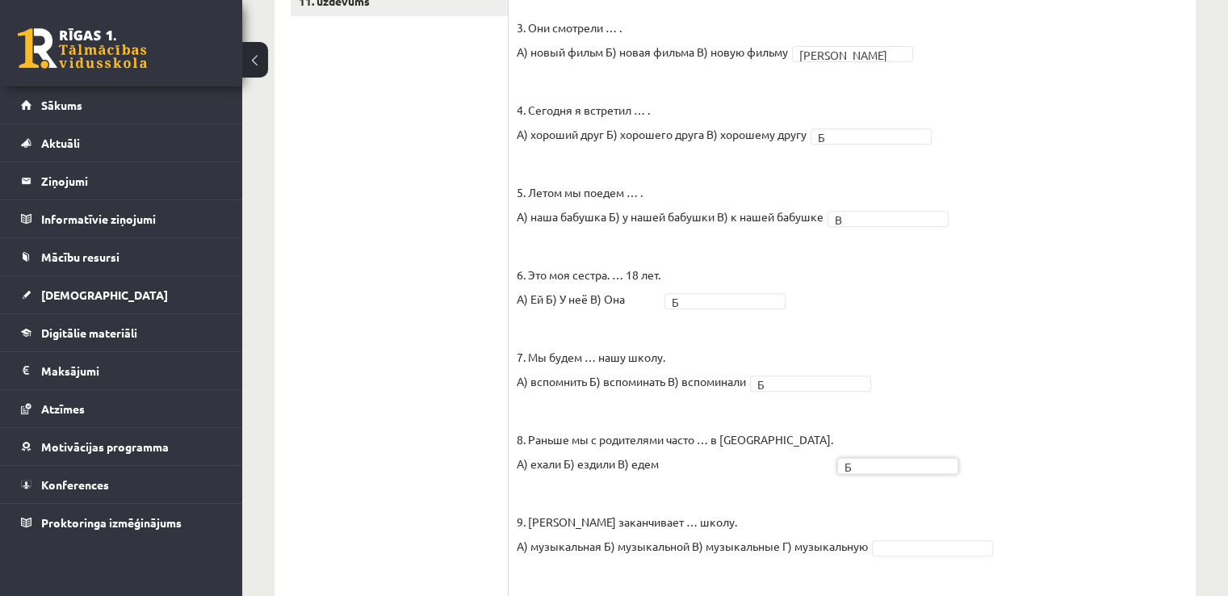
click at [975, 444] on fieldset "1. Каждый день мы … новые слова. А) учим Б) изучаем В) учимся Б * 2. Утром и ве…" at bounding box center [852, 250] width 671 height 799
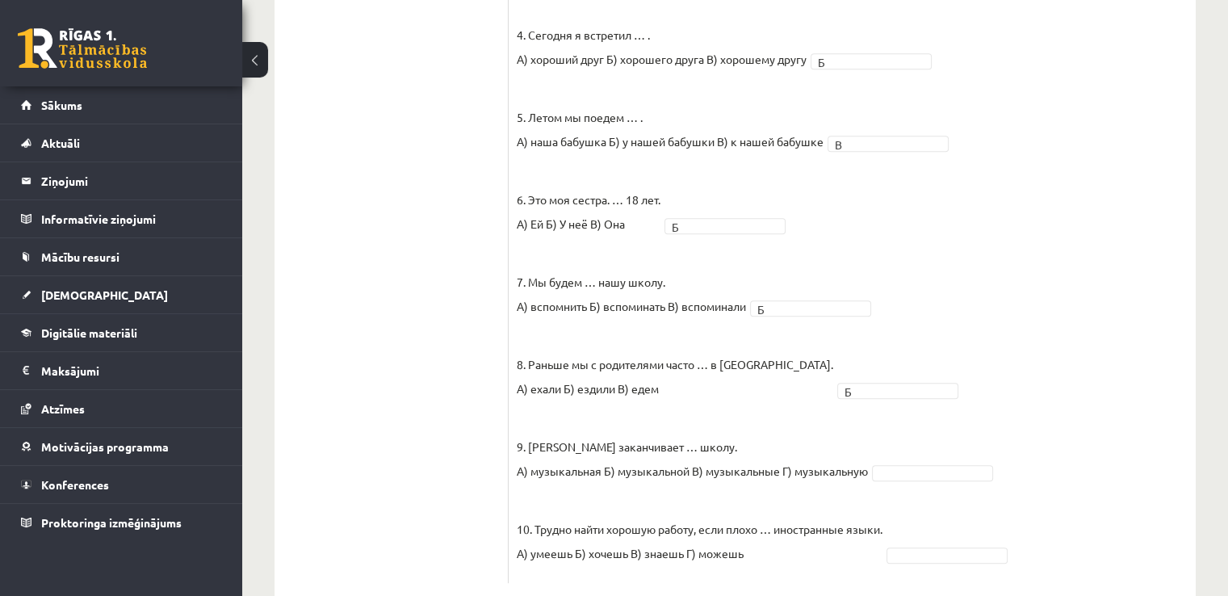
scroll to position [792, 0]
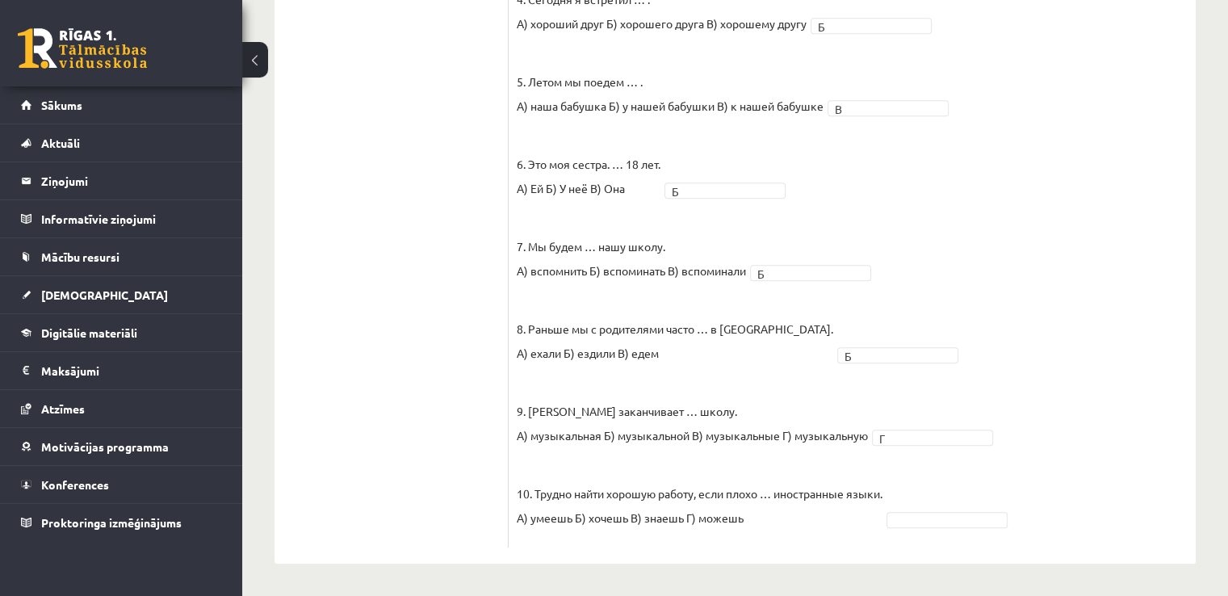
click at [1010, 350] on fieldset "1. Каждый день мы … новые слова. А) учим Б) изучаем В) учимся Б * 2. Утром и ве…" at bounding box center [852, 139] width 671 height 799
click at [1021, 328] on fieldset "1. Каждый день мы … новые слова. А) учим Б) изучаем В) учимся Б * 2. Утром и ве…" at bounding box center [852, 139] width 671 height 799
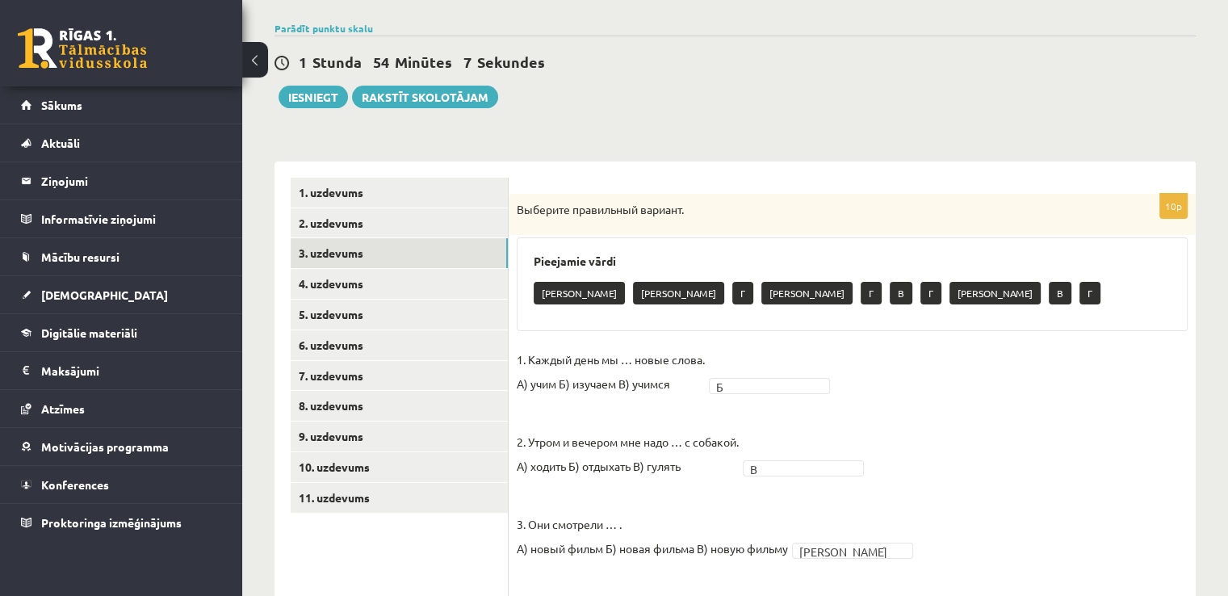
scroll to position [146, 0]
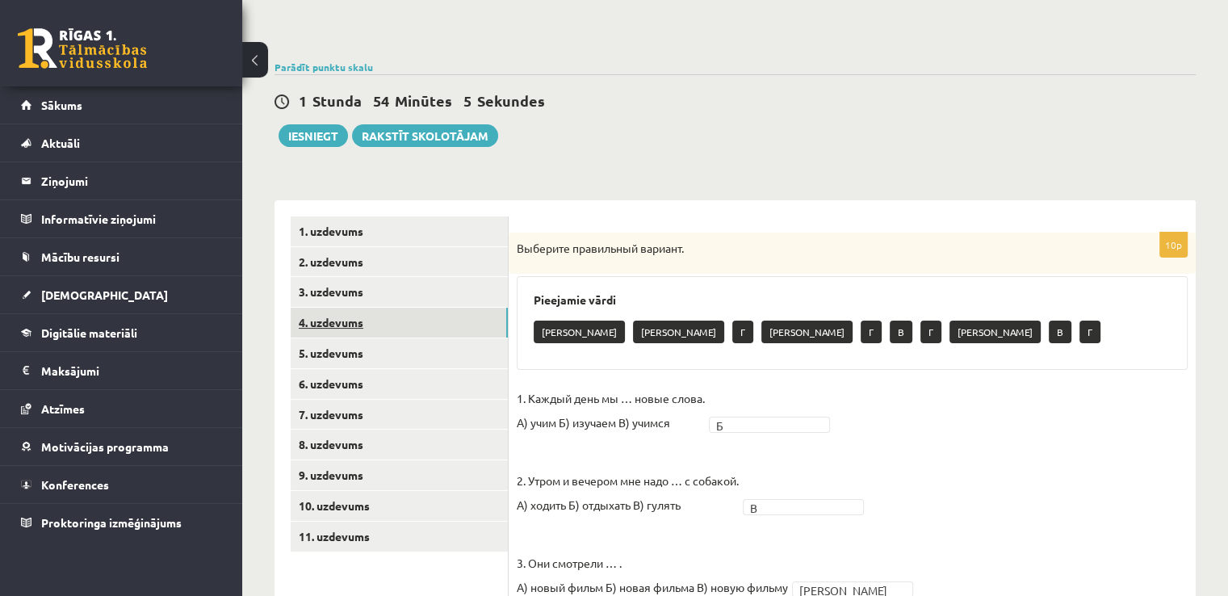
click at [491, 308] on link "4. uzdevums" at bounding box center [399, 323] width 217 height 30
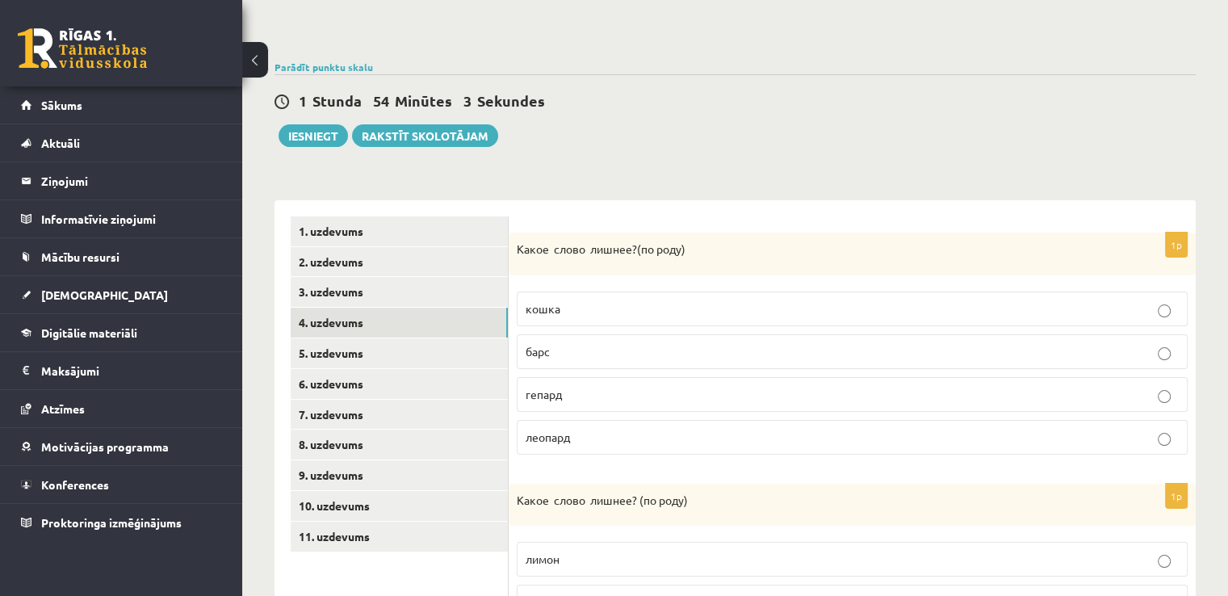
click at [763, 244] on p "Какое слово лишнее? ( по родy)" at bounding box center [812, 249] width 590 height 17
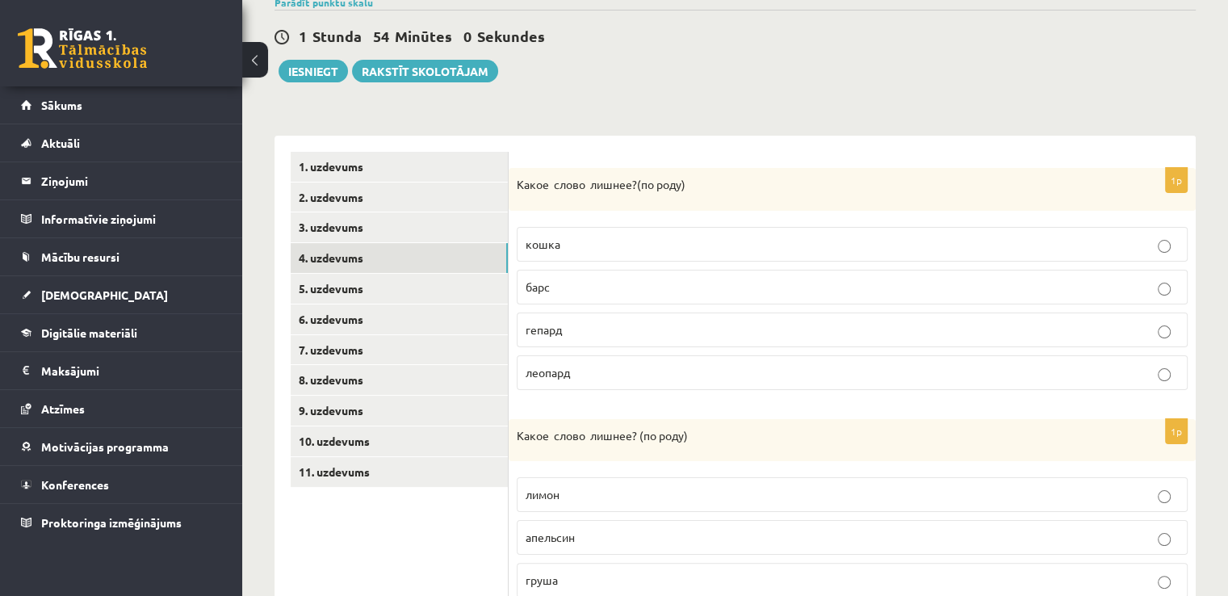
scroll to position [243, 0]
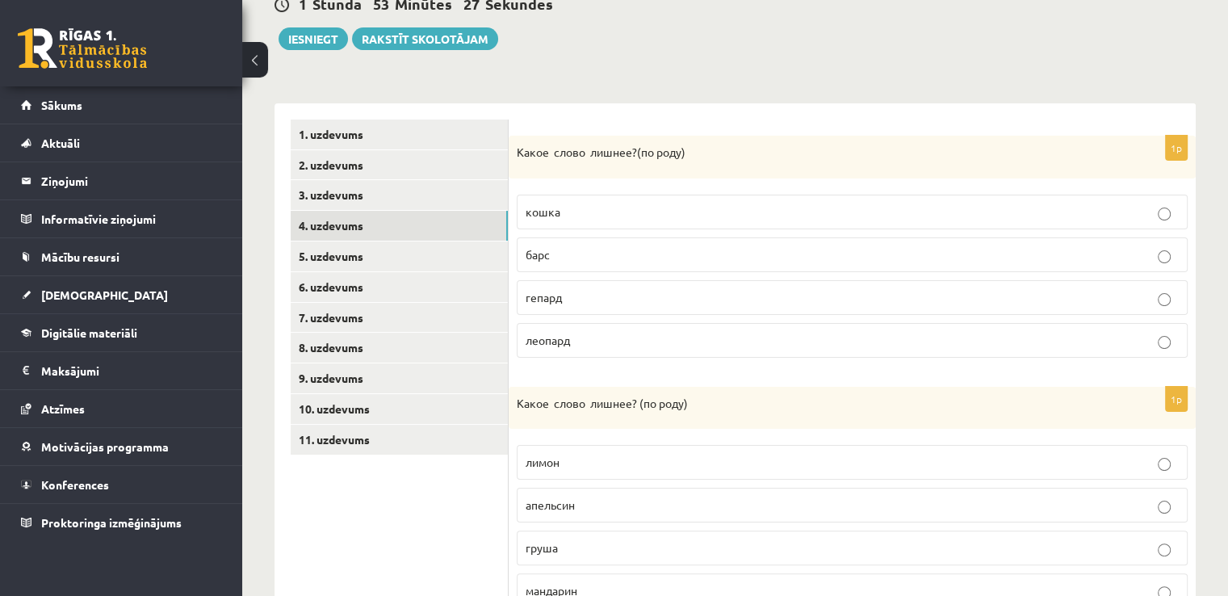
click at [623, 253] on p "барс" at bounding box center [852, 254] width 653 height 17
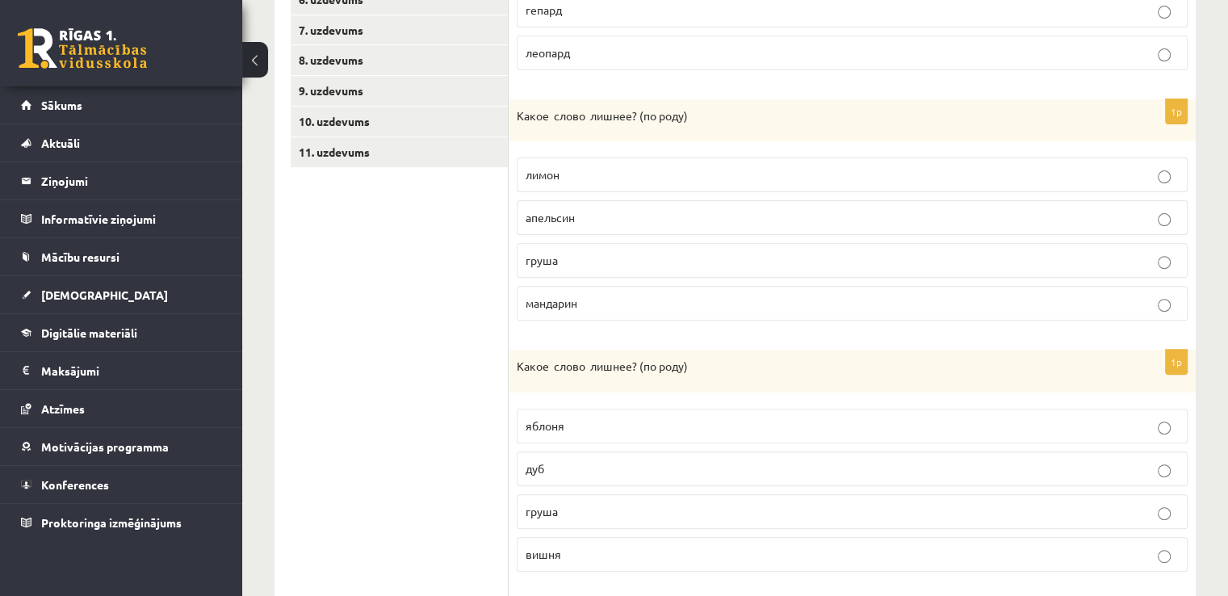
scroll to position [534, 0]
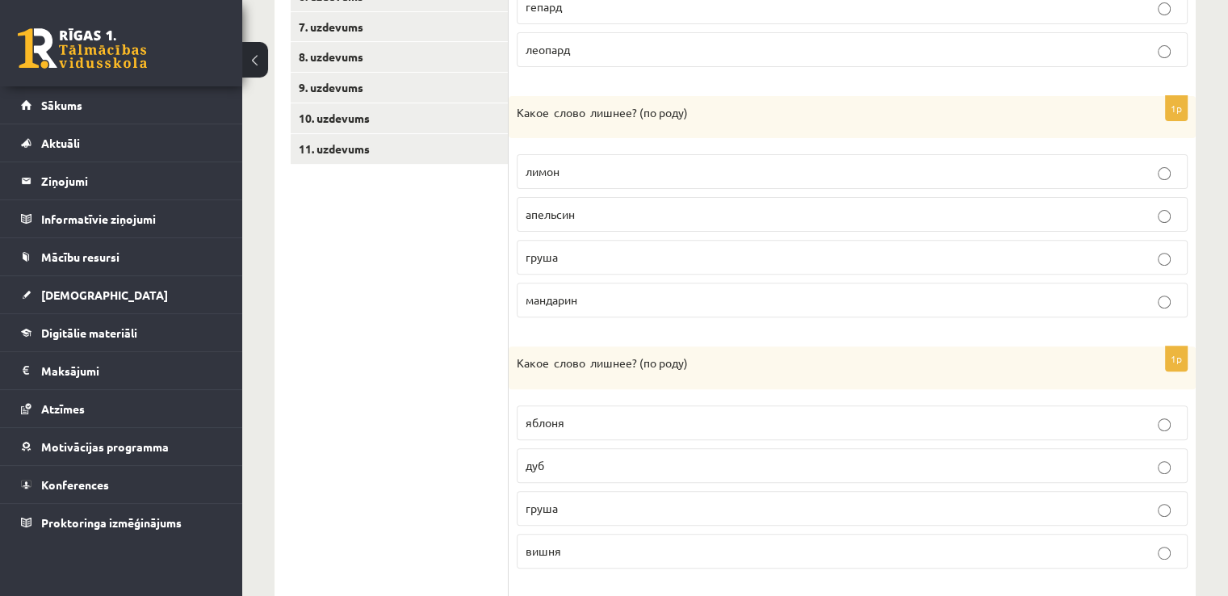
click at [638, 254] on p "груша" at bounding box center [852, 257] width 653 height 17
click at [676, 346] on div "Какое слово лишнее? ( по родy)" at bounding box center [852, 367] width 687 height 43
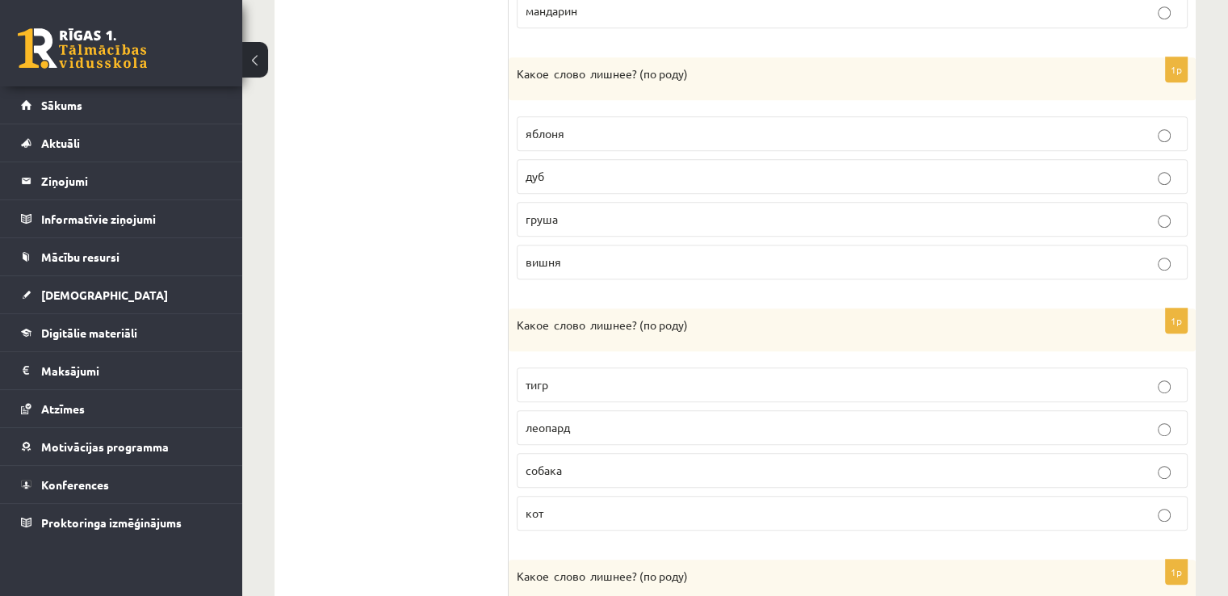
scroll to position [824, 0]
click at [568, 460] on p "собака" at bounding box center [852, 468] width 653 height 17
click at [677, 224] on label "груша" at bounding box center [852, 217] width 671 height 35
click at [662, 298] on form "1p Какое слово лишнее? ( по родy) [GEOGRAPHIC_DATA] барс [GEOGRAPHIC_DATA] [GEO…" at bounding box center [852, 165] width 655 height 1255
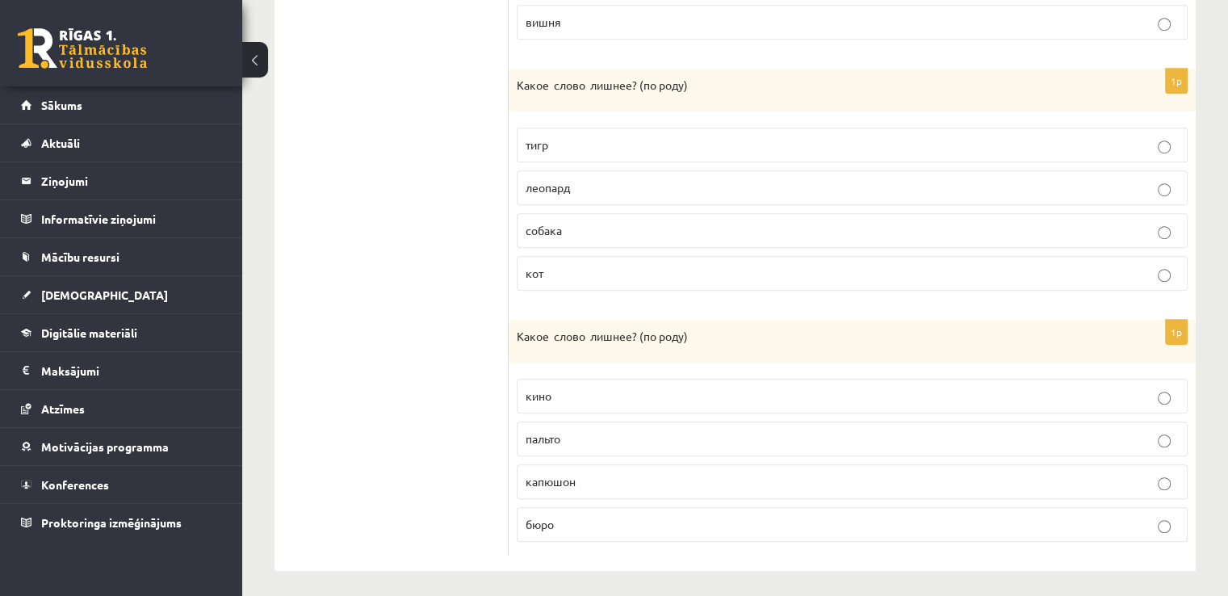
scroll to position [1063, 0]
click at [707, 387] on p "кино" at bounding box center [852, 395] width 653 height 17
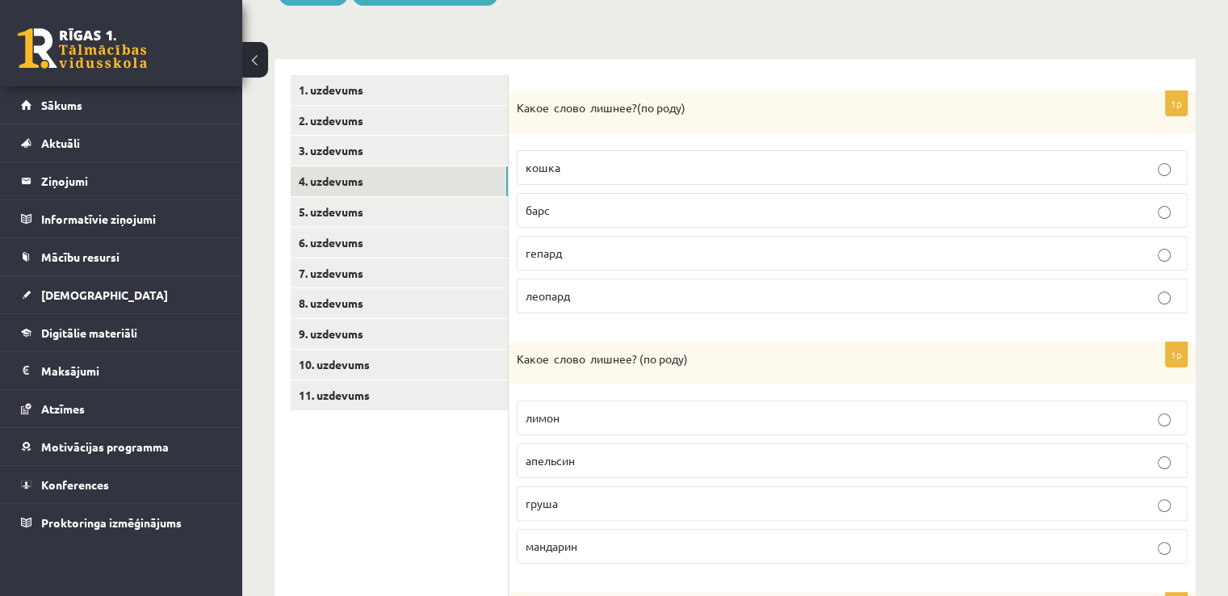
scroll to position [256, 0]
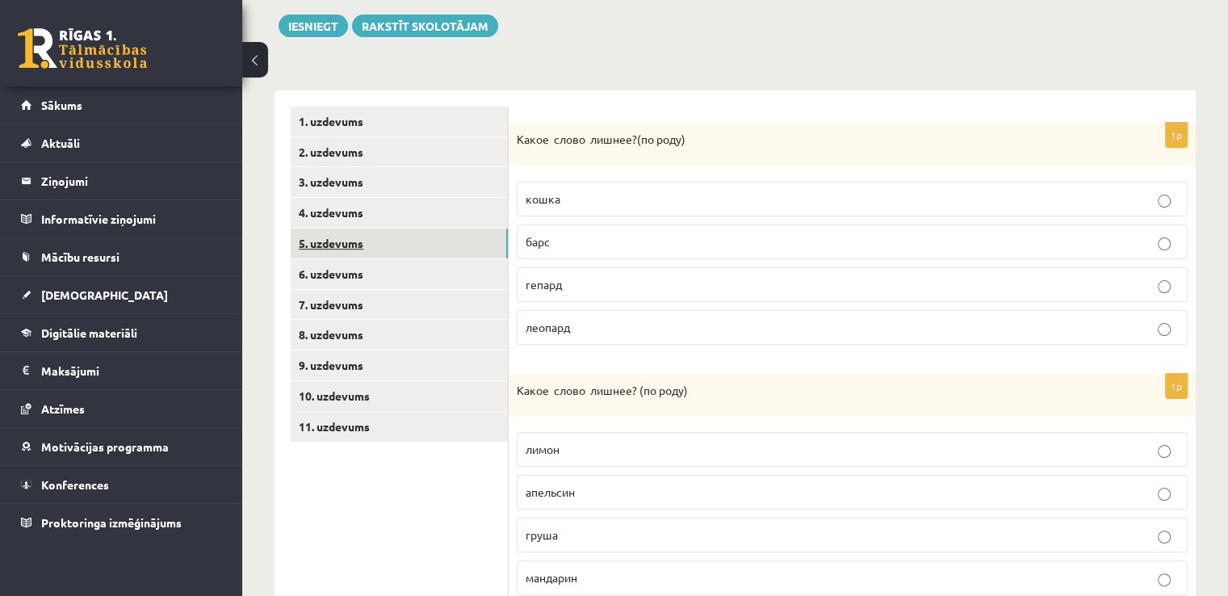
click at [428, 238] on link "5. uzdevums" at bounding box center [399, 243] width 217 height 30
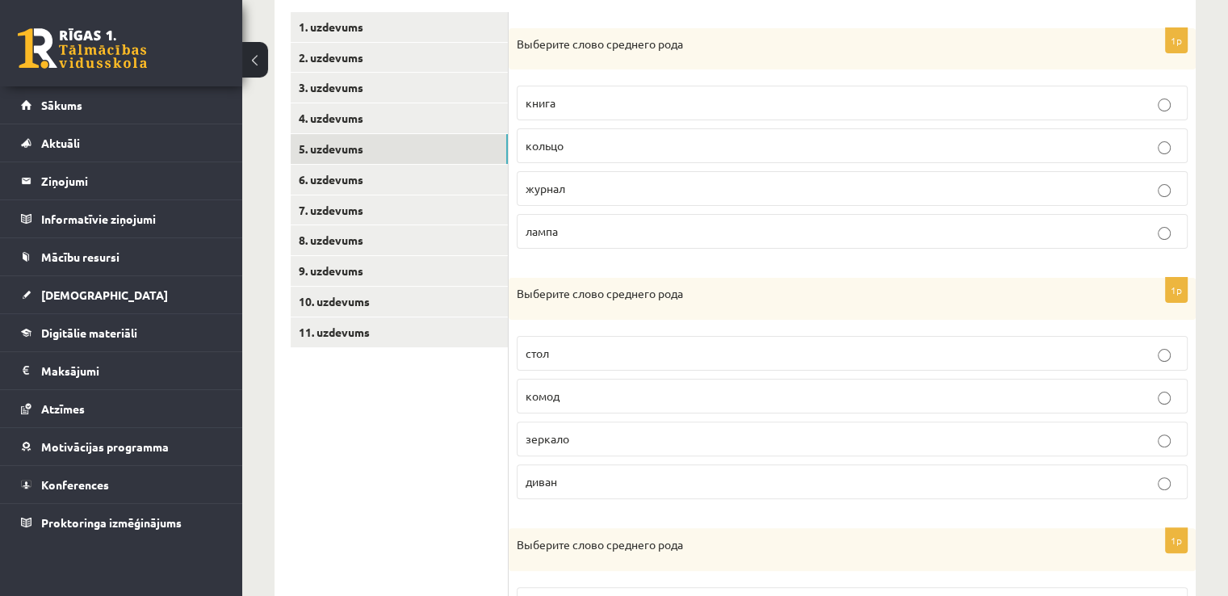
scroll to position [353, 0]
click at [727, 143] on p "кольцо" at bounding box center [852, 143] width 653 height 17
click at [724, 288] on p "Выберите слово среднего рода" at bounding box center [812, 291] width 590 height 16
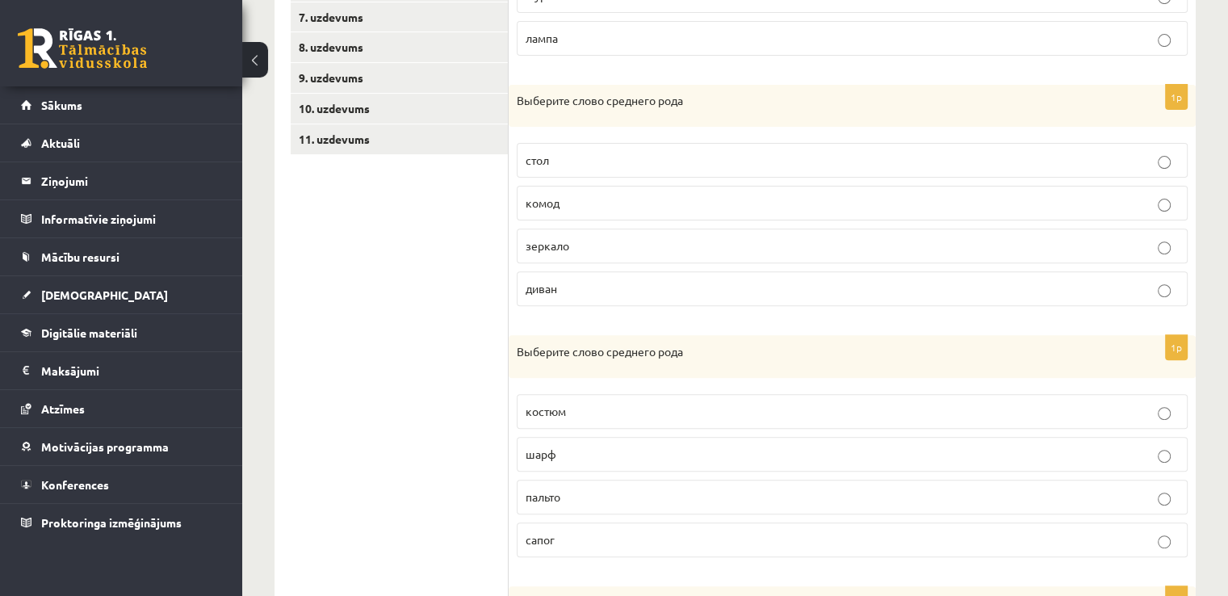
scroll to position [547, 0]
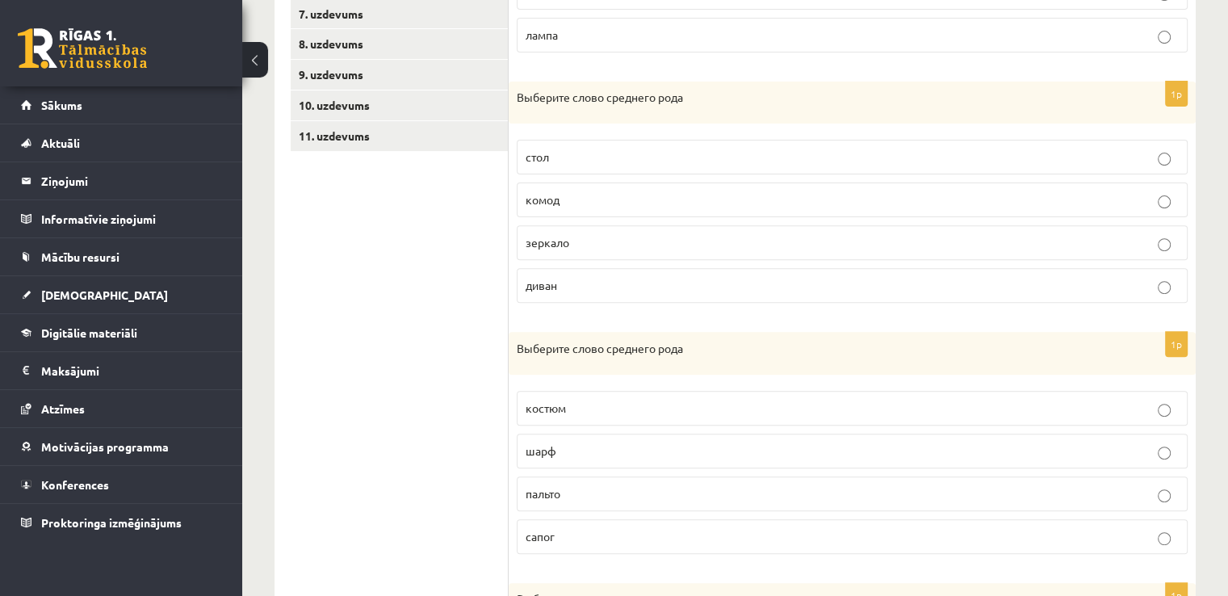
click at [645, 287] on p "диван" at bounding box center [852, 285] width 653 height 17
click at [633, 287] on p "диван" at bounding box center [852, 285] width 653 height 17
click at [671, 239] on p "зеркало" at bounding box center [852, 242] width 653 height 17
drag, startPoint x: 644, startPoint y: 296, endPoint x: 687, endPoint y: 228, distance: 80.2
click at [687, 228] on fieldset "стол комод зеркало диван" at bounding box center [852, 220] width 671 height 176
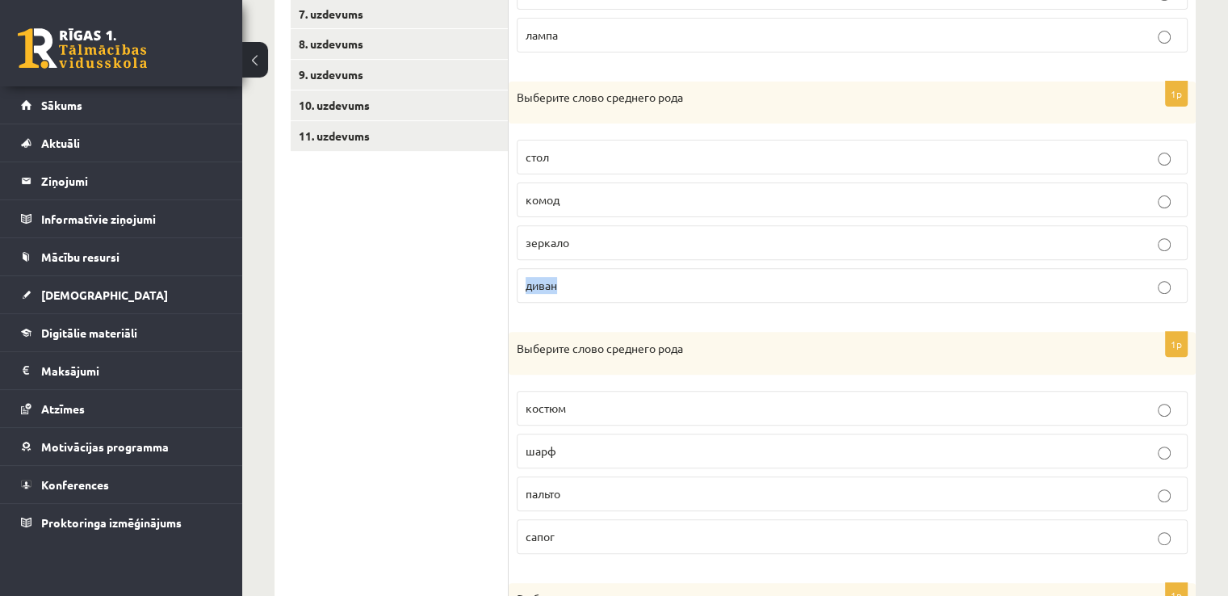
click at [687, 228] on label "зеркало" at bounding box center [852, 242] width 671 height 35
click at [729, 317] on form "1p Выберите слово среднего рода книга кольцо журнал [GEOGRAPHIC_DATA] 1p Выбери…" at bounding box center [852, 441] width 655 height 1251
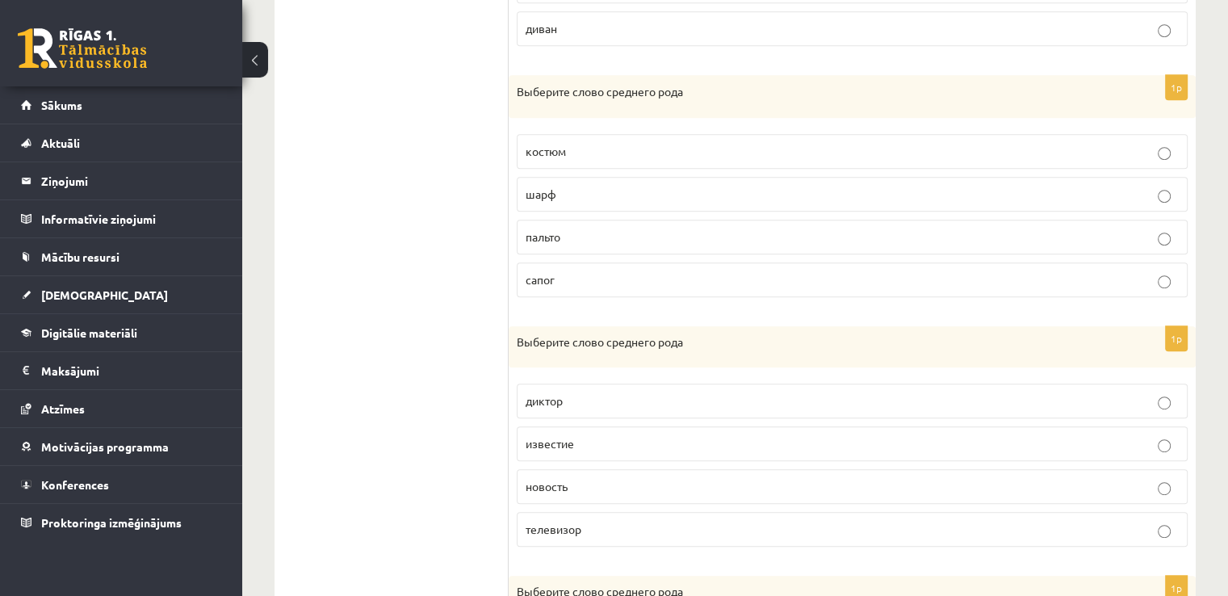
scroll to position [805, 0]
click at [600, 285] on label "сапог" at bounding box center [852, 278] width 671 height 35
click at [592, 308] on form "1p Выберите слово среднего рода книга кольцо журнал [GEOGRAPHIC_DATA] 1p Выбери…" at bounding box center [852, 183] width 655 height 1251
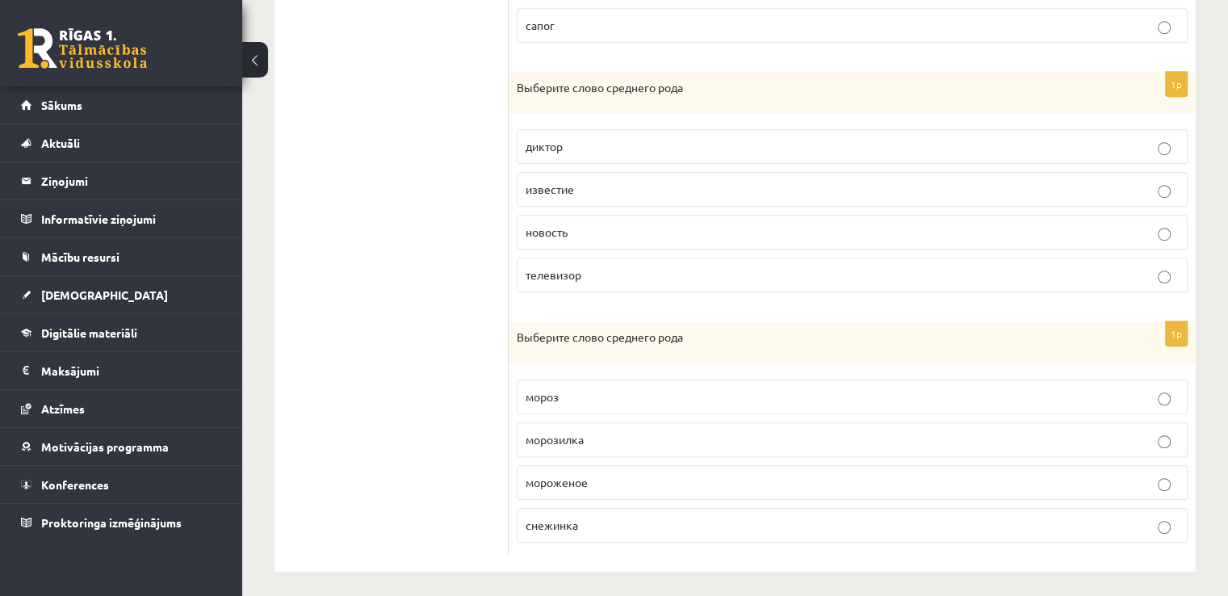
scroll to position [1059, 0]
click at [646, 278] on label "телевизор" at bounding box center [852, 273] width 671 height 35
click at [610, 465] on label "мороженое" at bounding box center [852, 480] width 671 height 35
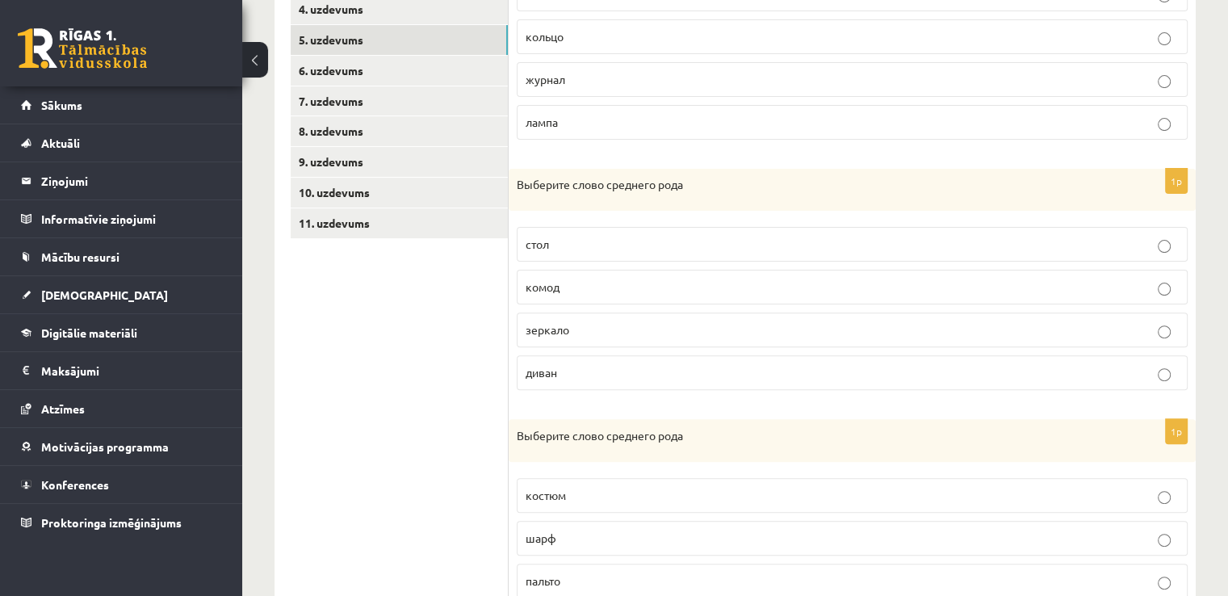
scroll to position [284, 0]
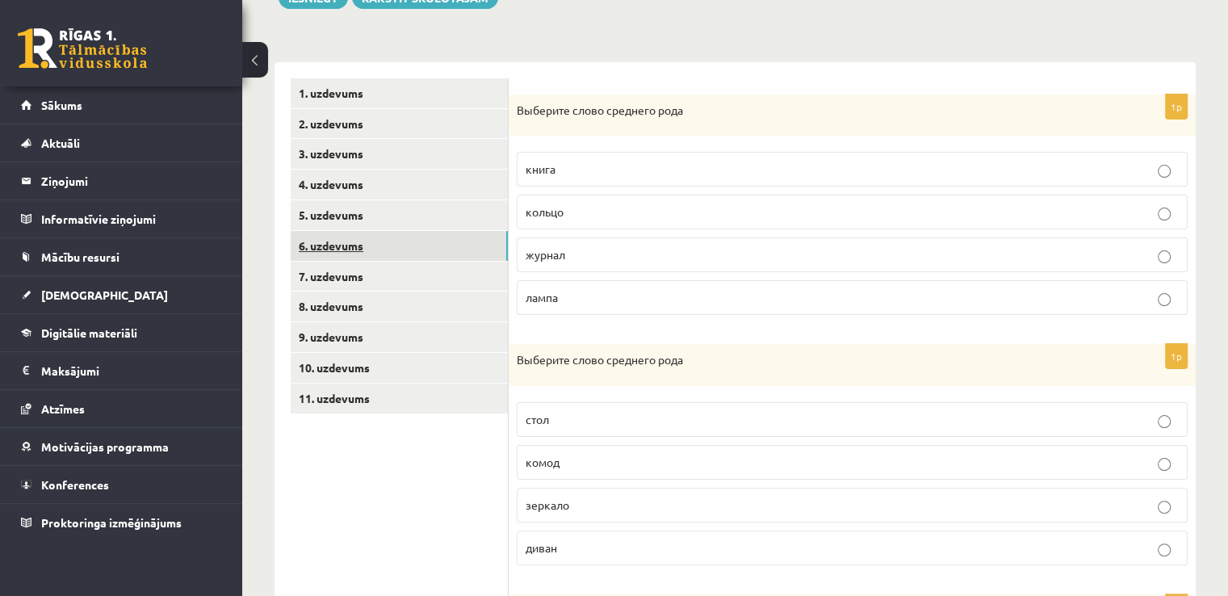
click at [413, 250] on link "6. uzdevums" at bounding box center [399, 246] width 217 height 30
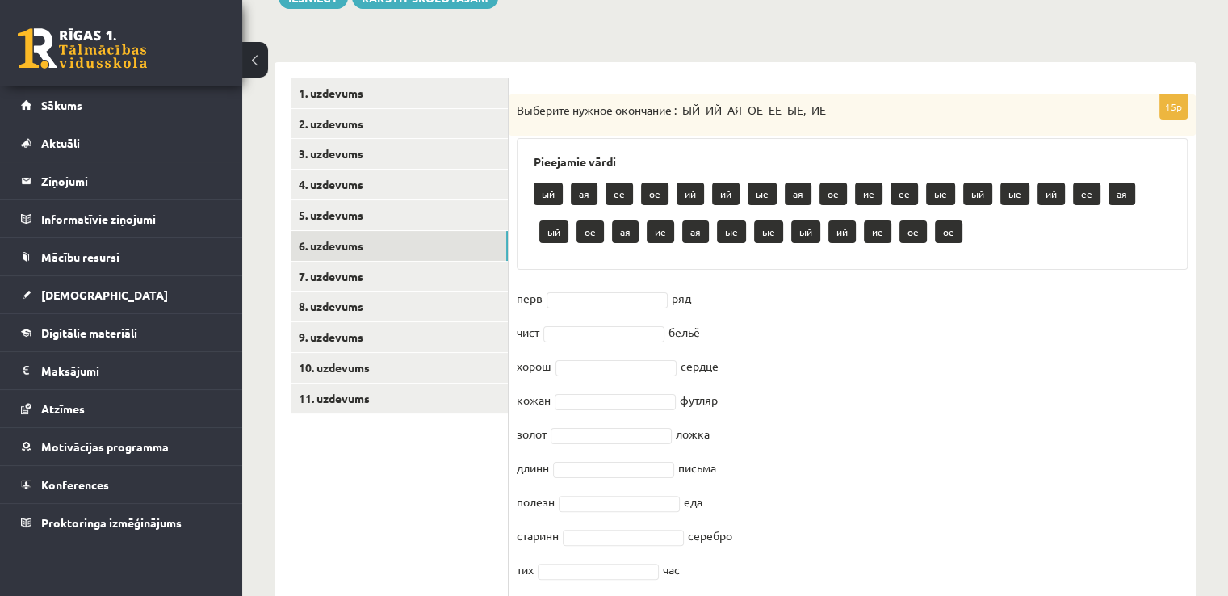
click at [777, 315] on fieldset "перв ряд чист бельё хорош сердце кожан футляр золот ложка длинн письма полезн е…" at bounding box center [852, 540] width 671 height 509
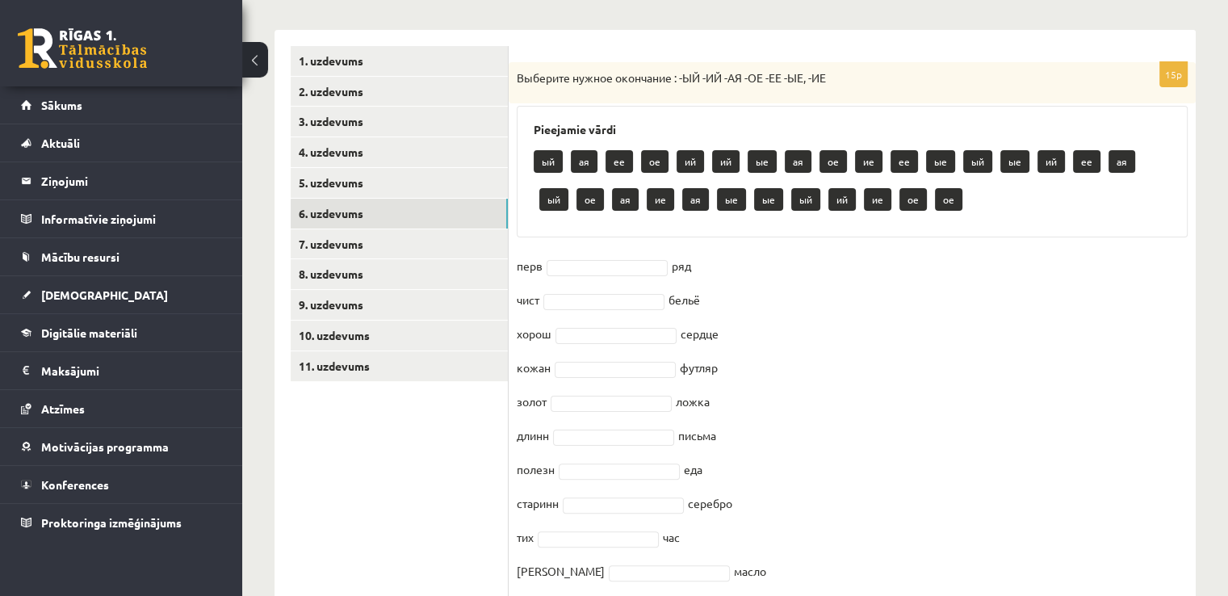
scroll to position [349, 0]
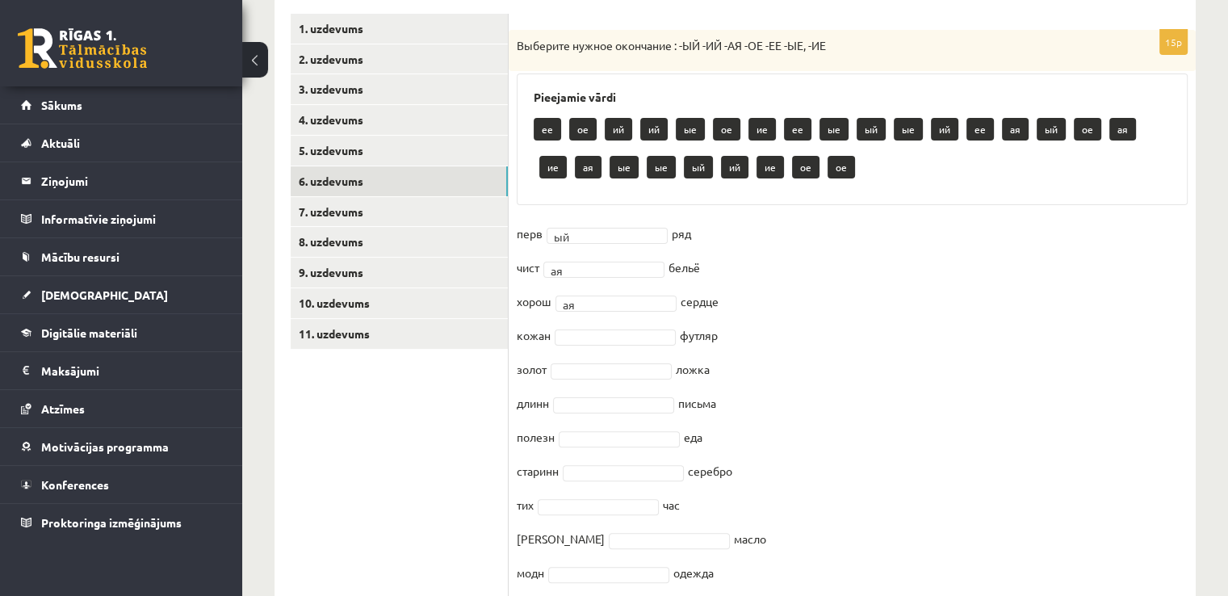
click at [735, 348] on fieldset "перв ый ** ряд чист ая ** бельё хорош ая ** сердце кожан футляр золот ложка дли…" at bounding box center [852, 475] width 671 height 509
click at [732, 308] on fieldset "перв ый ** ряд чист ое ** бельё хорош ая ** сердце кожан футляр золот ложка дли…" at bounding box center [852, 475] width 671 height 509
click at [783, 366] on fieldset "перв ый ** ряд чист ое ** бельё хорош ое ** сердце кожан футляр золот ложка дли…" at bounding box center [852, 475] width 671 height 509
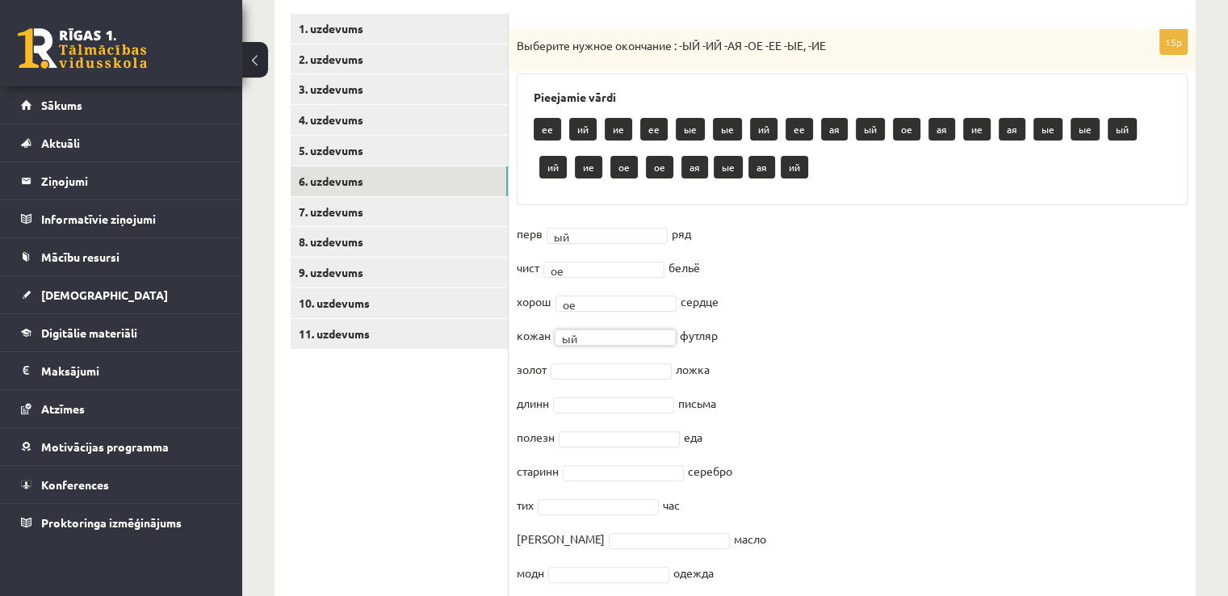
click at [758, 446] on fieldset "перв ый ** ряд чист ое ** бельё хорош ое ** сердце кожан ый ** футляр золот лож…" at bounding box center [852, 475] width 671 height 509
drag, startPoint x: 614, startPoint y: 514, endPoint x: 828, endPoint y: 461, distance: 219.5
click at [828, 461] on fieldset "перв ый ** ряд чист ое ** бельё хорош ое ** сердце кожан ый ** футляр золот ая …" at bounding box center [852, 475] width 671 height 509
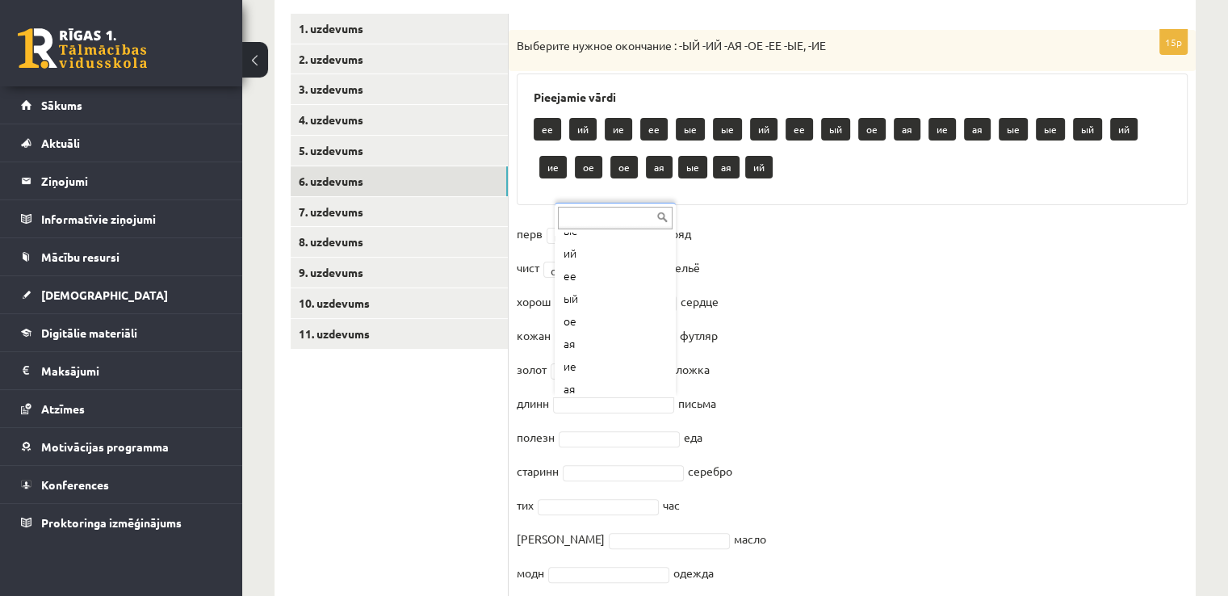
scroll to position [155, 0]
click at [753, 405] on fieldset "перв ый ** ряд чист ое ** бельё хорош ое ** сердце кожан ый ** футляр золот ая …" at bounding box center [852, 475] width 671 height 509
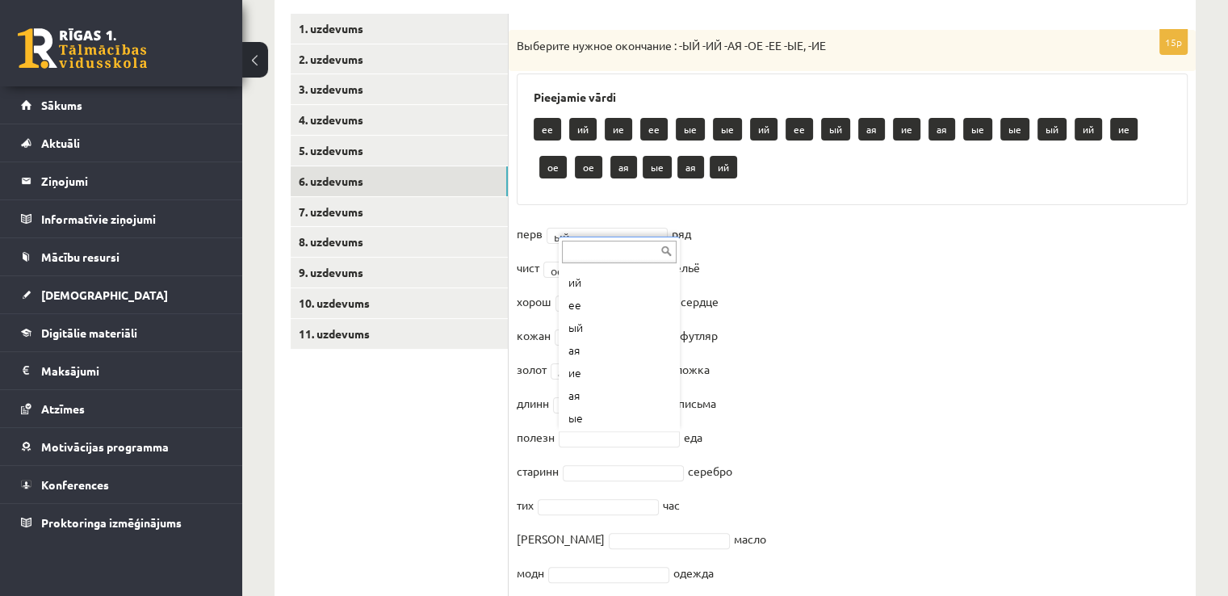
scroll to position [161, 0]
click at [736, 385] on fieldset "перв ый ** ряд чист ое ** бельё хорош ое ** сердце кожан ый ** футляр золот ая …" at bounding box center [852, 475] width 671 height 509
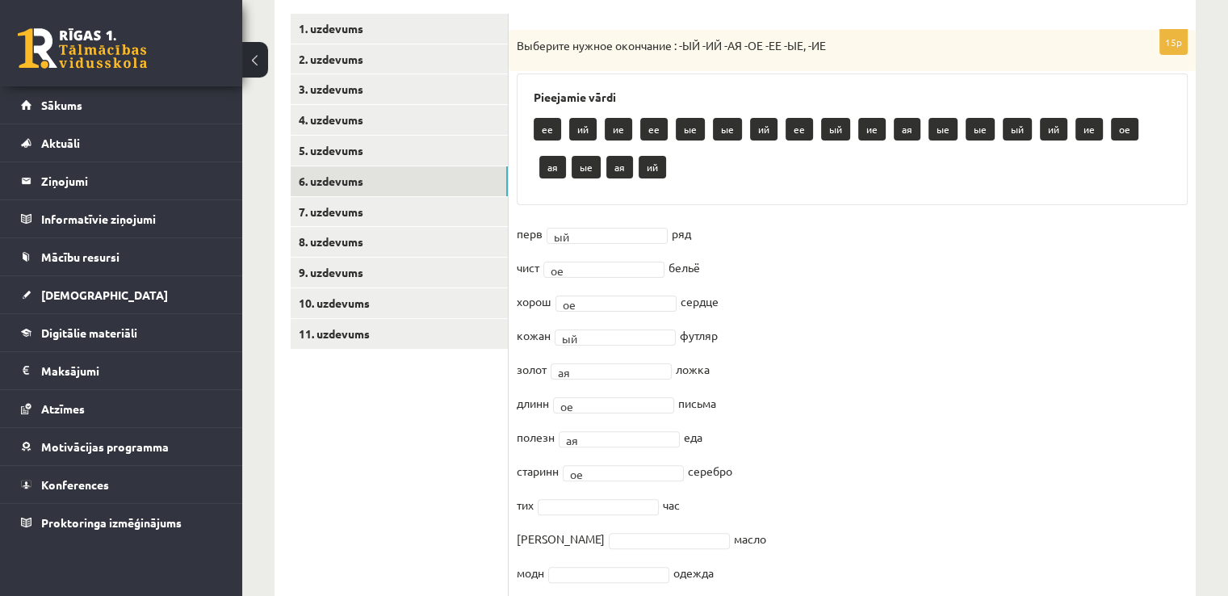
click at [735, 459] on fieldset "перв ый ** ряд чист ое ** бельё хорош ое ** сердце кожан ый ** футляр золот ая …" at bounding box center [852, 475] width 671 height 509
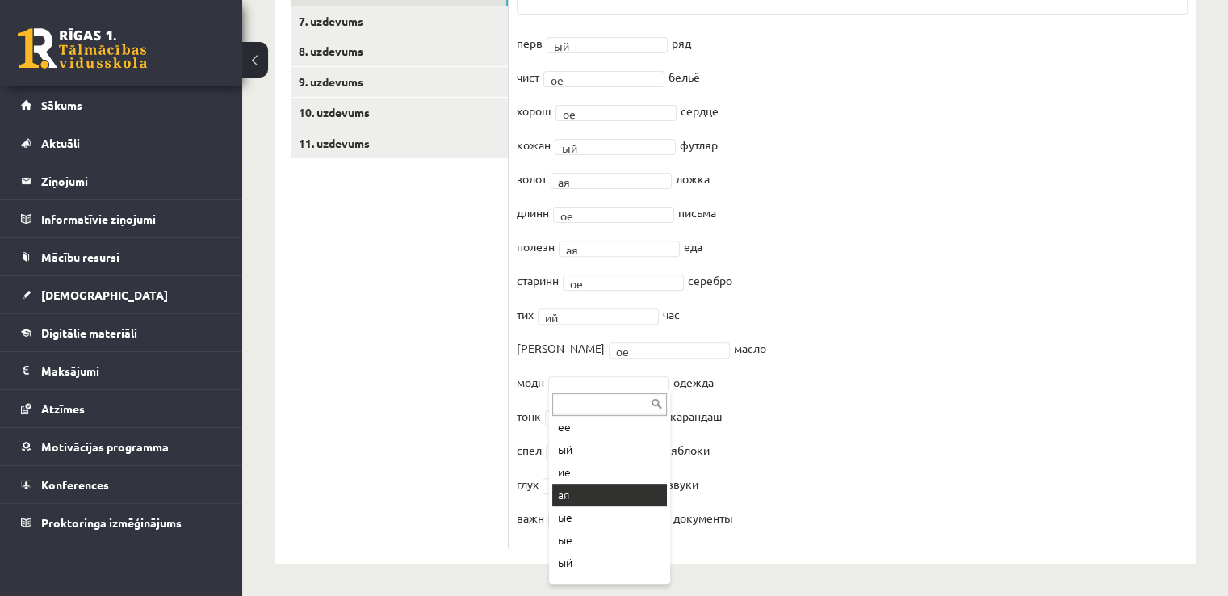
scroll to position [501, 0]
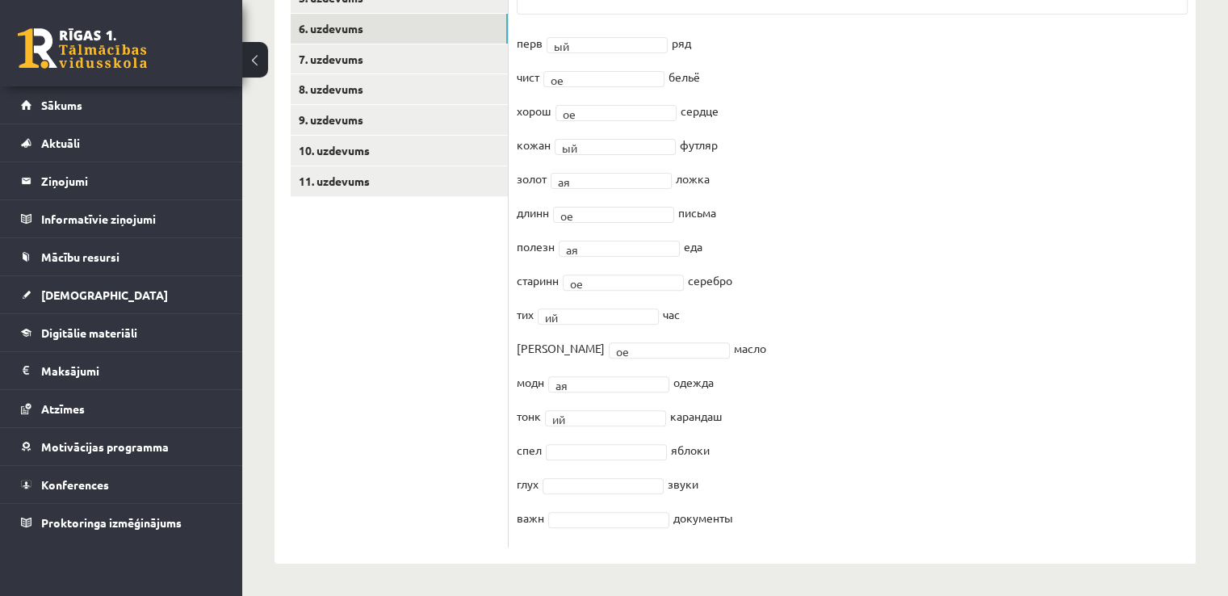
click at [719, 458] on fieldset "перв ый ** ряд чист ое ** бельё хорош ое ** сердце кожан ый ** футляр золот ая …" at bounding box center [852, 285] width 671 height 509
click at [711, 411] on fieldset "перв ый ** ряд чист ое ** бельё хорош ое ** сердце кожан ый ** футляр золот ая …" at bounding box center [852, 285] width 671 height 509
click at [773, 501] on fieldset "перв ый ** ряд чист ое ** бельё хорош ое ** сердце кожан ый ** футляр золот ая …" at bounding box center [852, 285] width 671 height 509
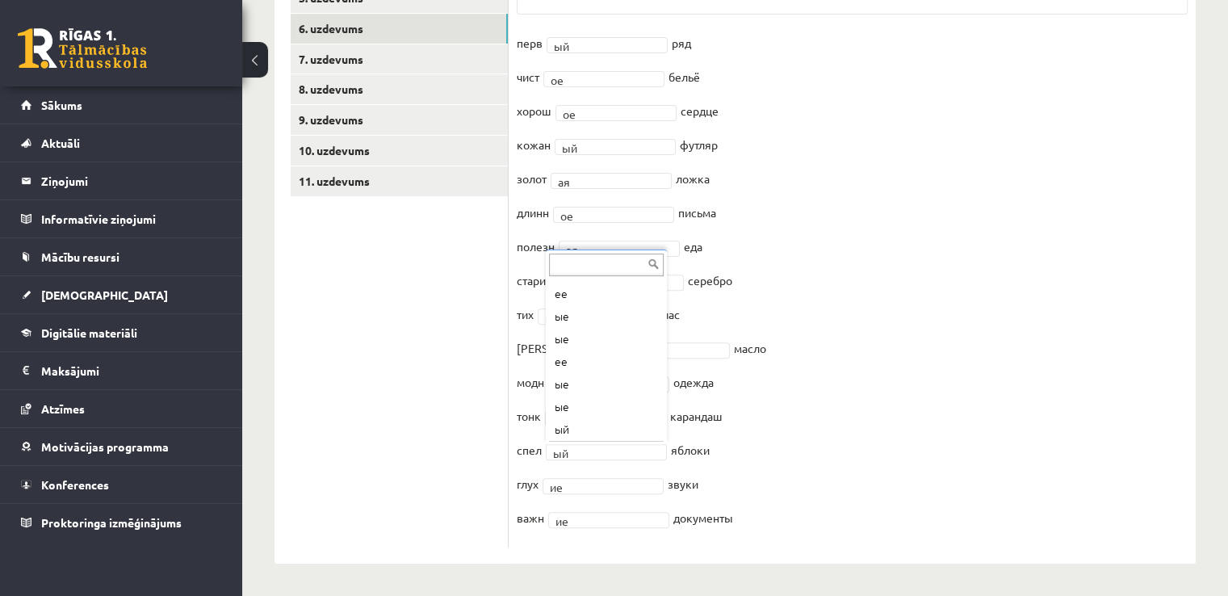
scroll to position [65, 0]
click at [610, 474] on fieldset "перв ый ** ряд чист ое ** бельё хорош ое ** сердце кожан ый ** футляр золот ая …" at bounding box center [852, 285] width 671 height 509
click at [730, 459] on fieldset "перв ый ** ряд чист ое ** бельё хорош ое ** сердце кожан ый ** футляр золот ая …" at bounding box center [852, 285] width 671 height 509
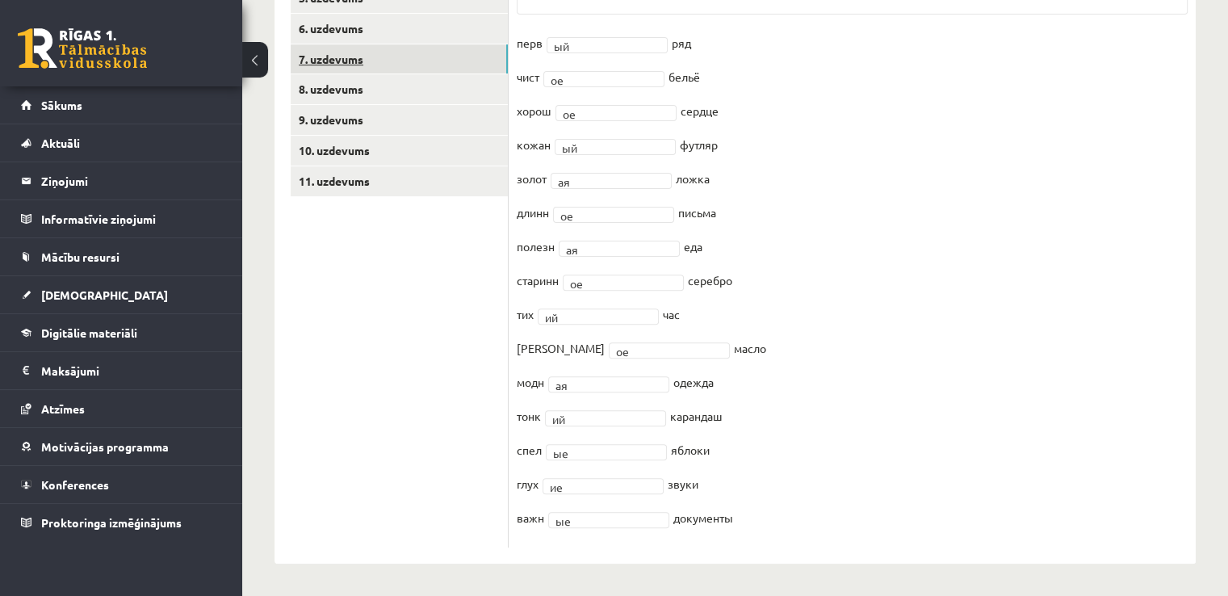
click at [404, 52] on link "7. uzdevums" at bounding box center [399, 59] width 217 height 30
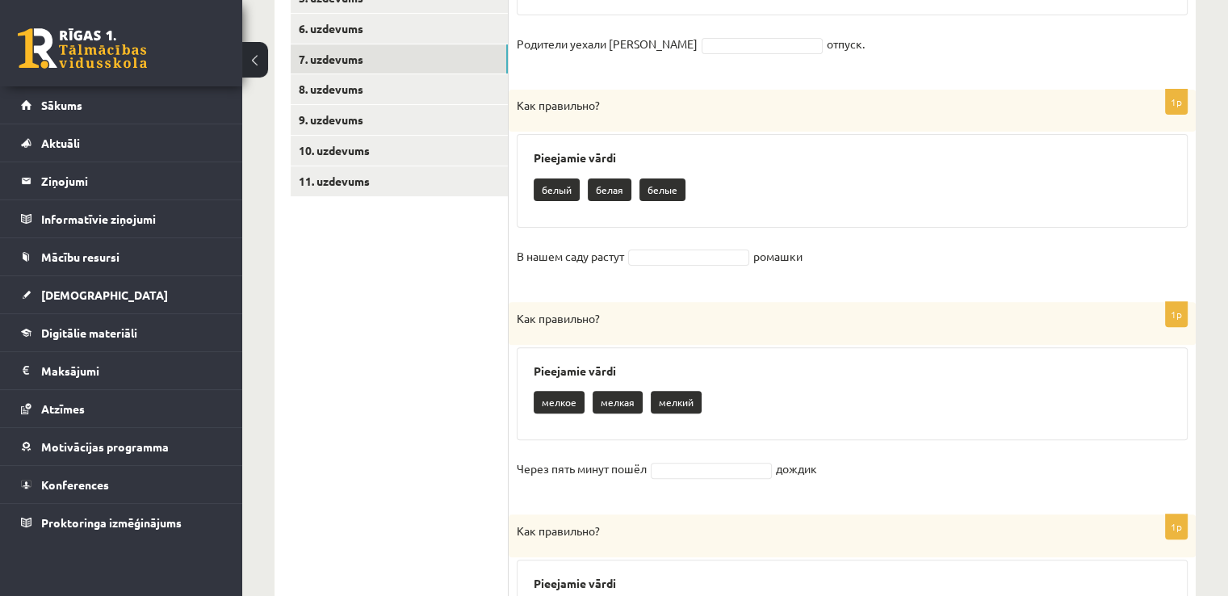
click at [753, 185] on div "белый белая белые" at bounding box center [852, 192] width 637 height 38
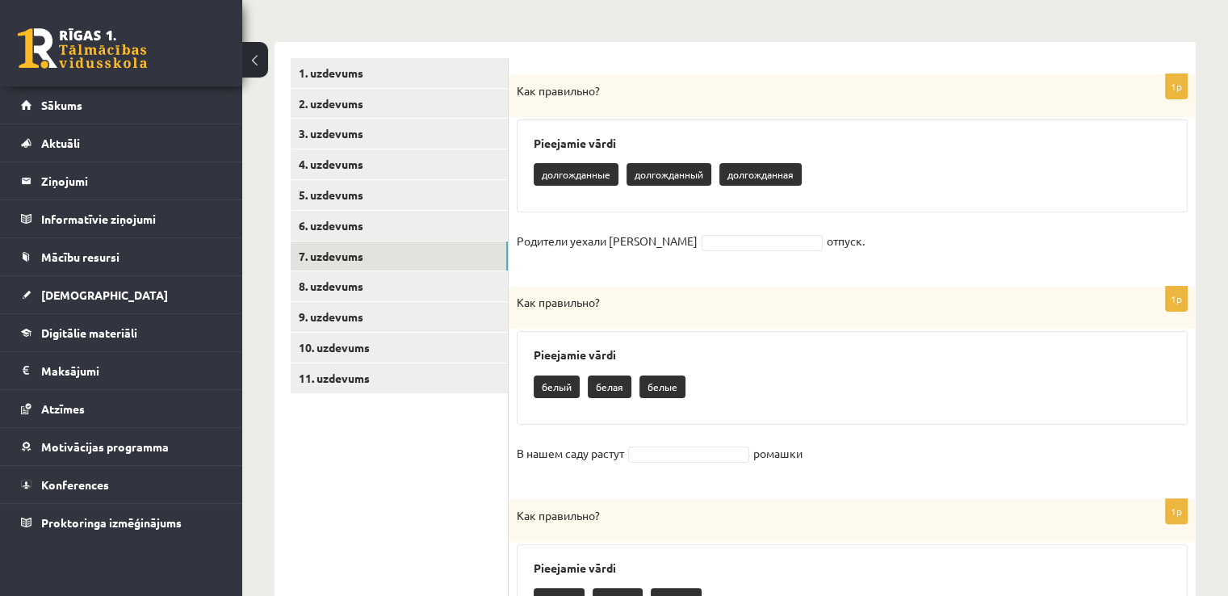
scroll to position [308, 0]
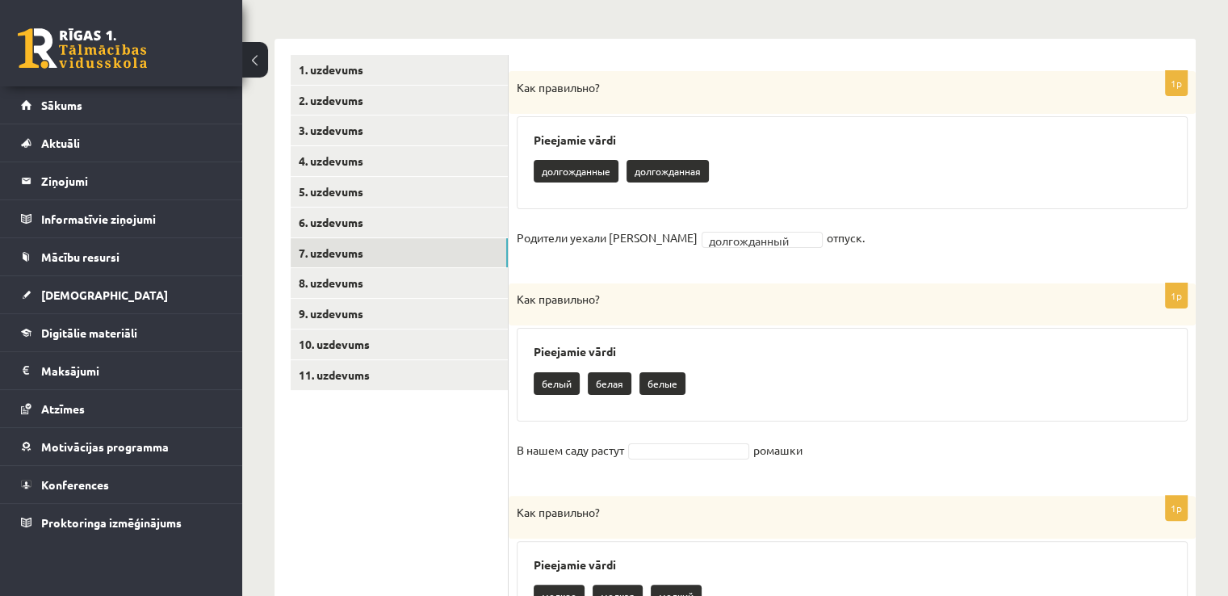
click at [696, 324] on div "Как правильно?" at bounding box center [852, 304] width 687 height 42
click at [705, 530] on div "Как правильно?" at bounding box center [852, 517] width 687 height 43
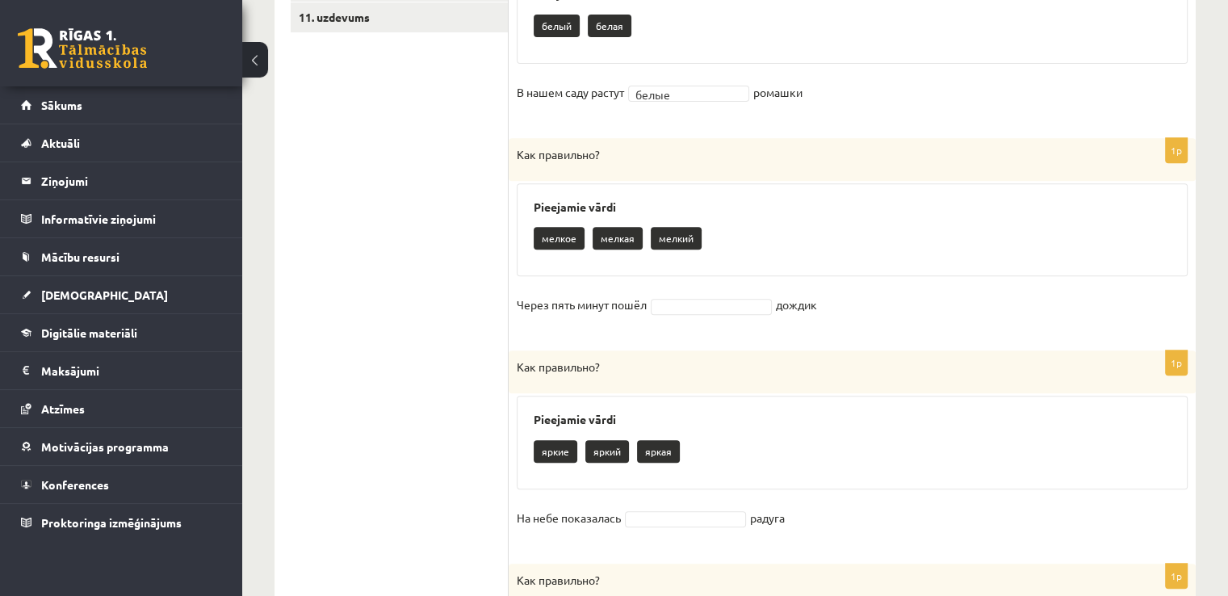
scroll to position [695, 0]
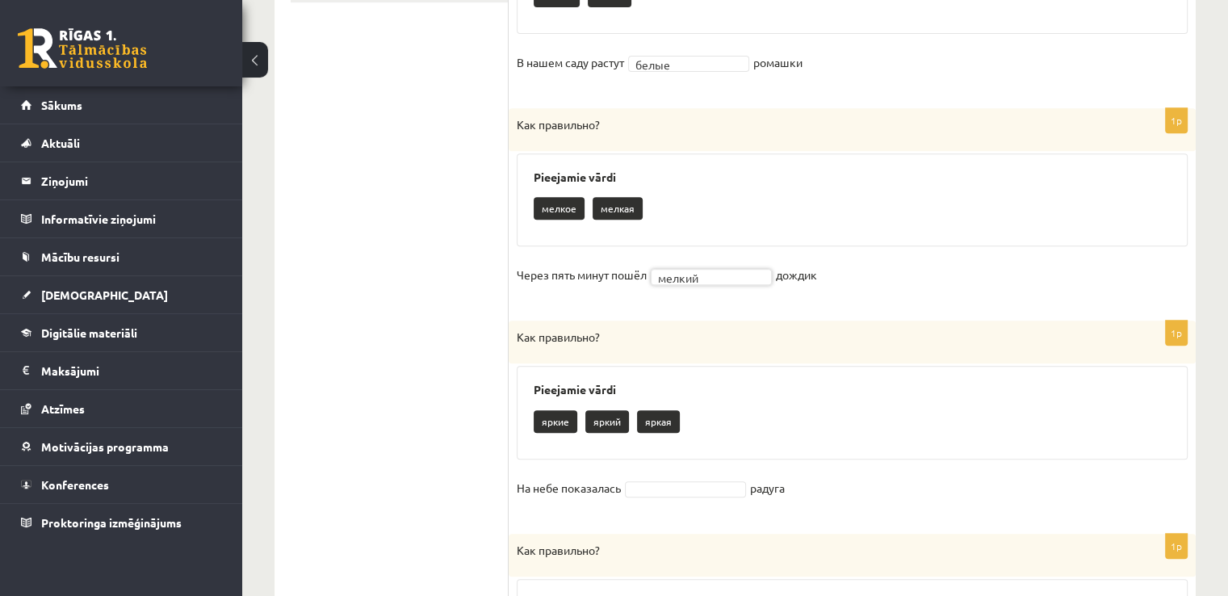
click at [727, 385] on h3 "Pieejamie vārdi" at bounding box center [852, 390] width 637 height 14
click at [690, 459] on div "1p Как правильно? Pieejamie vārdi яркие яркий На небе показалась яркая ***** ра…" at bounding box center [852, 419] width 687 height 197
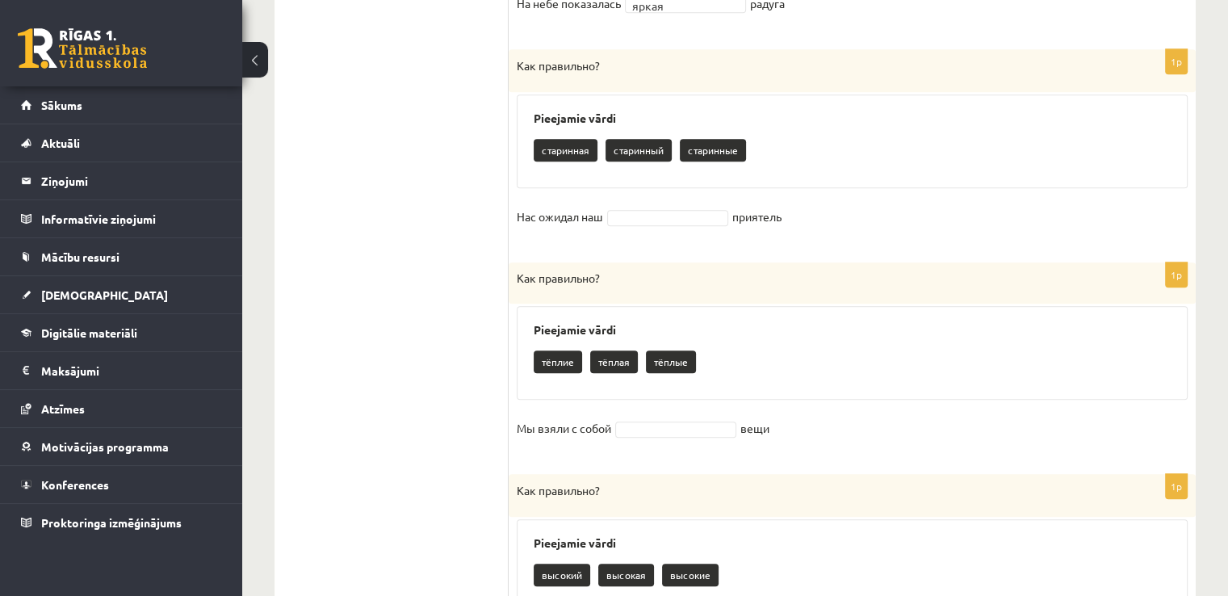
scroll to position [1212, 0]
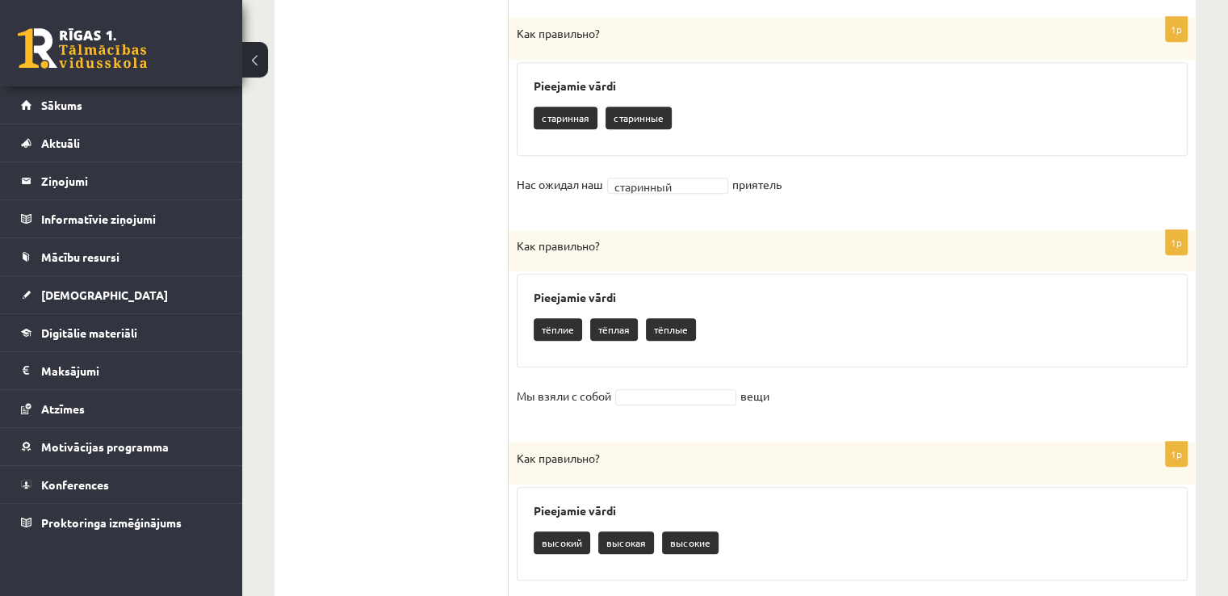
click at [681, 274] on div "Pieejamie vārdi тёплие тёплая тёплые" at bounding box center [852, 321] width 671 height 94
click at [701, 483] on div "1p Как правильно? Pieejamie vārdi высокий высокая высокие В море поднимались во…" at bounding box center [852, 540] width 687 height 197
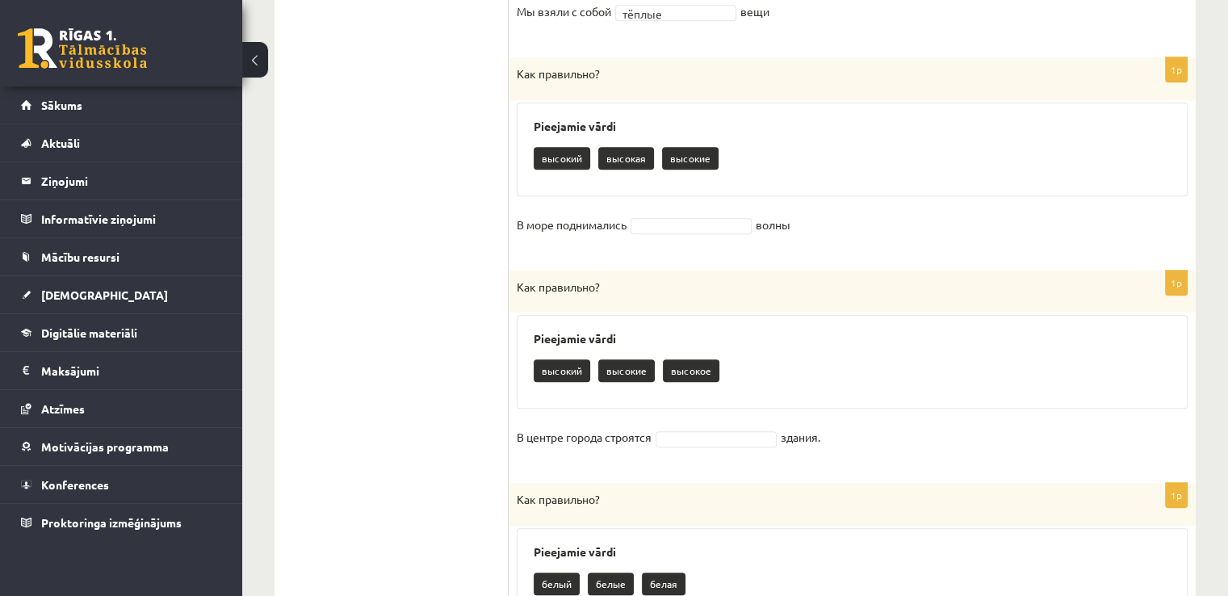
scroll to position [1599, 0]
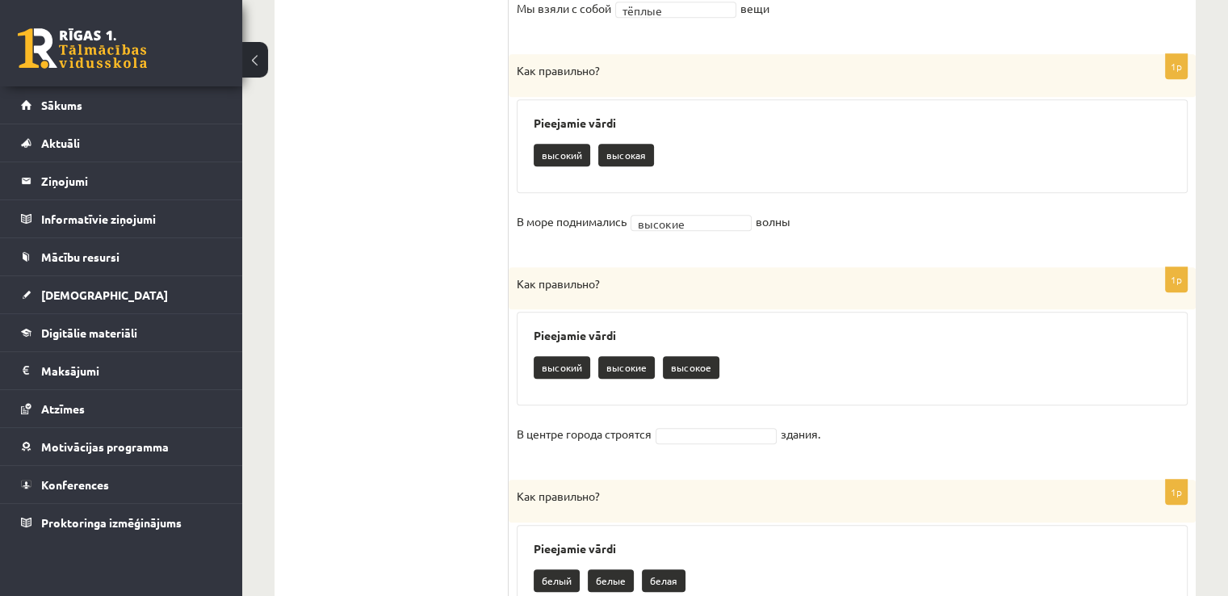
click at [755, 280] on p "Как правильно?" at bounding box center [812, 283] width 590 height 17
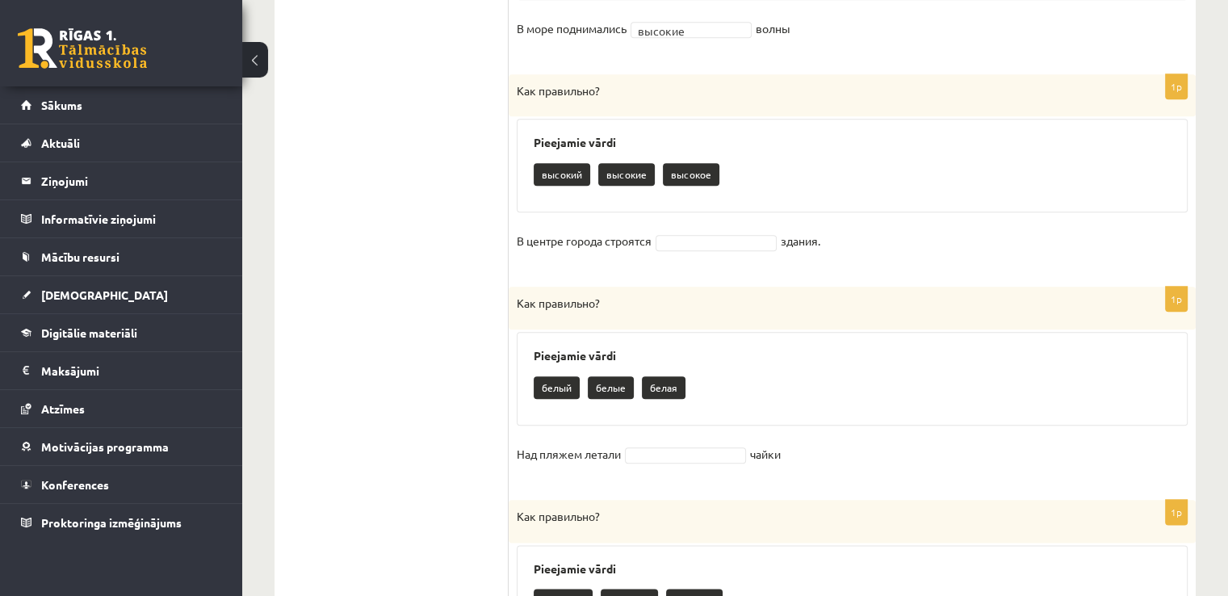
scroll to position [1793, 0]
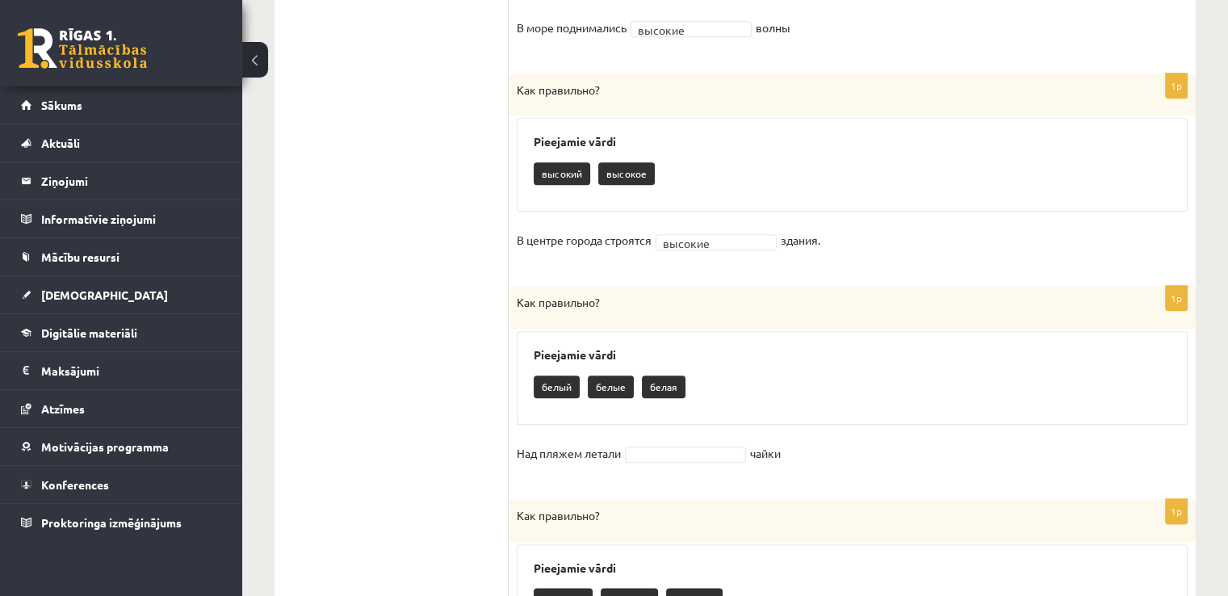
click at [746, 322] on div "Как правильно?" at bounding box center [852, 307] width 687 height 43
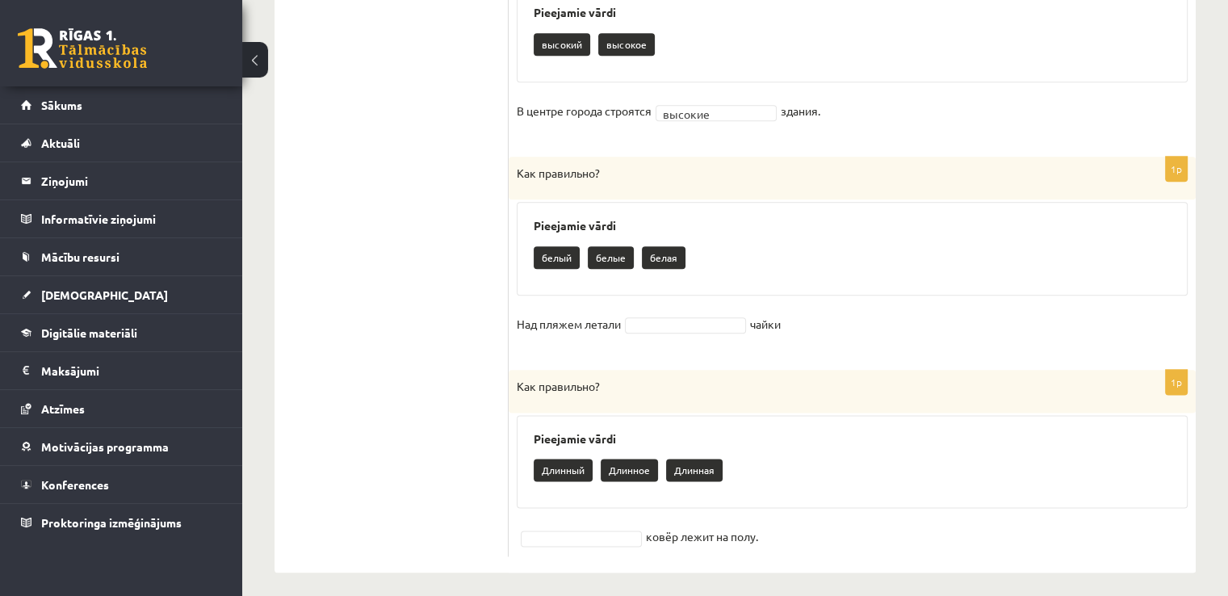
scroll to position [1928, 0]
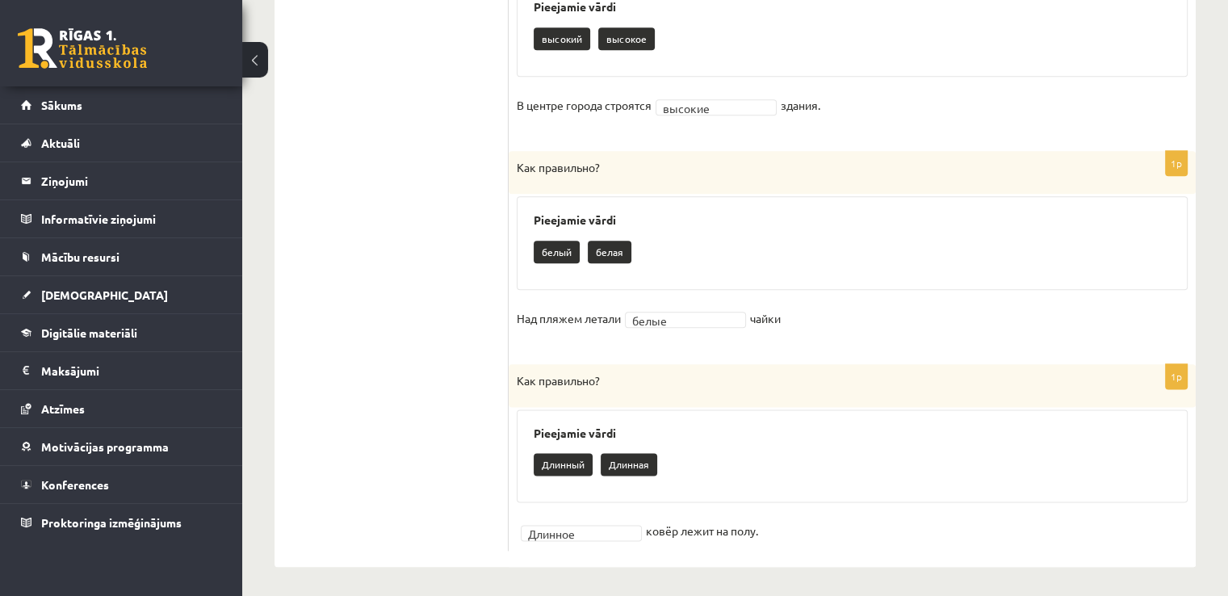
click at [794, 427] on h3 "Pieejamie vārdi" at bounding box center [852, 433] width 637 height 14
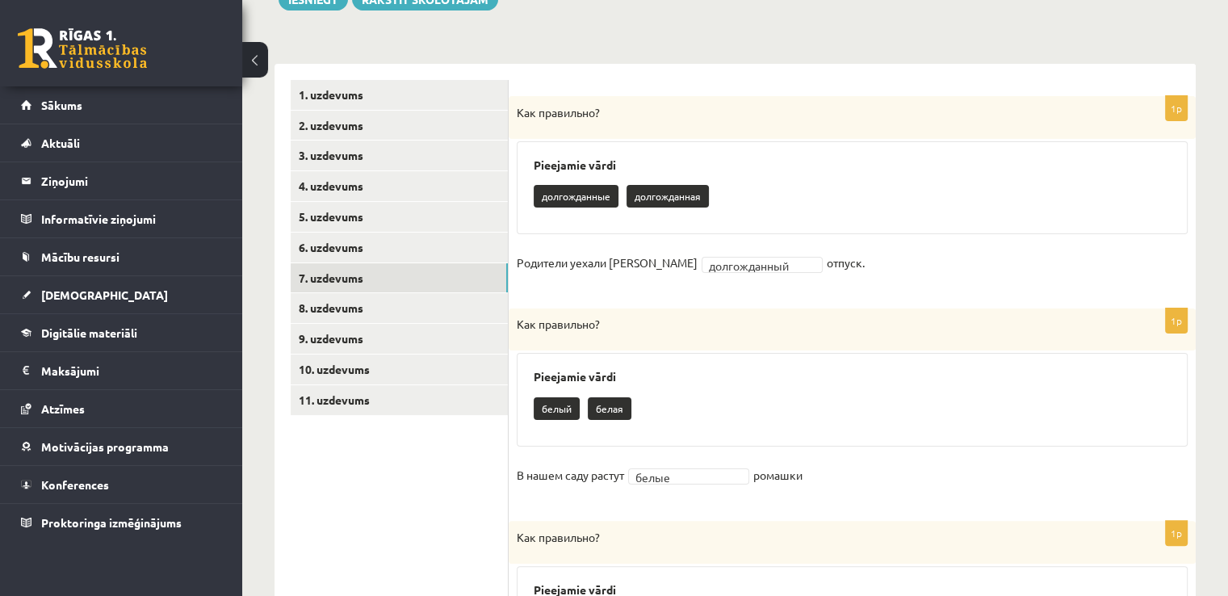
scroll to position [281, 0]
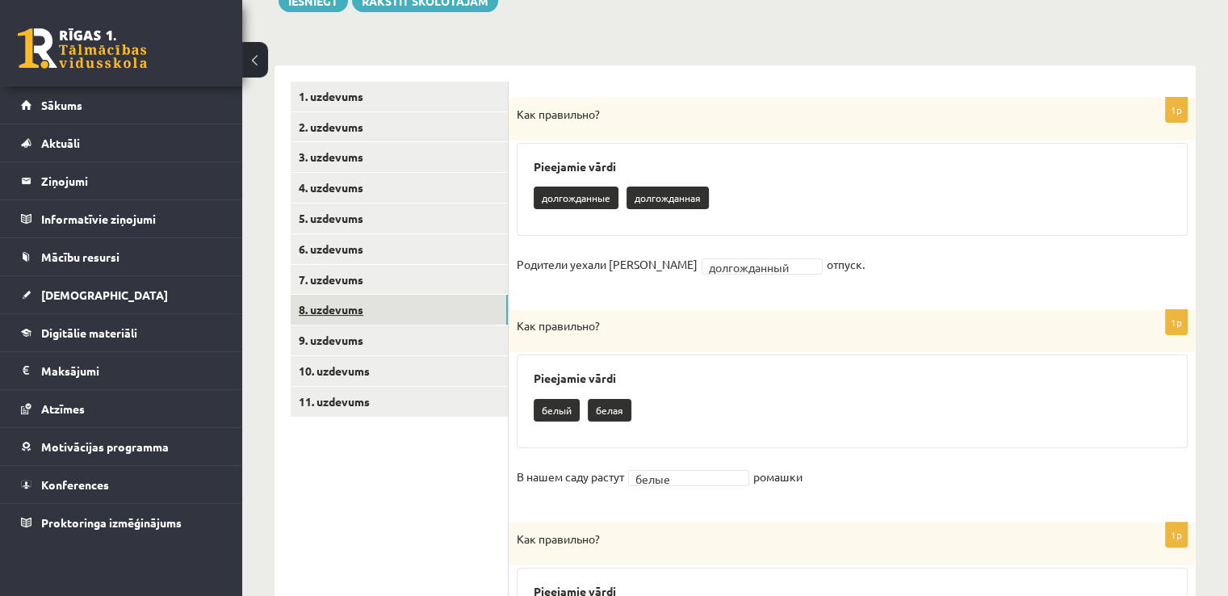
click at [438, 317] on link "8. uzdevums" at bounding box center [399, 310] width 217 height 30
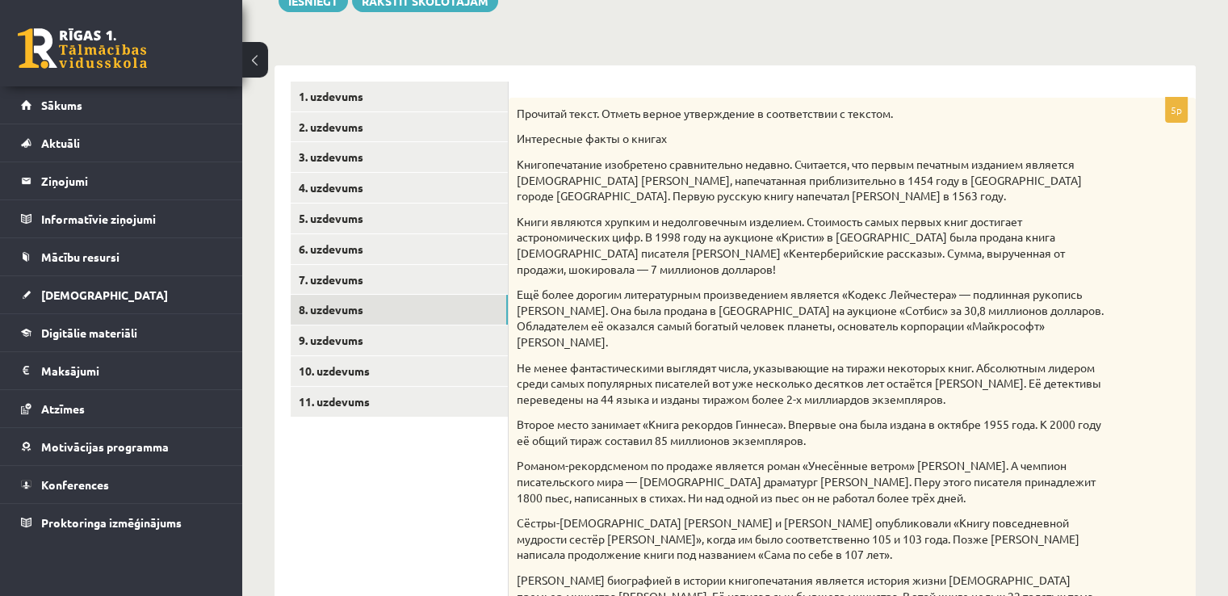
click at [719, 337] on p "Ещё более дорогим литературным произведением является «Кодекс Лейчестера» — под…" at bounding box center [812, 318] width 590 height 63
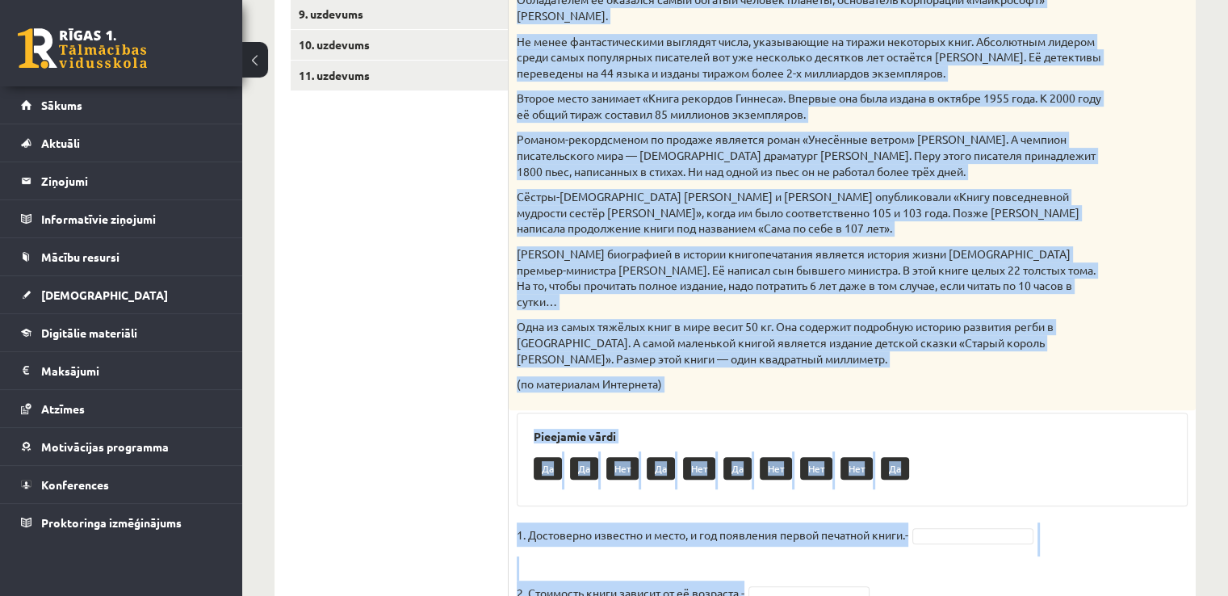
scroll to position [904, 0]
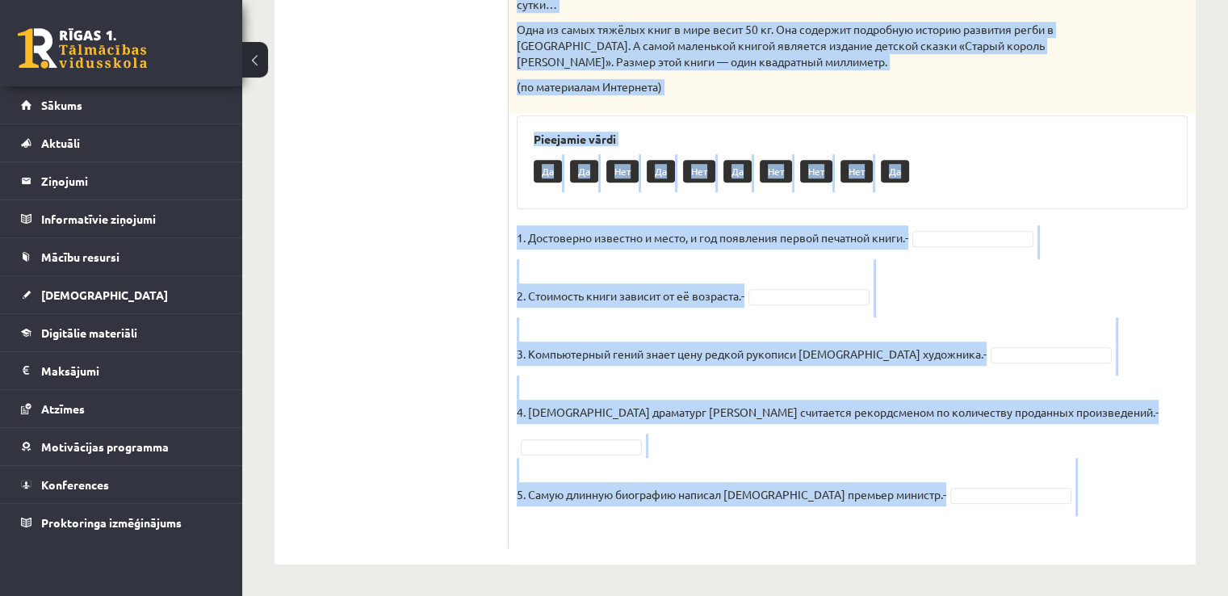
drag, startPoint x: 517, startPoint y: 114, endPoint x: 1040, endPoint y: 529, distance: 667.8
click at [1037, 535] on div "5p Прочитай текст. Отметь верное утверждение в соответствии с текстом. Интересн…" at bounding box center [852, 11] width 687 height 1074
copy div "Loremips dolor. Sitame consec adipiscinge s doeiusmodtem i utlabor. Etdolorema …"
